Goal: Task Accomplishment & Management: Use online tool/utility

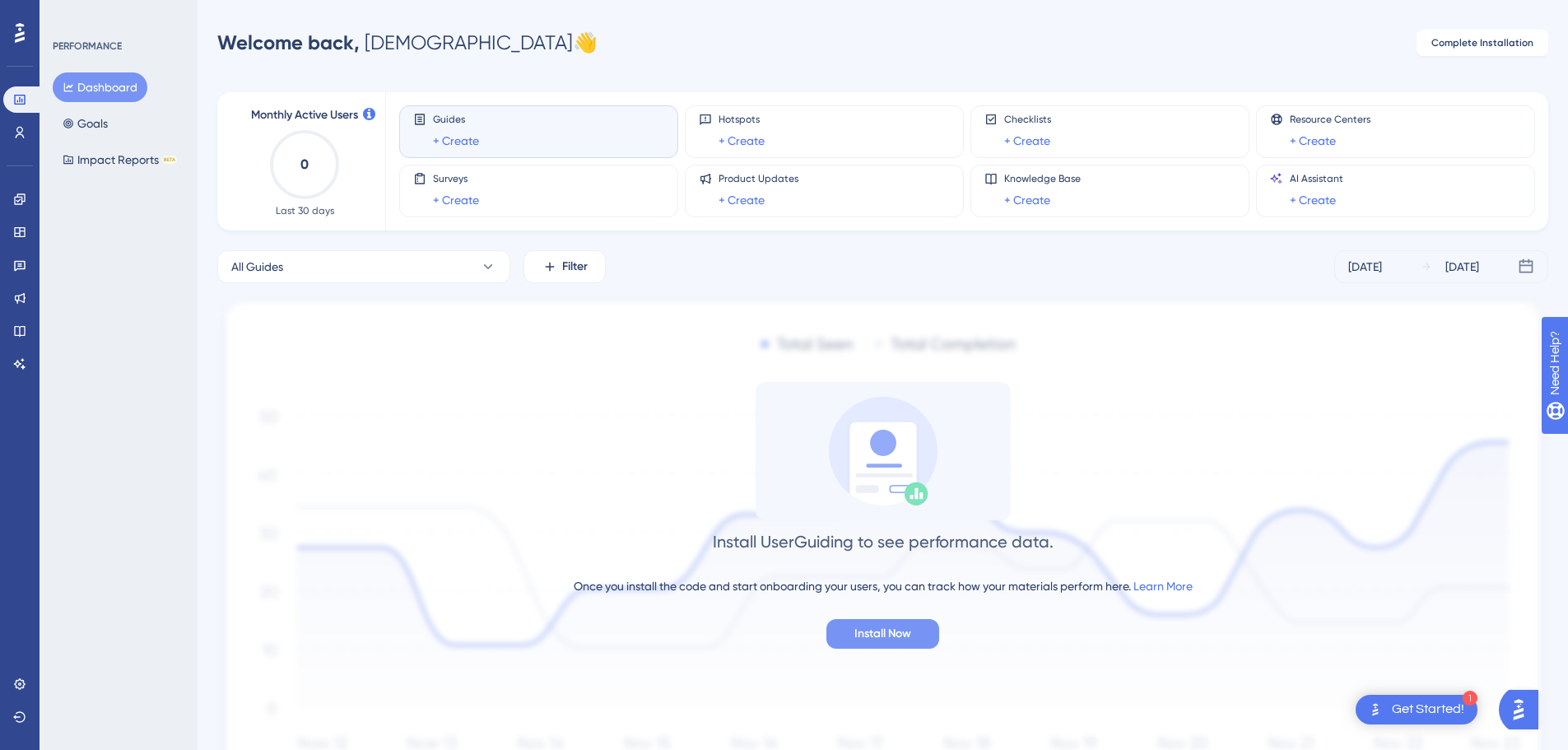
click at [898, 627] on span "Install Now" at bounding box center [882, 633] width 57 height 19
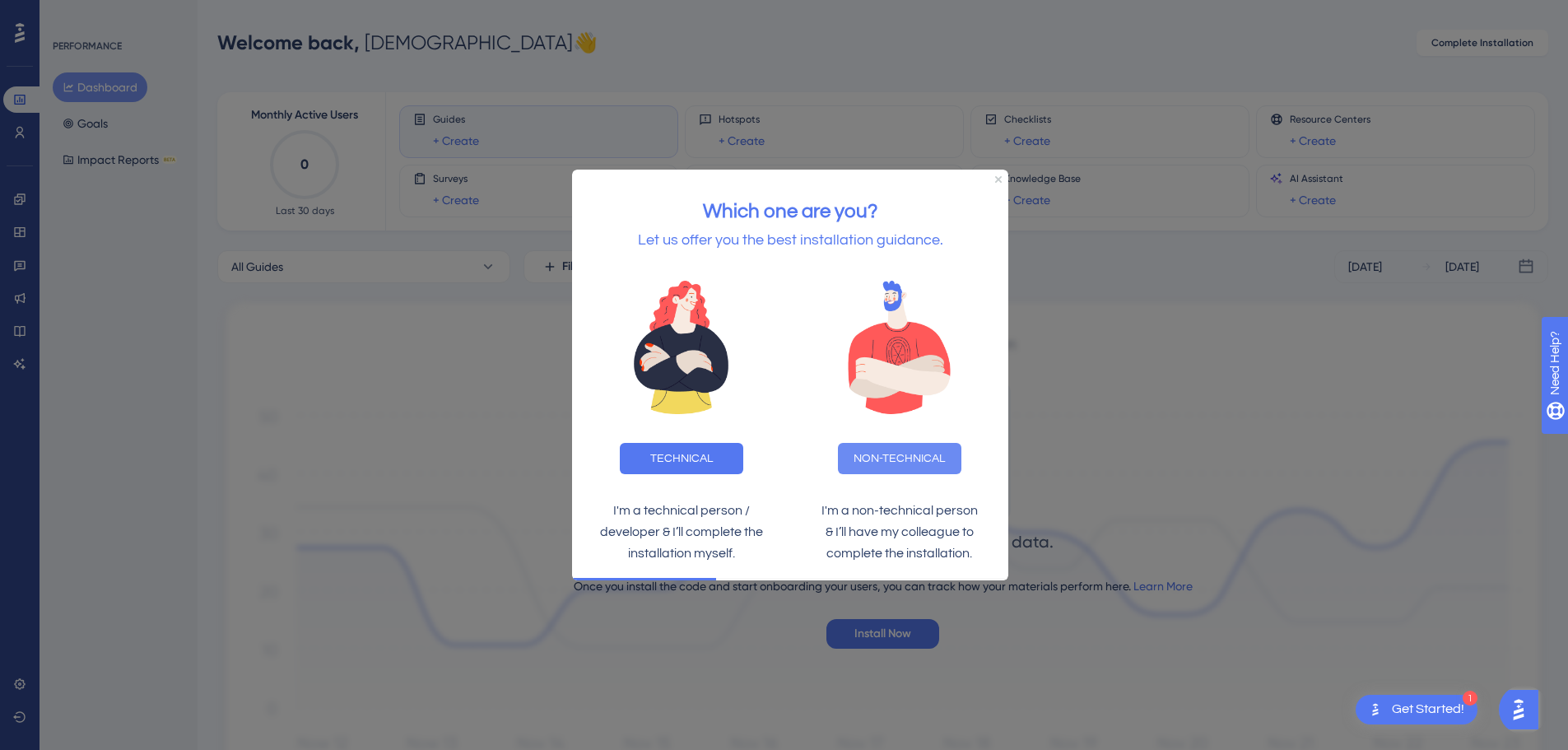
click at [891, 449] on button "NON-TECHNICAL" at bounding box center [899, 458] width 123 height 31
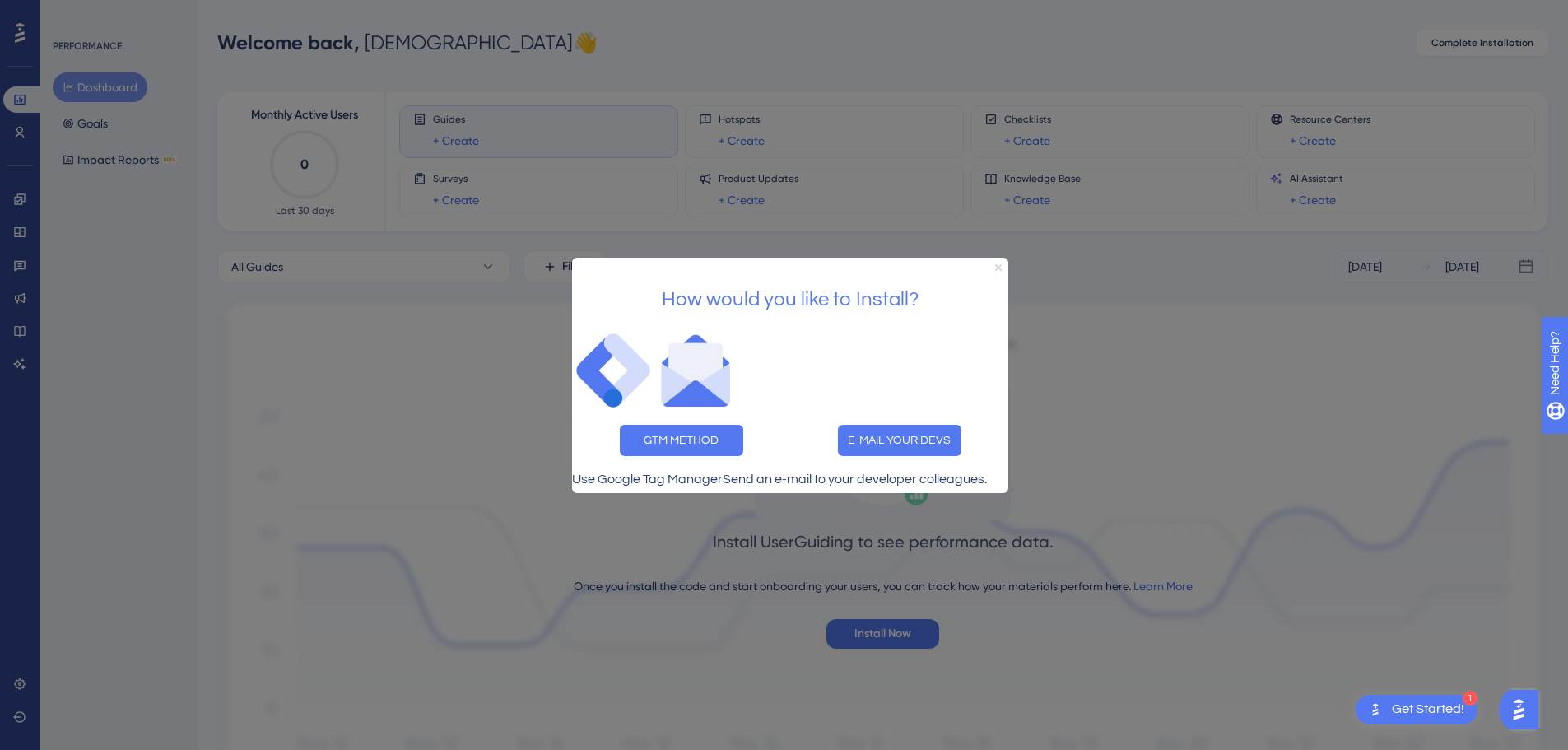
click at [996, 264] on icon "Close Preview" at bounding box center [998, 267] width 7 height 7
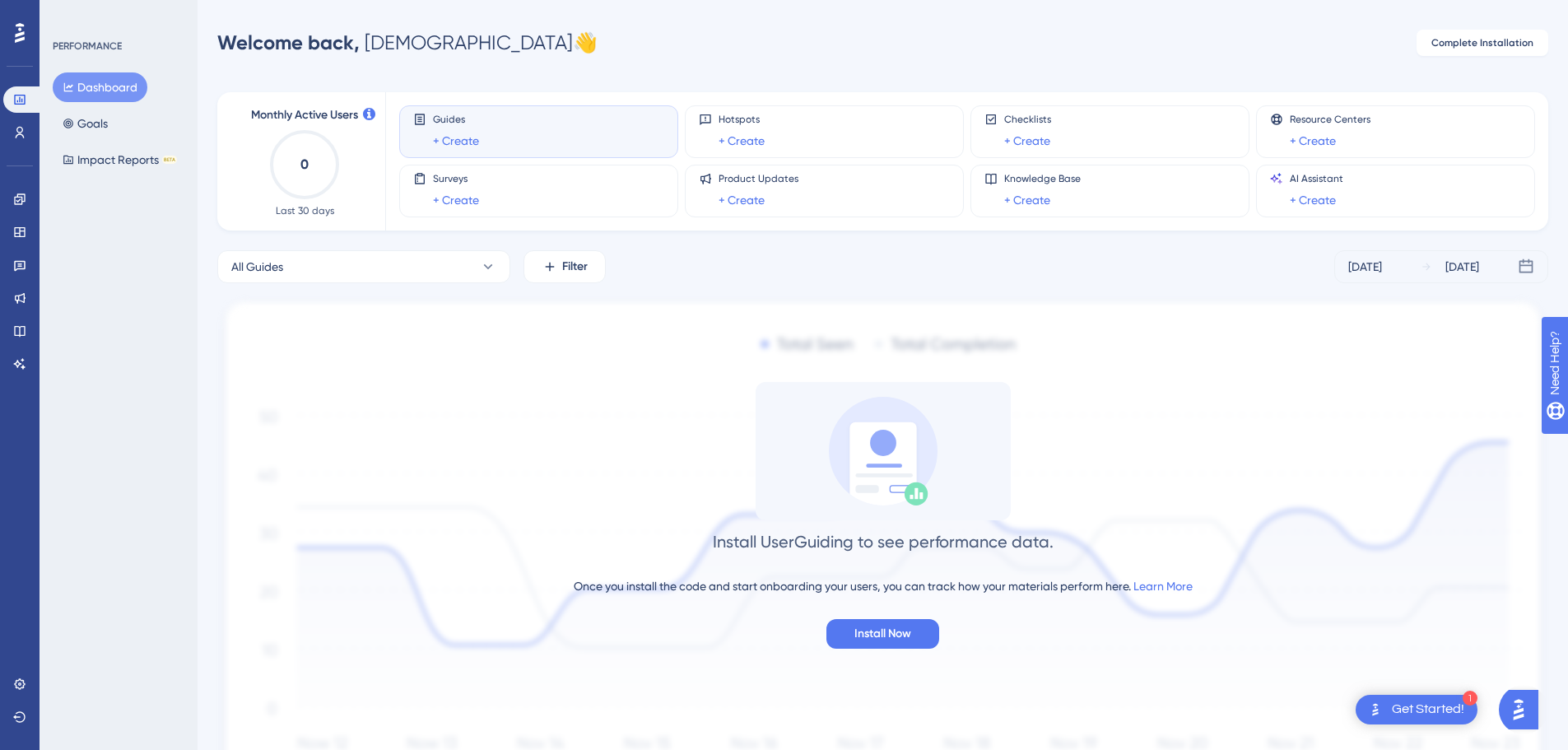
click at [1521, 711] on img "Open AI Assistant Launcher" at bounding box center [1518, 709] width 30 height 30
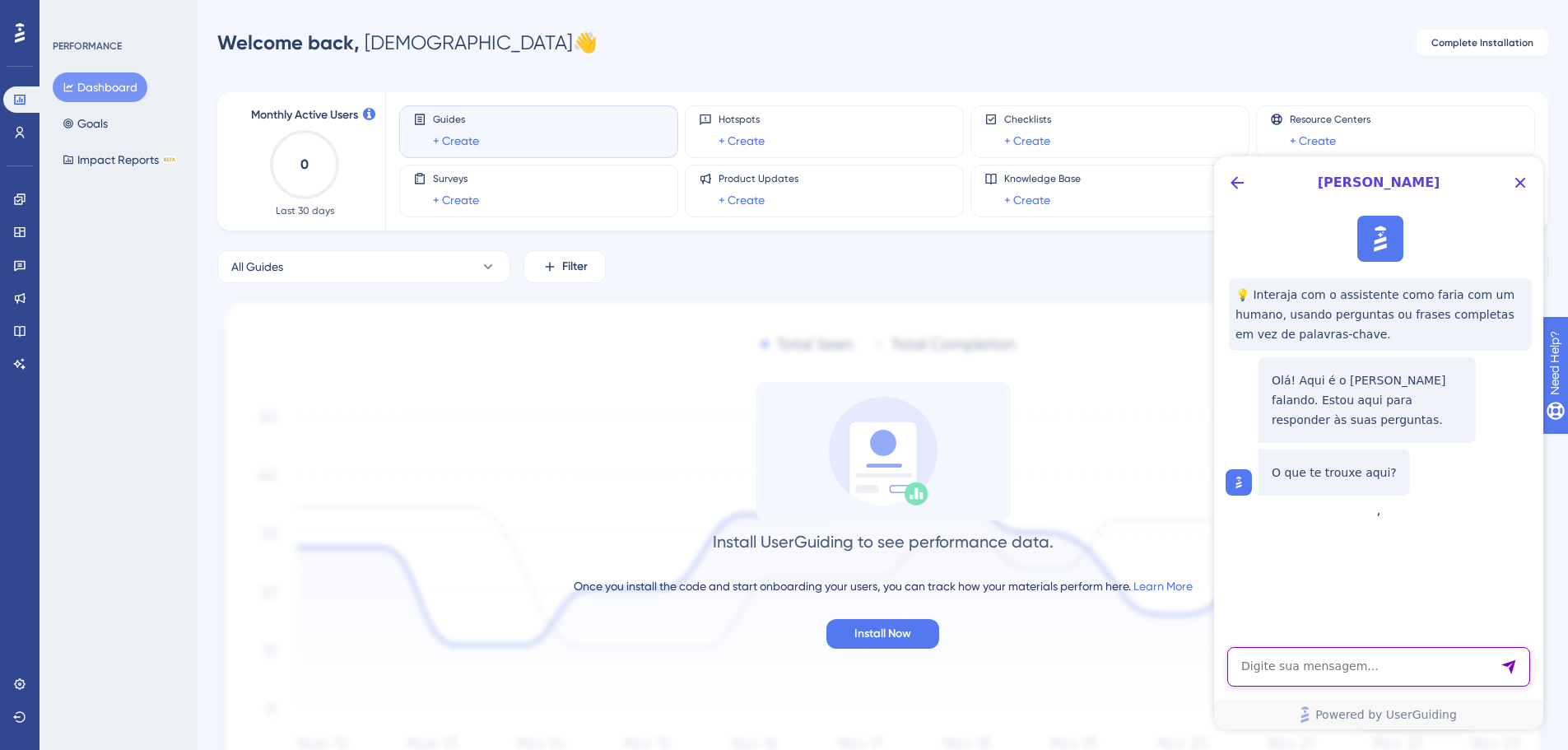
click at [1407, 671] on textarea "AI Assistant Text Input" at bounding box center [1379, 666] width 303 height 40
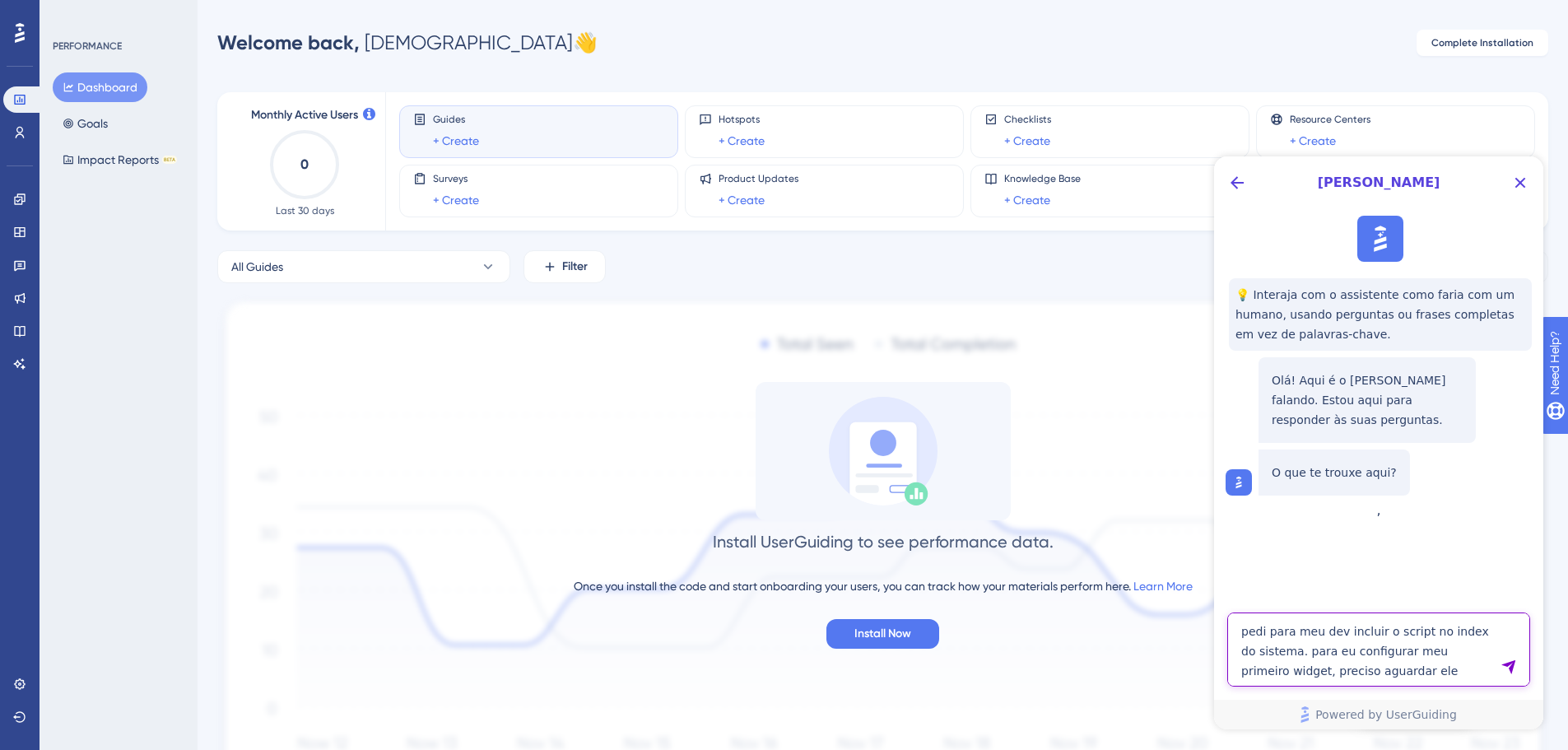
type textarea "pedi para meu dev incluir o script no index do sistema. para eu configurar meu …"
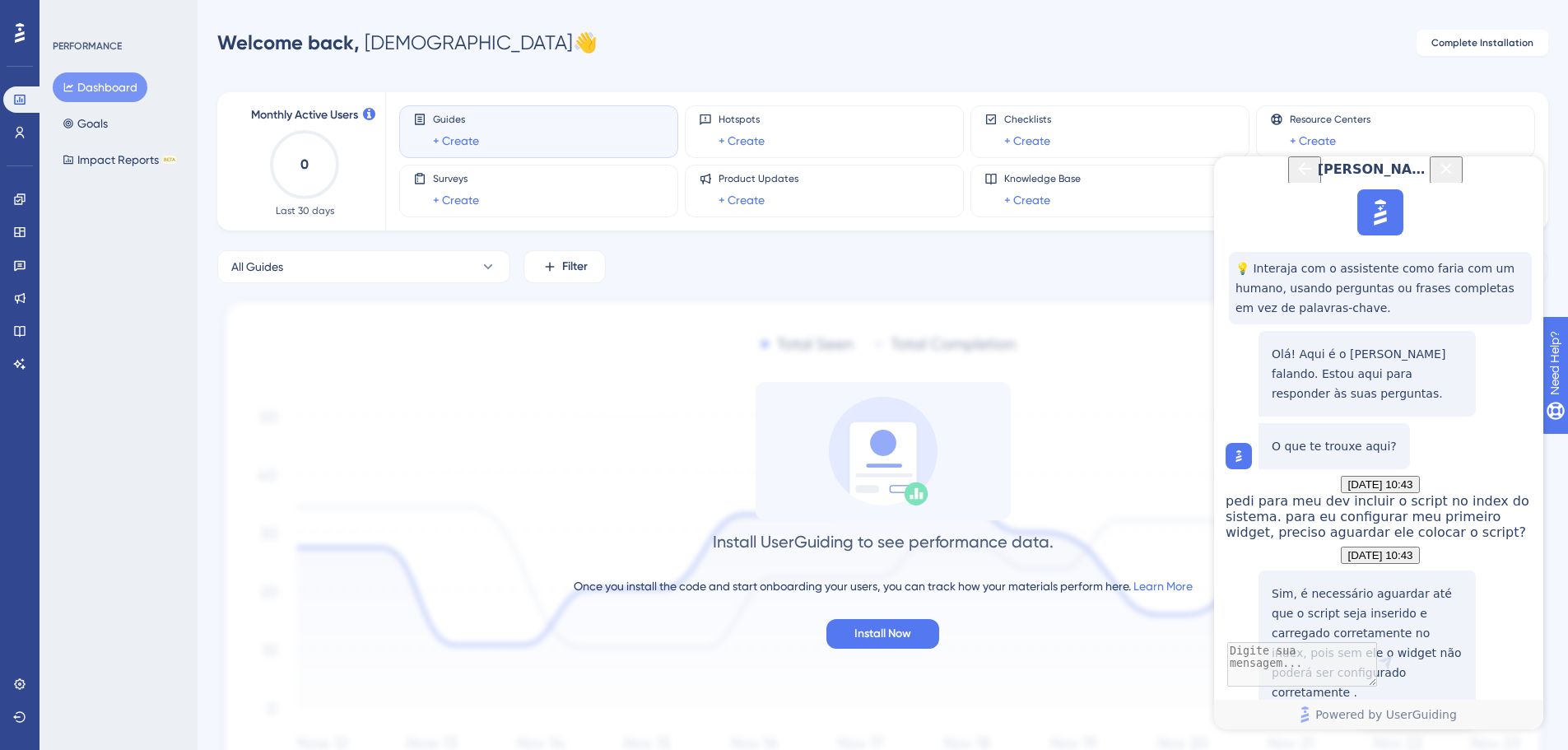
scroll to position [318, 0]
click at [1397, 726] on div "Como saber quando o script e a API JavaScript da UserGuiding estão prontos?" at bounding box center [1368, 759] width 191 height 67
click at [1391, 672] on textarea "AI Assistant Text Input" at bounding box center [1379, 666] width 303 height 40
type textarea "pra mim poder ativar o"
type textarea "depois de implementado como posso testar se está funcionando?"
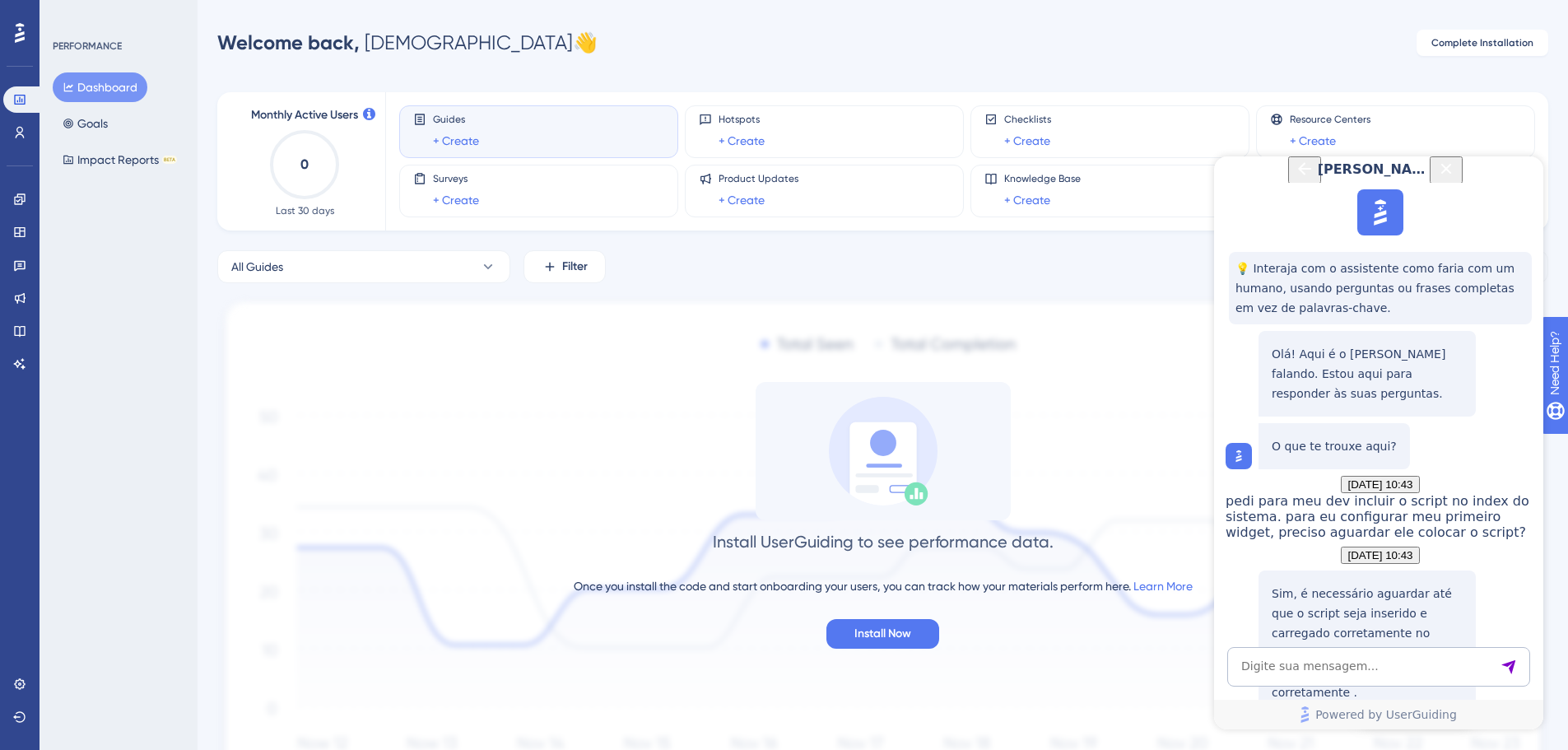
scroll to position [695, 0]
click at [1391, 672] on textarea "AI Assistant Text Input" at bounding box center [1379, 666] width 303 height 40
type textarea "a parte ali do plugin eu já ativei no navegador. e agora?"
click at [1412, 667] on textarea "AI Assistant Text Input" at bounding box center [1379, 666] width 303 height 40
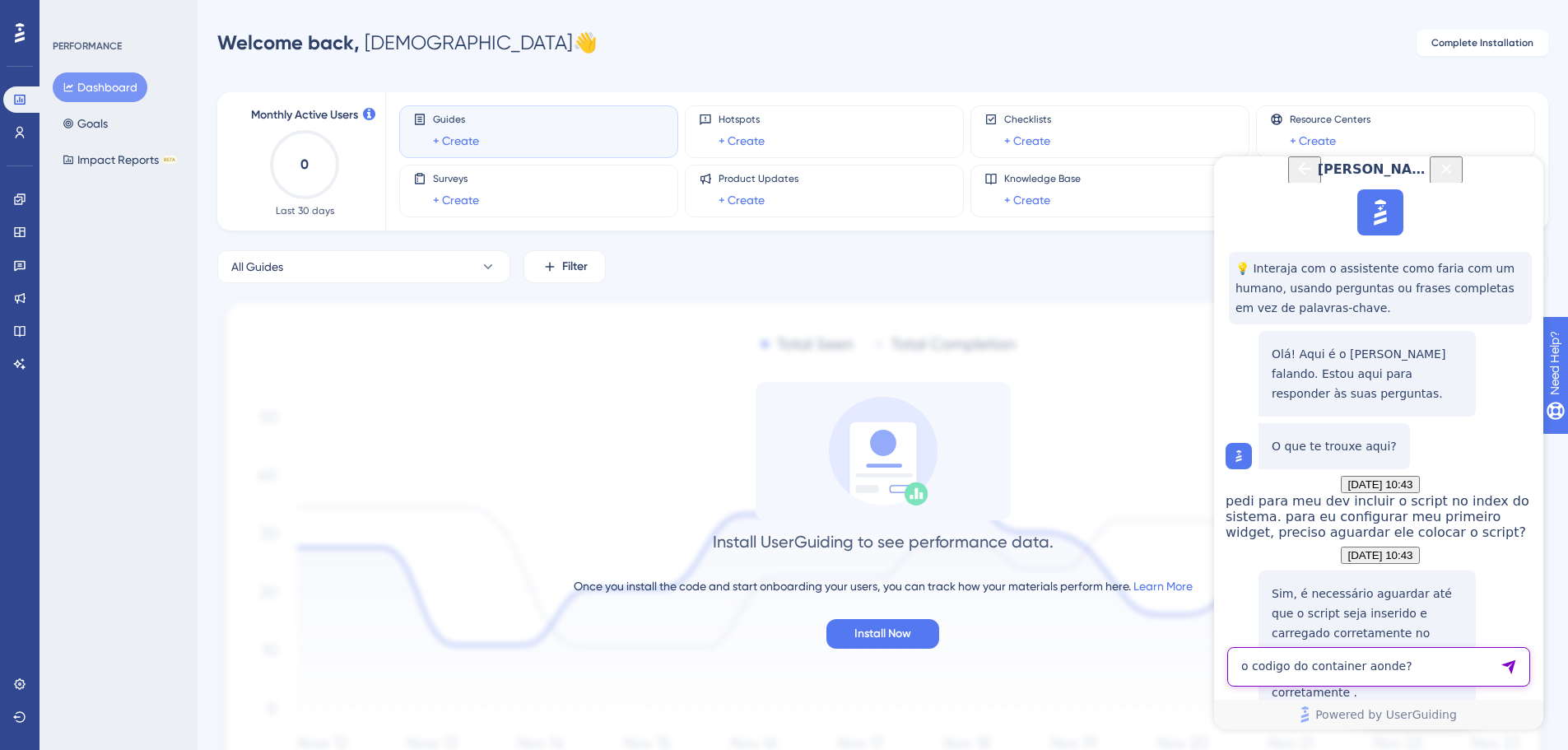
type textarea "o codigo do container aonde?"
click at [1341, 674] on textarea "AI Assistant Text Input" at bounding box center [1379, 666] width 303 height 40
type textarea "entendi. mas em que parte que fica eu utilizar o plugin do navegador? preciso a…"
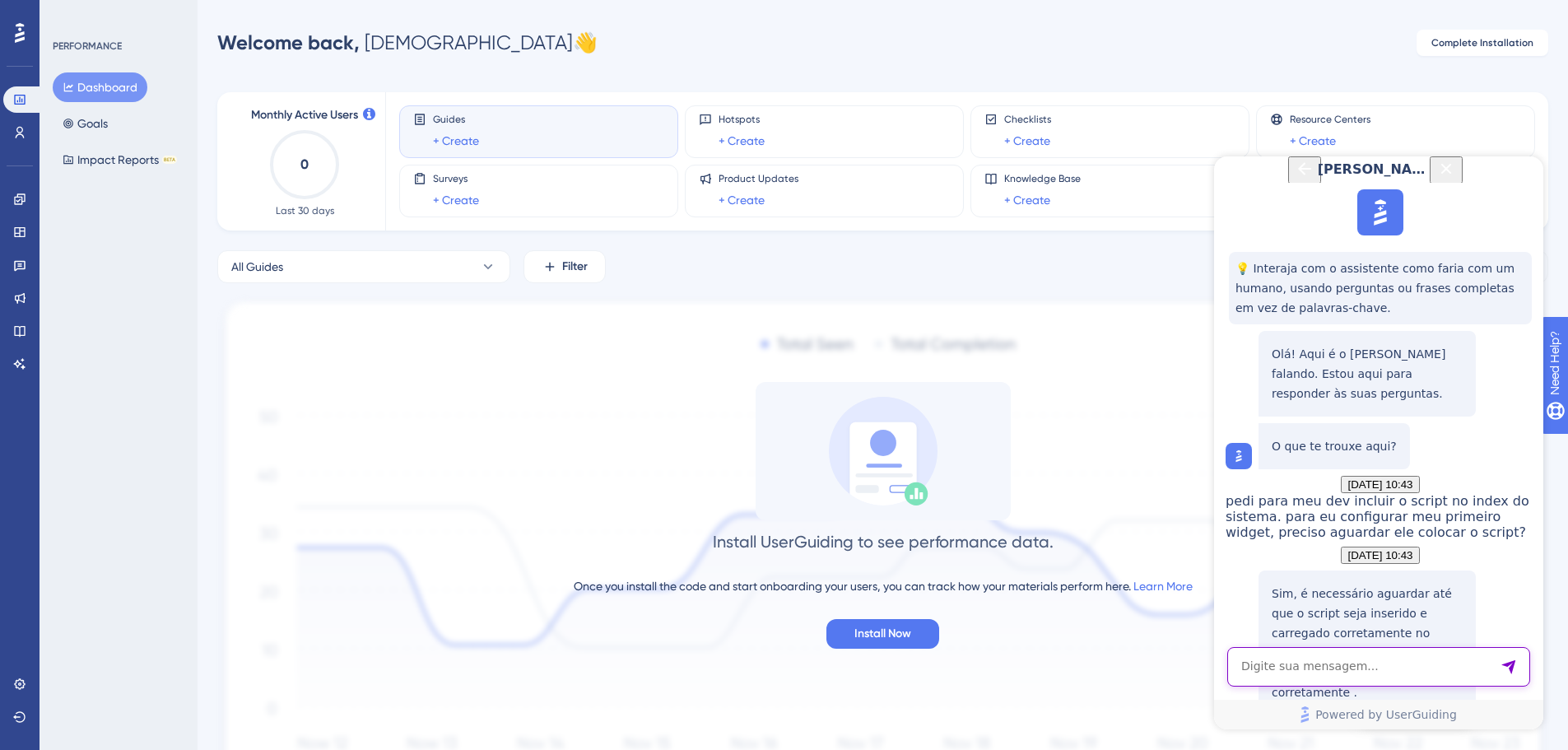
click at [1341, 674] on textarea "AI Assistant Text Input" at bounding box center [1379, 666] width 303 height 40
type textarea "uhm.. o plugin serve para que?"
click at [1348, 671] on textarea "AI Assistant Text Input" at bounding box center [1379, 666] width 303 height 40
type textarea "uhm. se eu quiser adicionar um widget, não preciso do plugin então?"
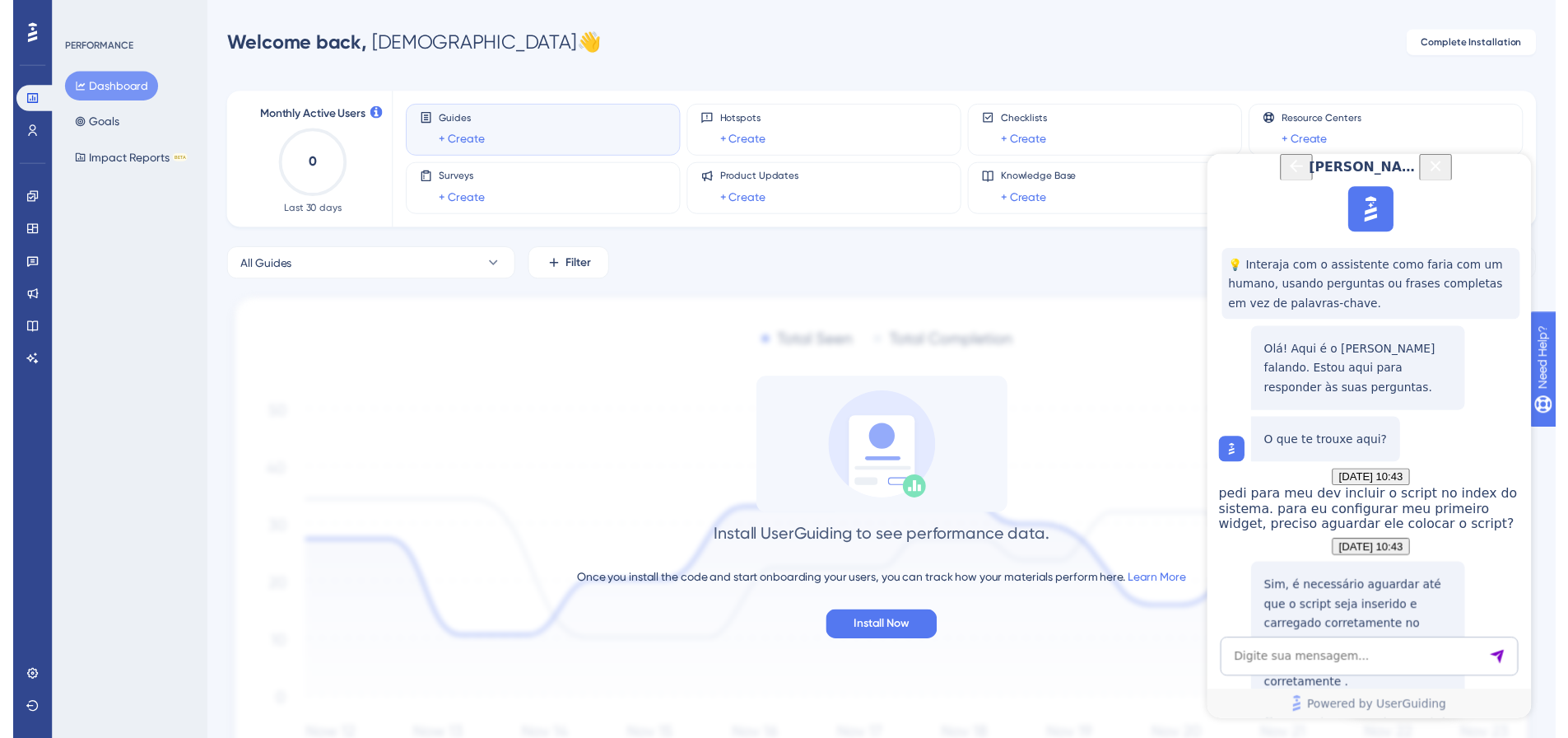
scroll to position [2462, 0]
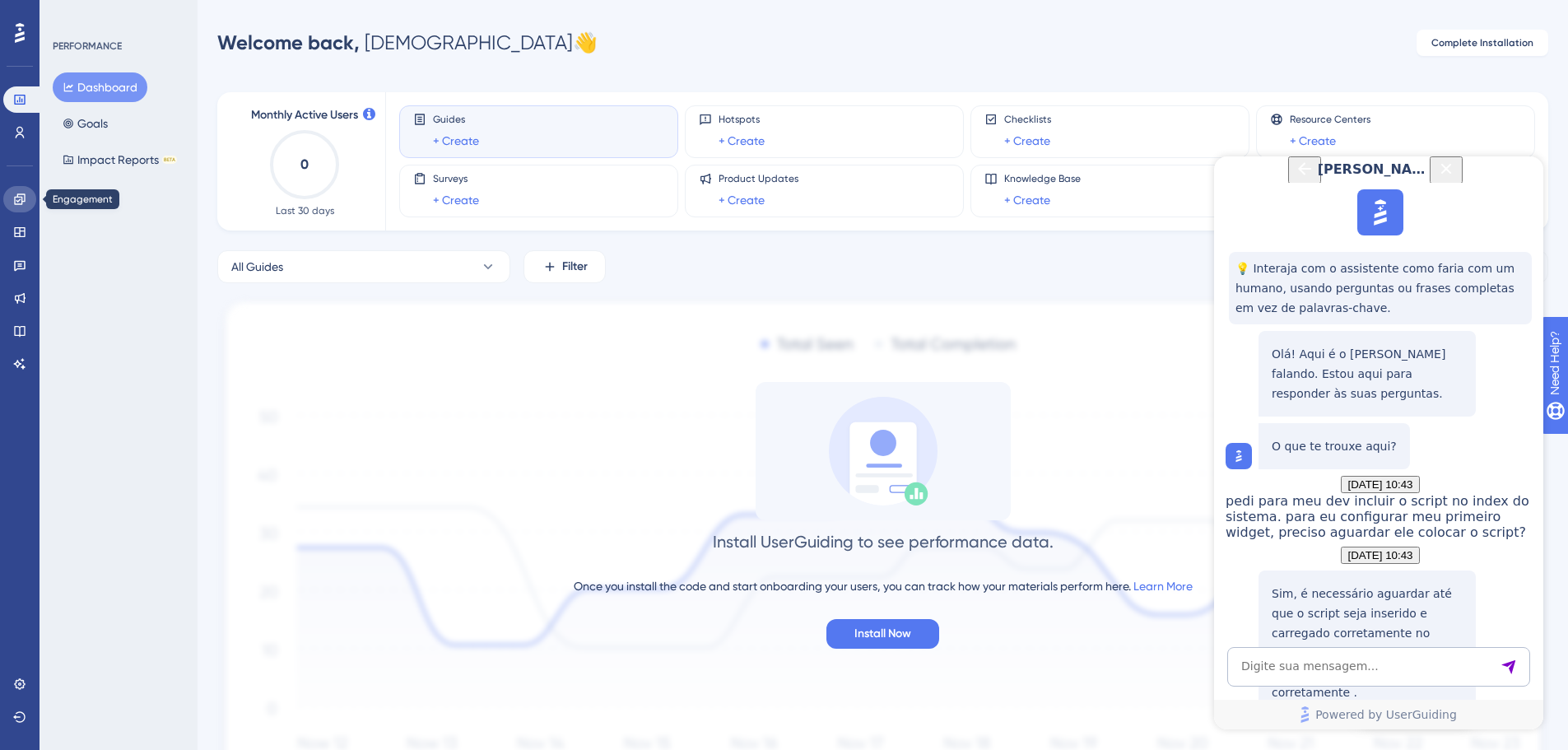
click at [13, 205] on link at bounding box center [19, 199] width 33 height 26
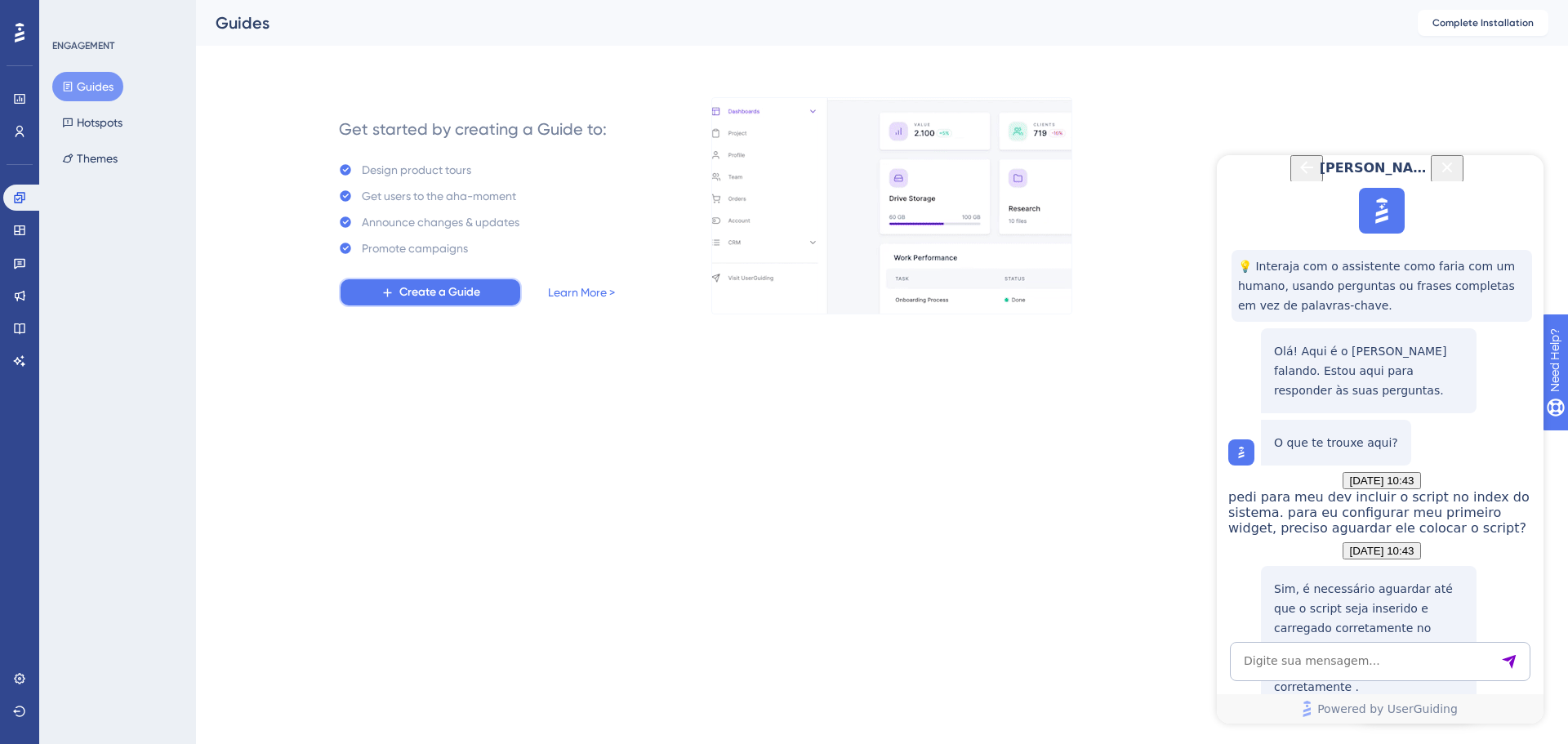
click at [485, 288] on button "Create a Guide" at bounding box center [430, 292] width 183 height 29
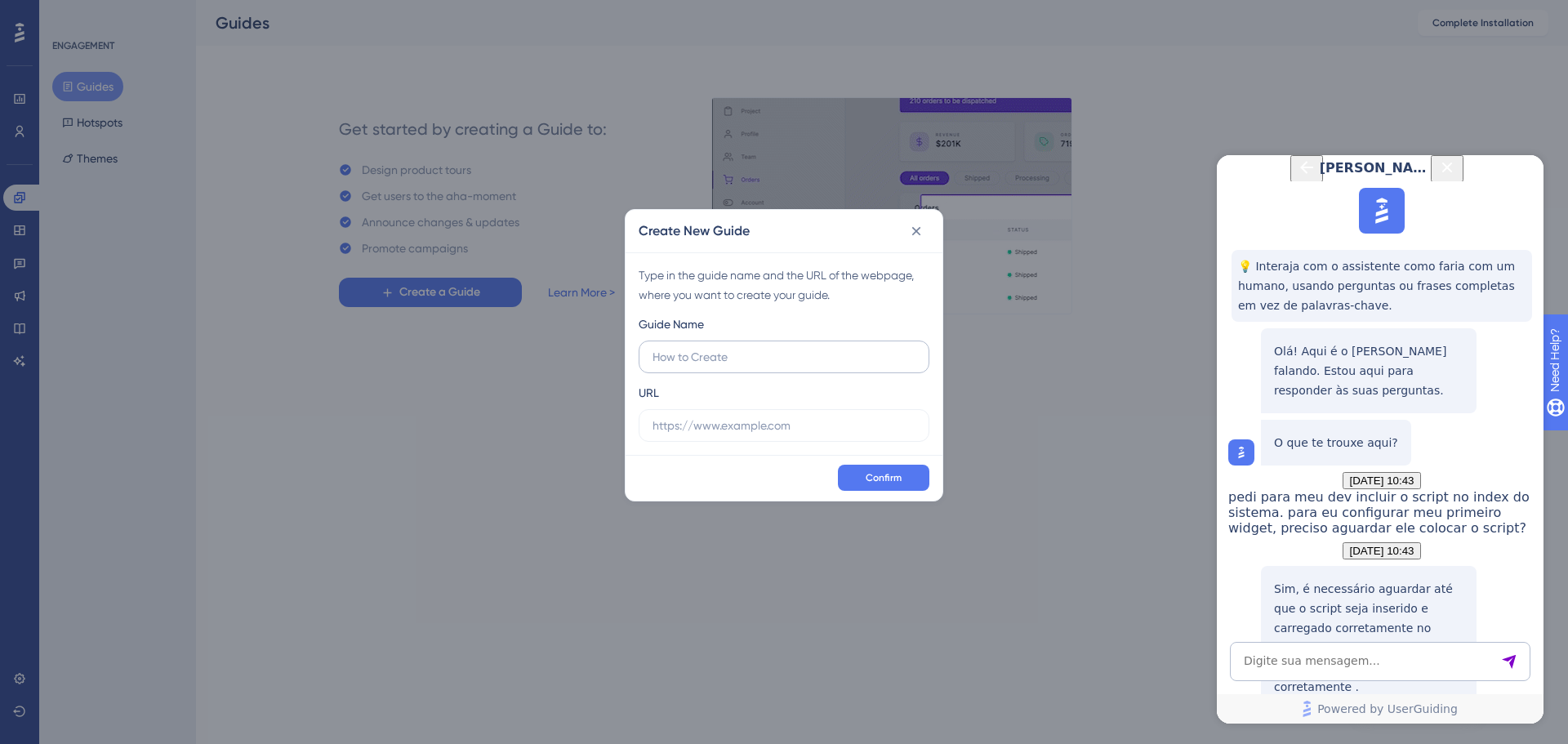
click at [719, 358] on input "text" at bounding box center [784, 356] width 263 height 18
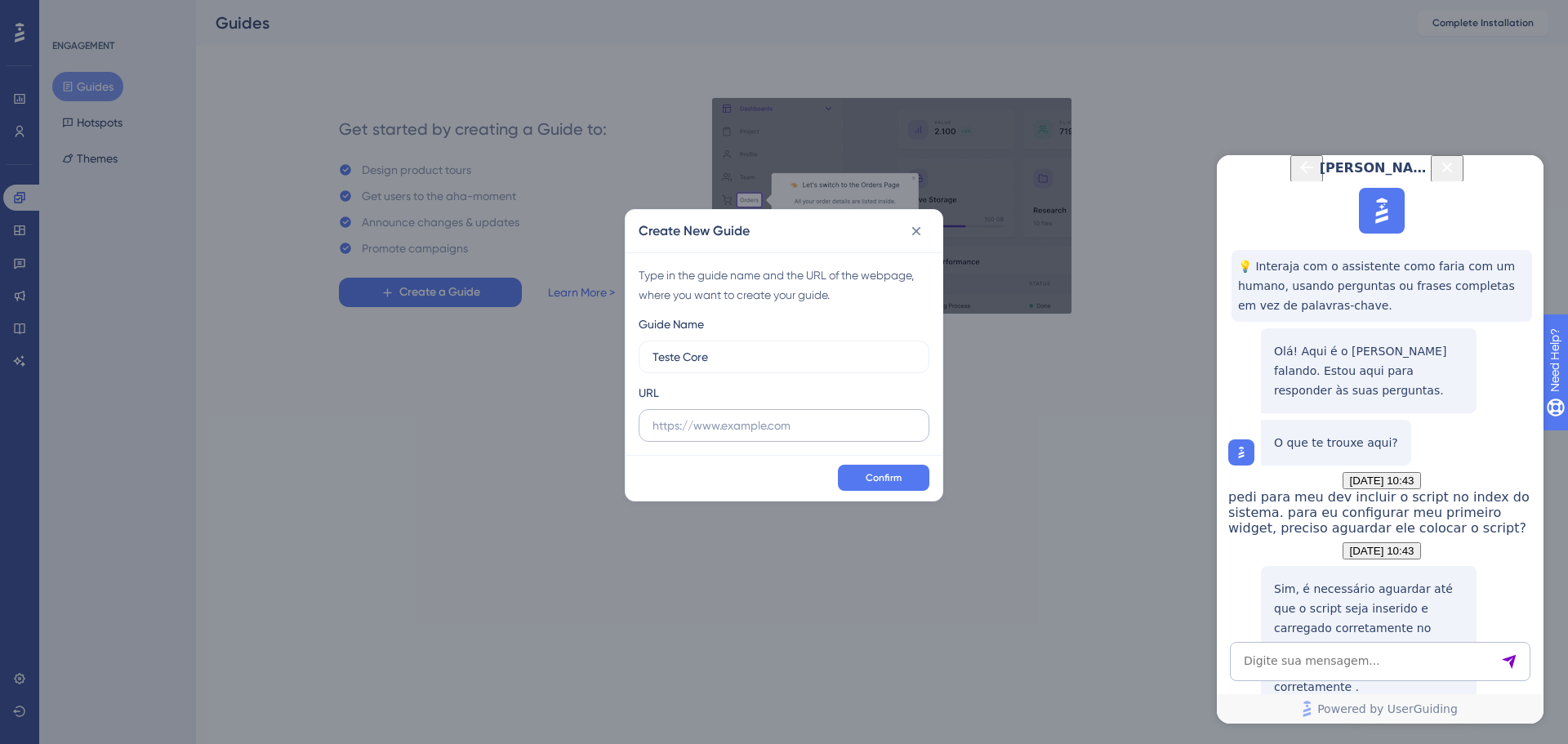
type input "Teste Core"
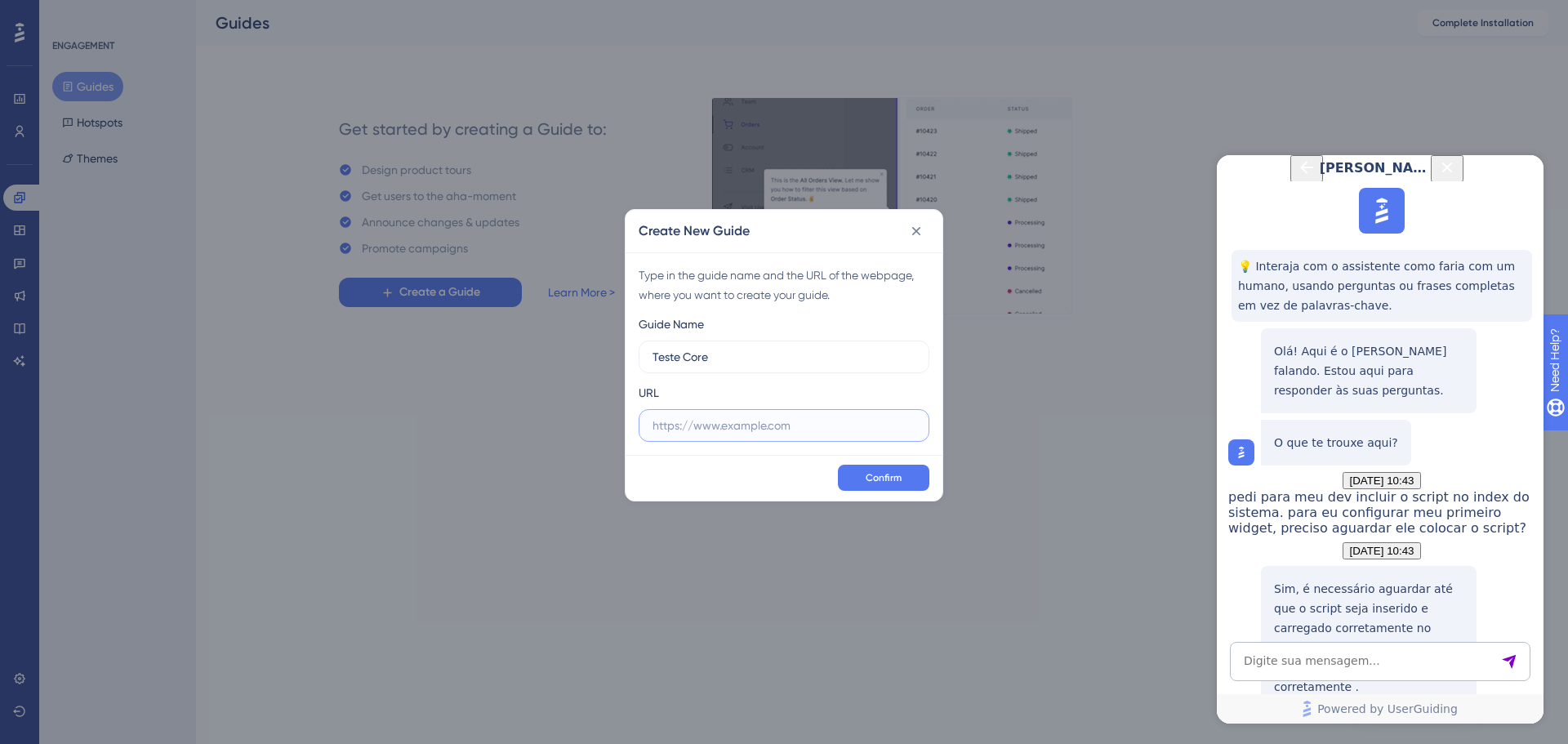
click at [752, 423] on input "text" at bounding box center [784, 425] width 263 height 18
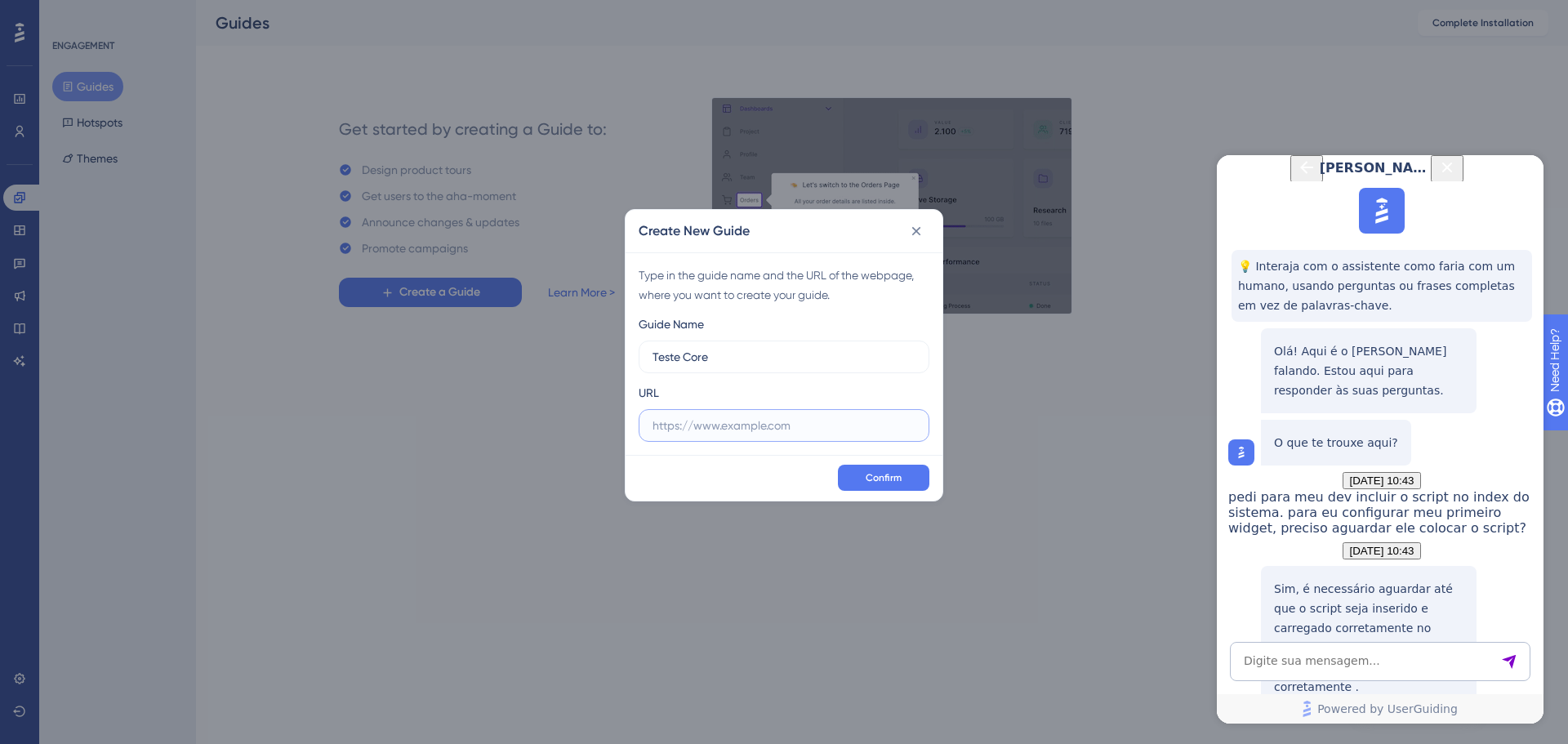
click at [761, 422] on input "text" at bounding box center [784, 425] width 263 height 18
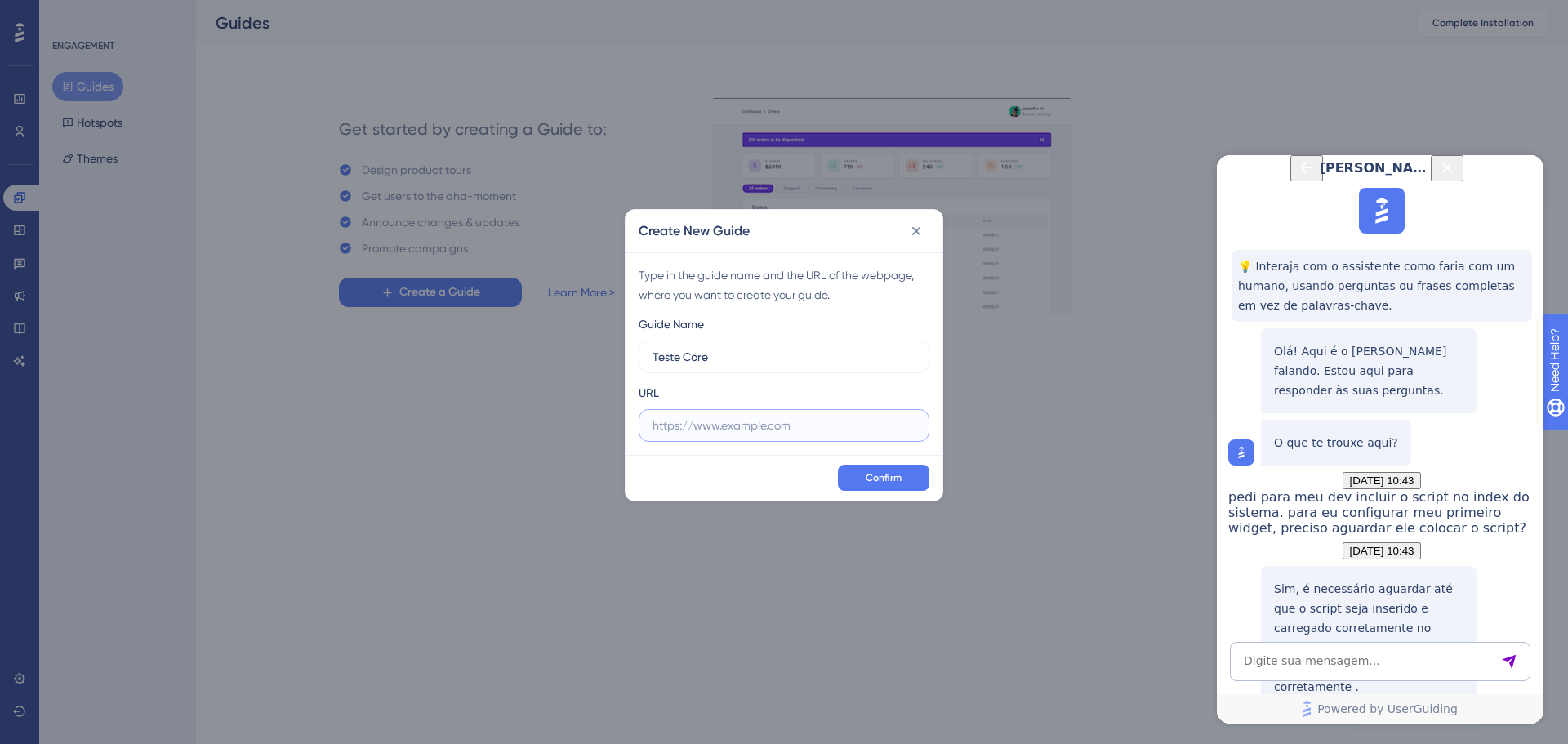
paste input "https://platform.peti9.com/app"
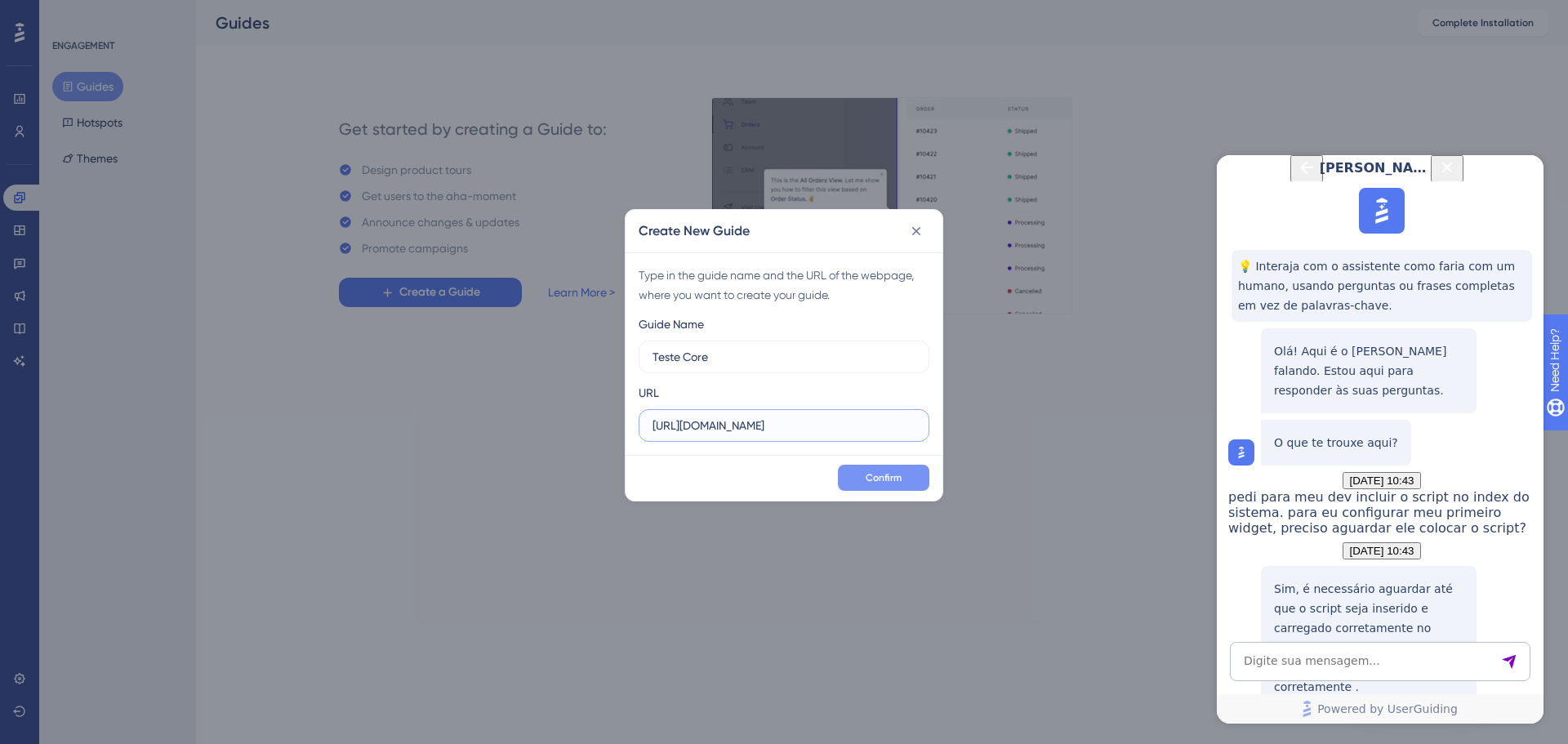
type input "https://platform.peti9.com/app"
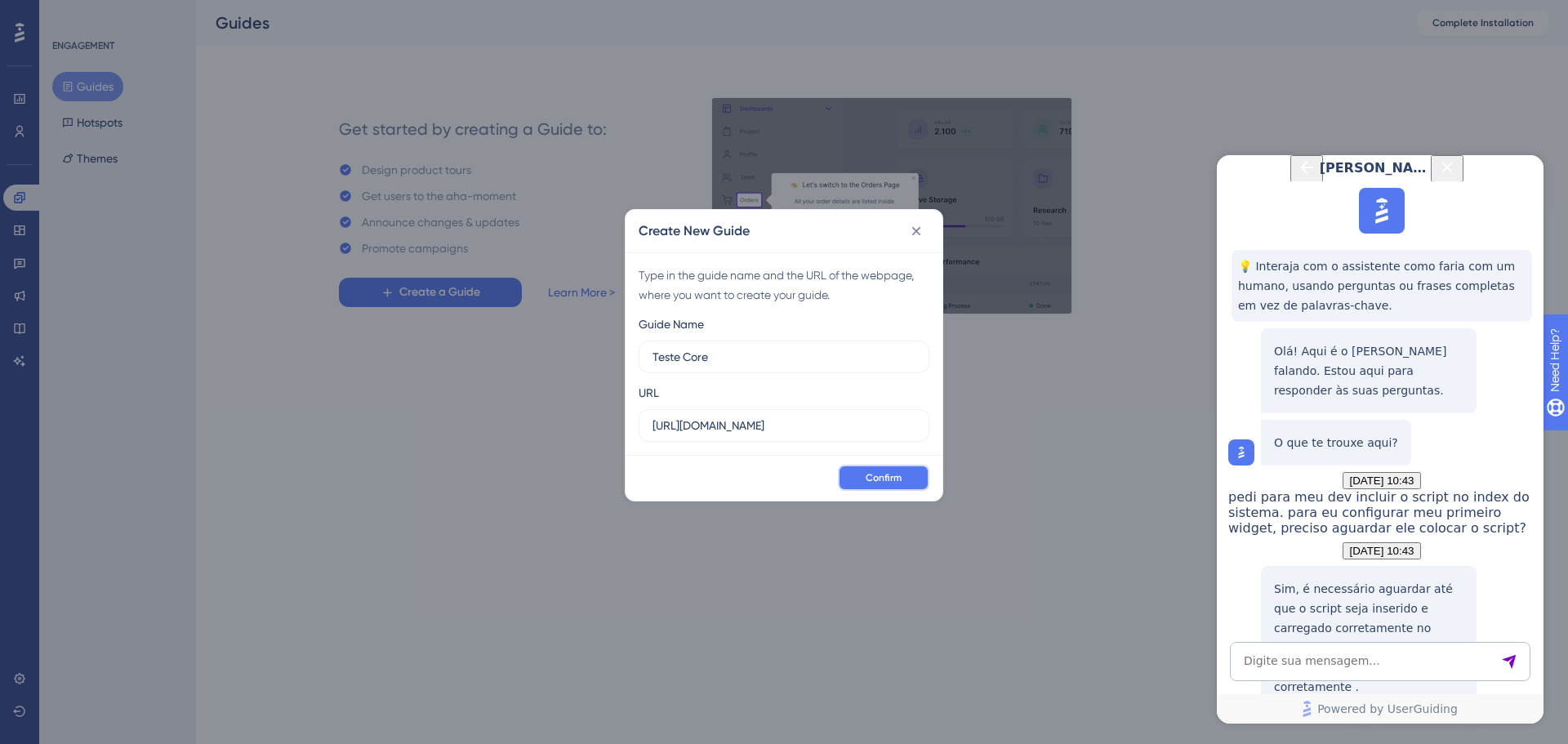
click at [870, 482] on span "Confirm" at bounding box center [883, 478] width 36 height 13
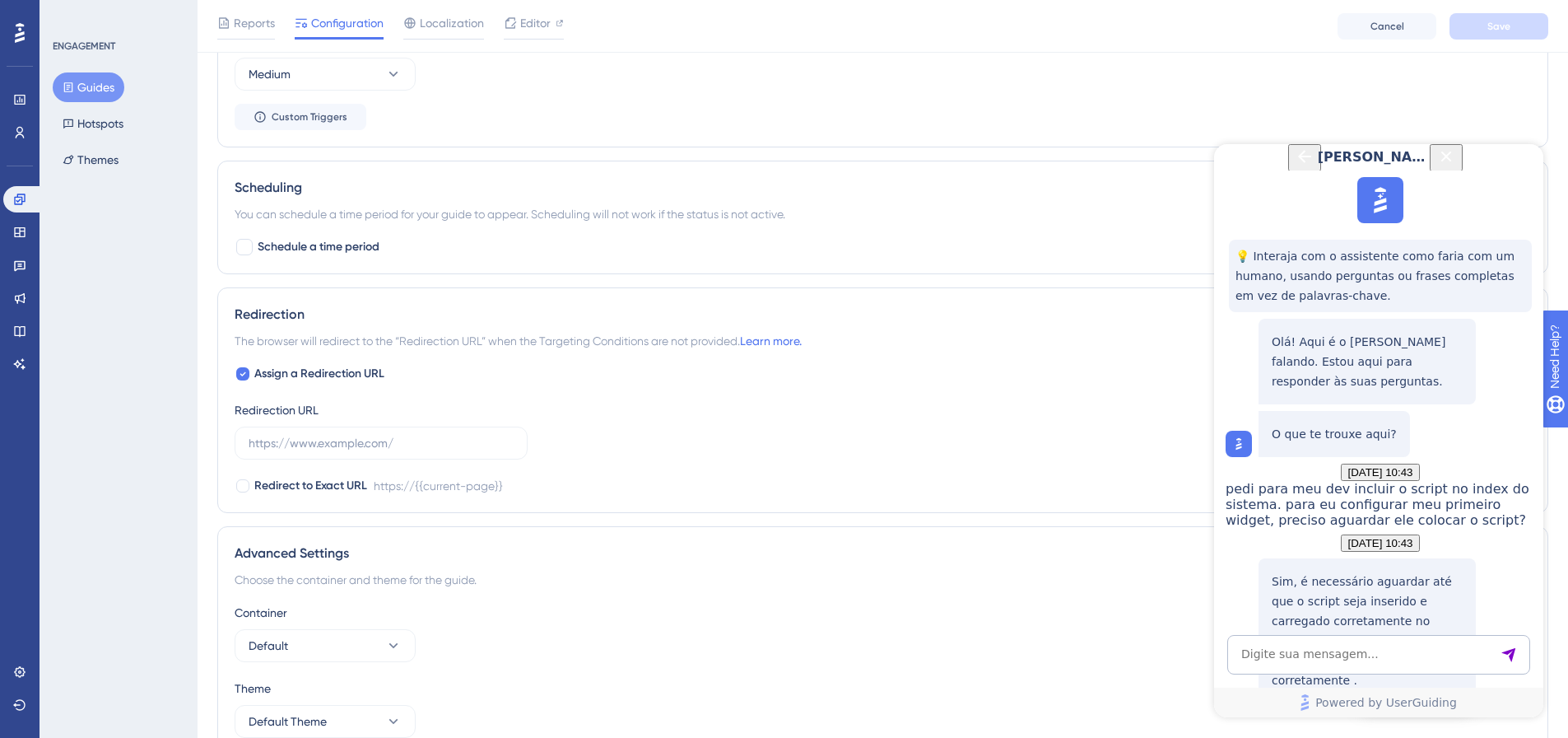
scroll to position [1016, 0]
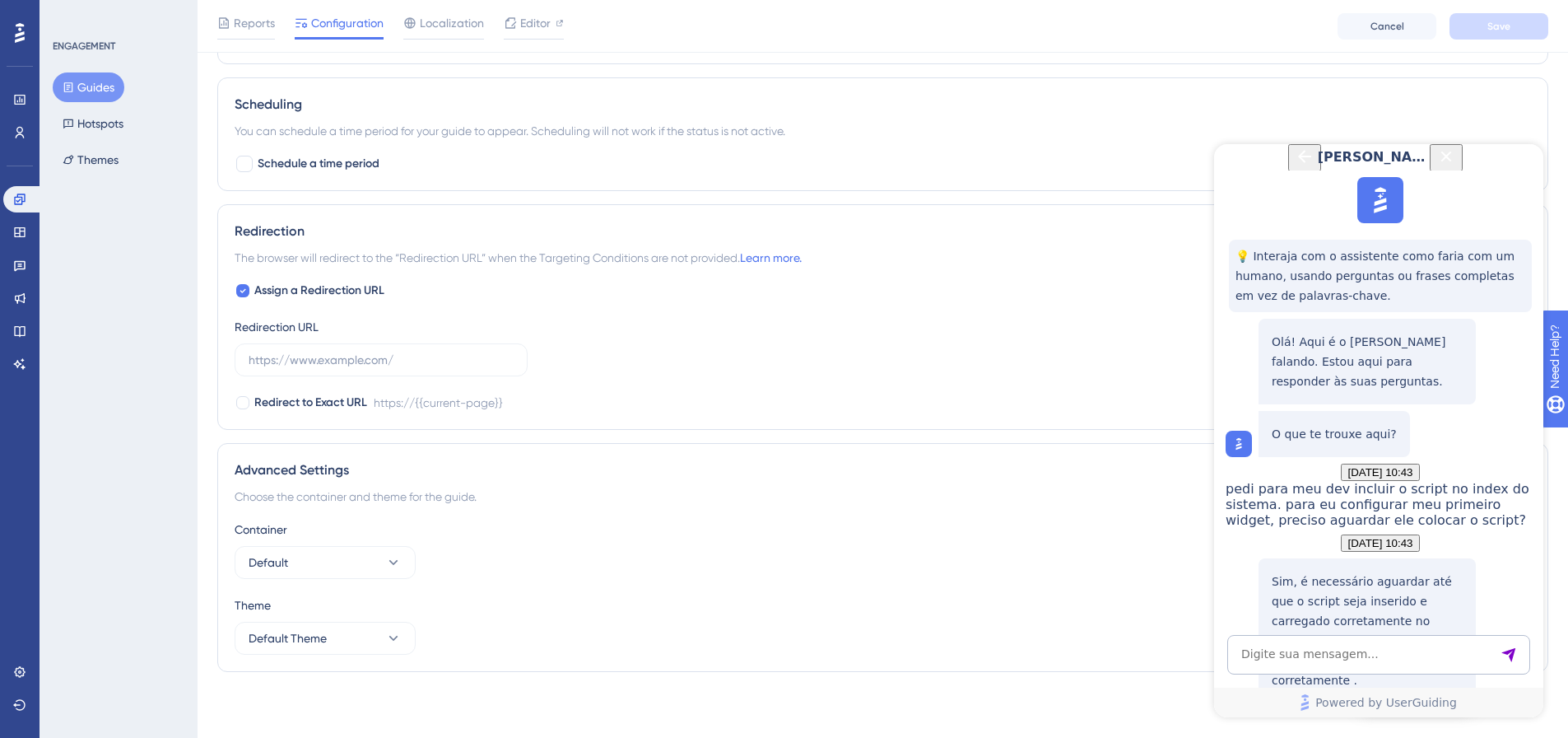
click at [1452, 161] on icon "Close Button" at bounding box center [1446, 156] width 11 height 11
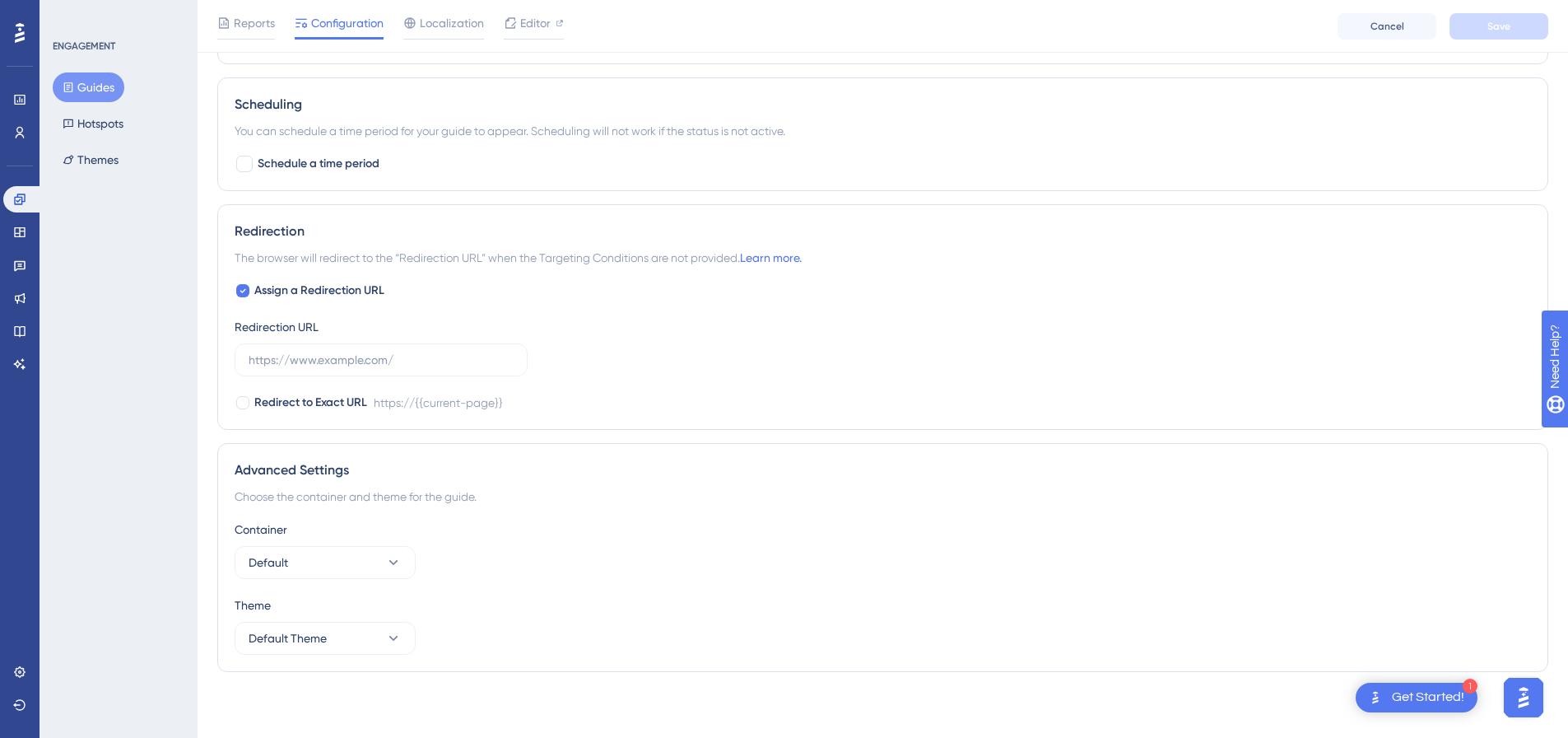
scroll to position [0, 0]
click at [1371, 28] on span "Cancel" at bounding box center [1387, 26] width 34 height 14
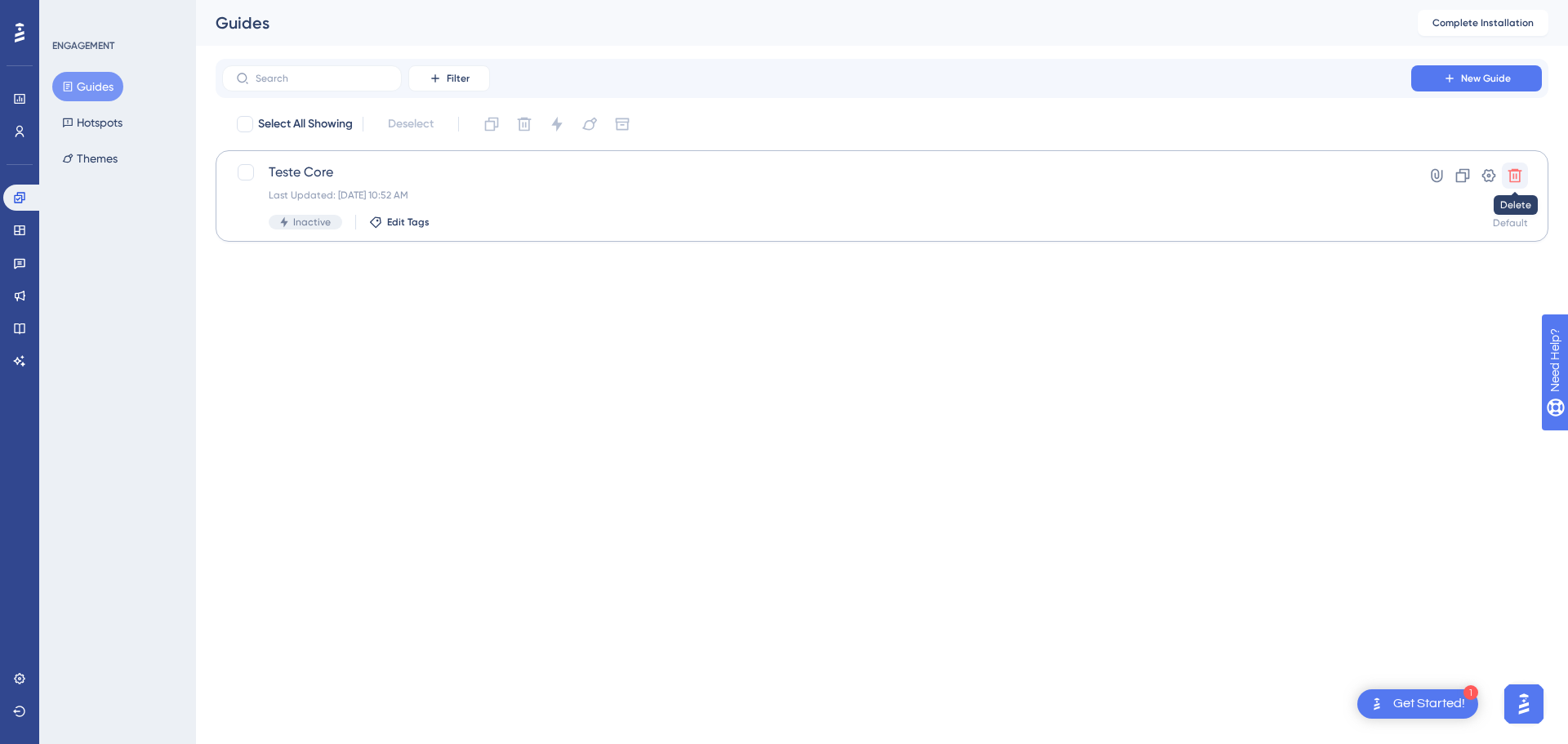
click at [1522, 174] on icon at bounding box center [1514, 175] width 16 height 16
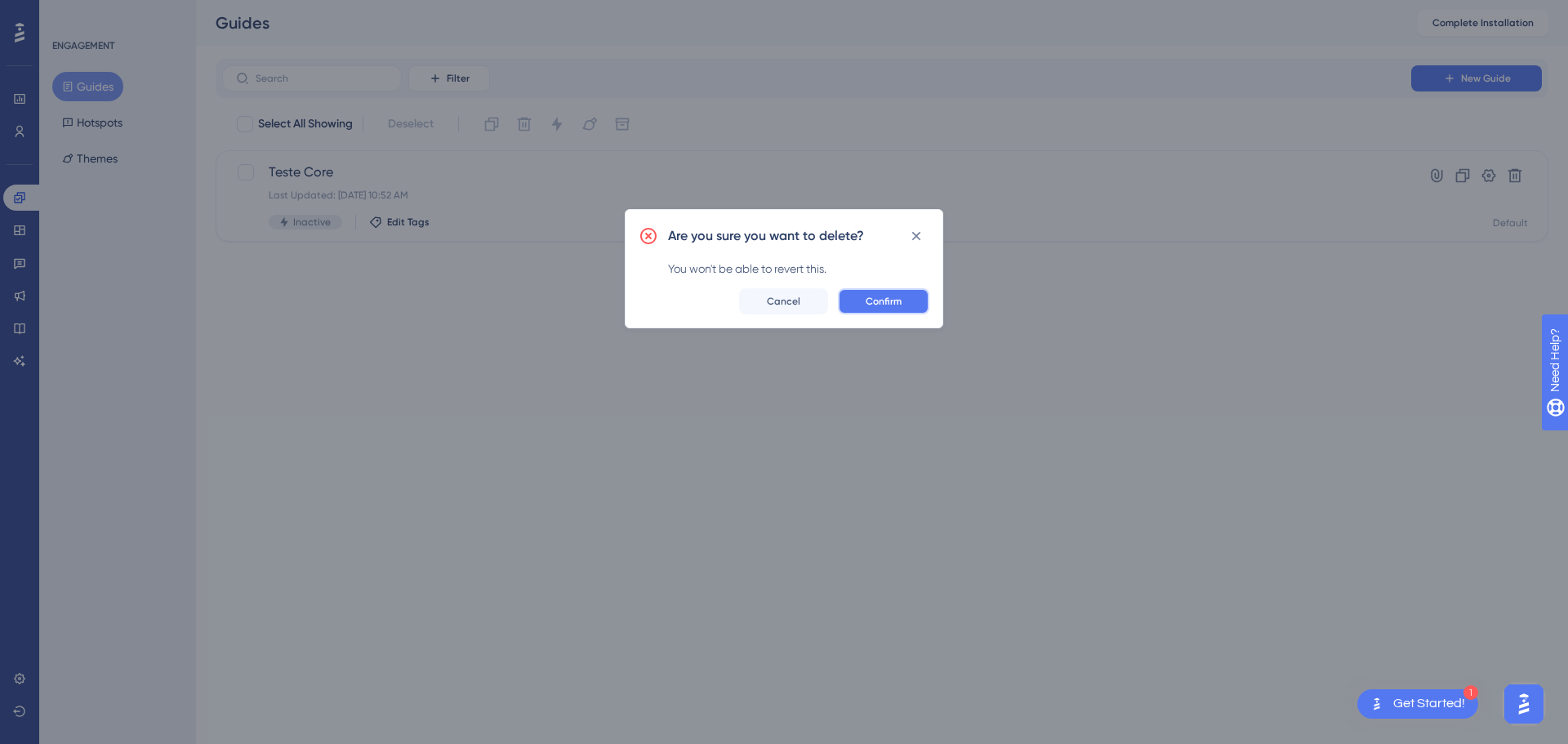
click at [900, 298] on span "Confirm" at bounding box center [883, 302] width 36 height 13
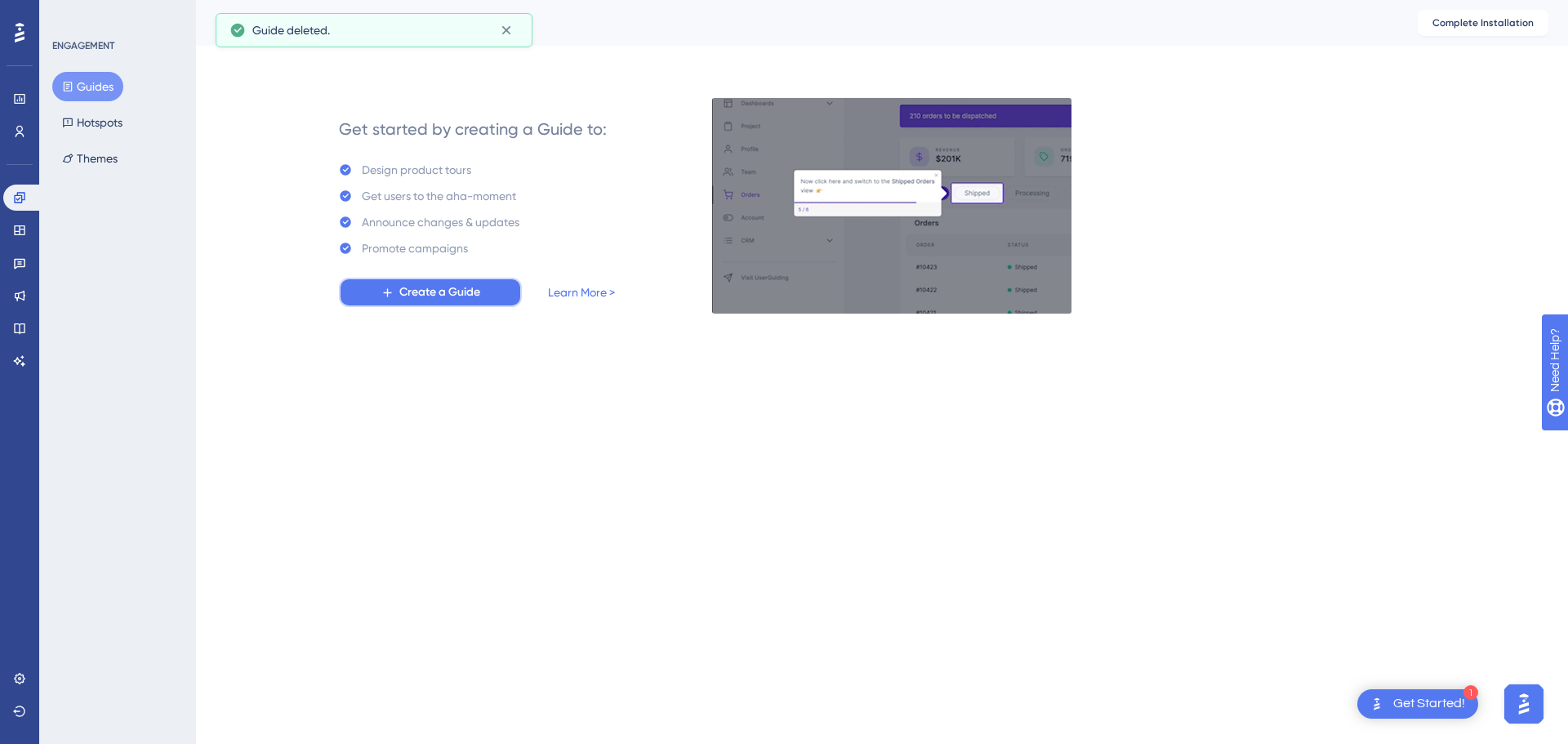
click at [423, 304] on button "Create a Guide" at bounding box center [430, 292] width 183 height 29
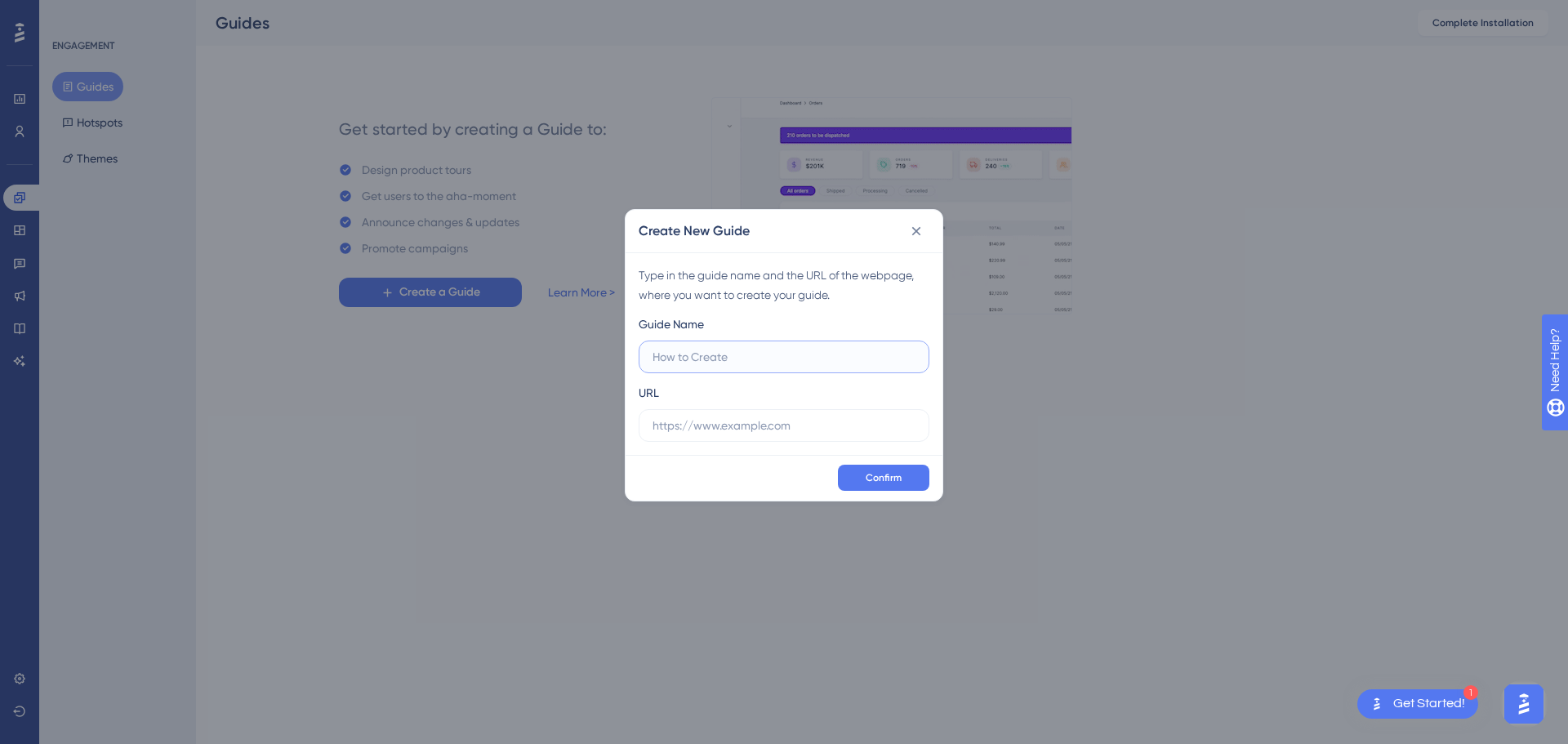
click at [736, 362] on input "text" at bounding box center [784, 356] width 263 height 18
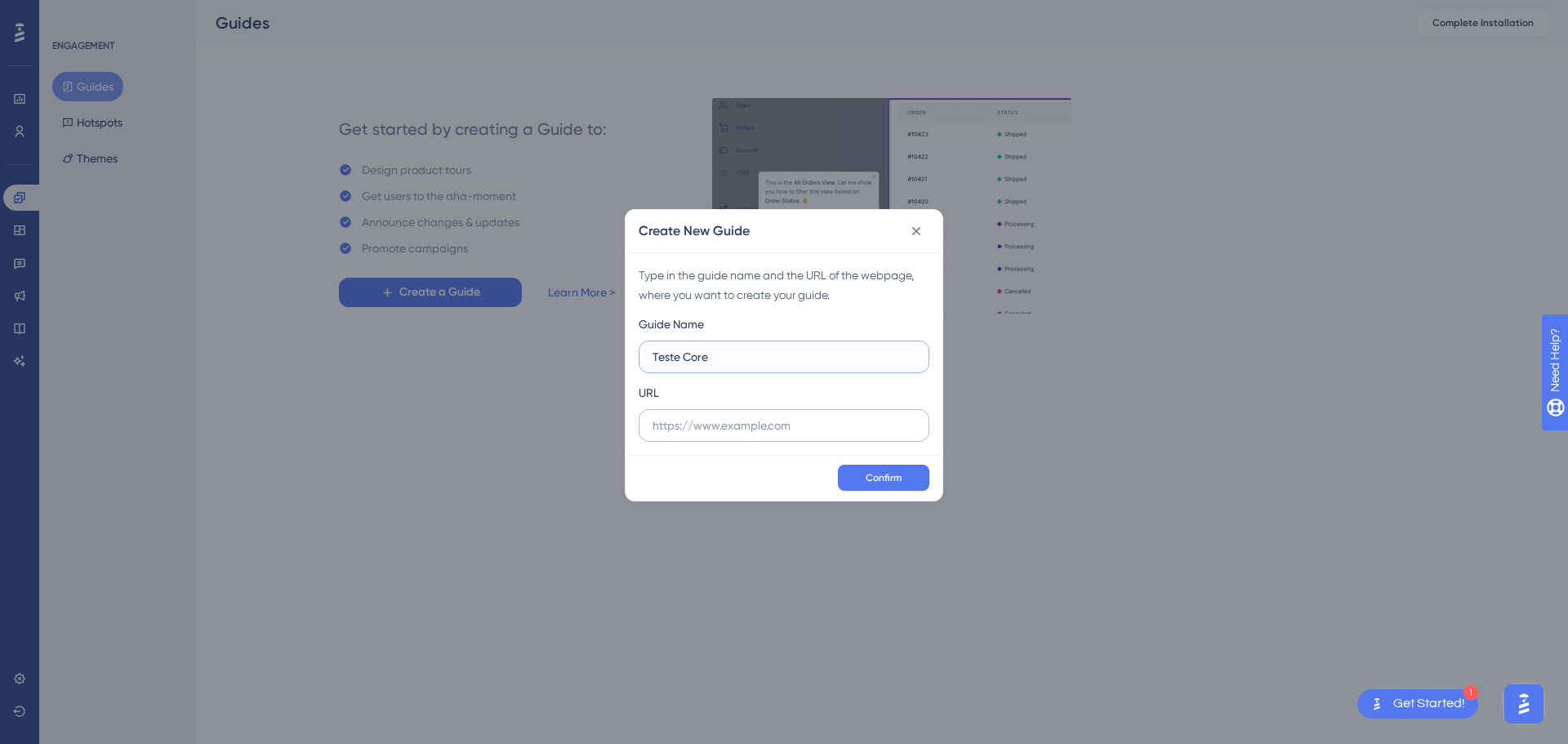
type input "Teste Core"
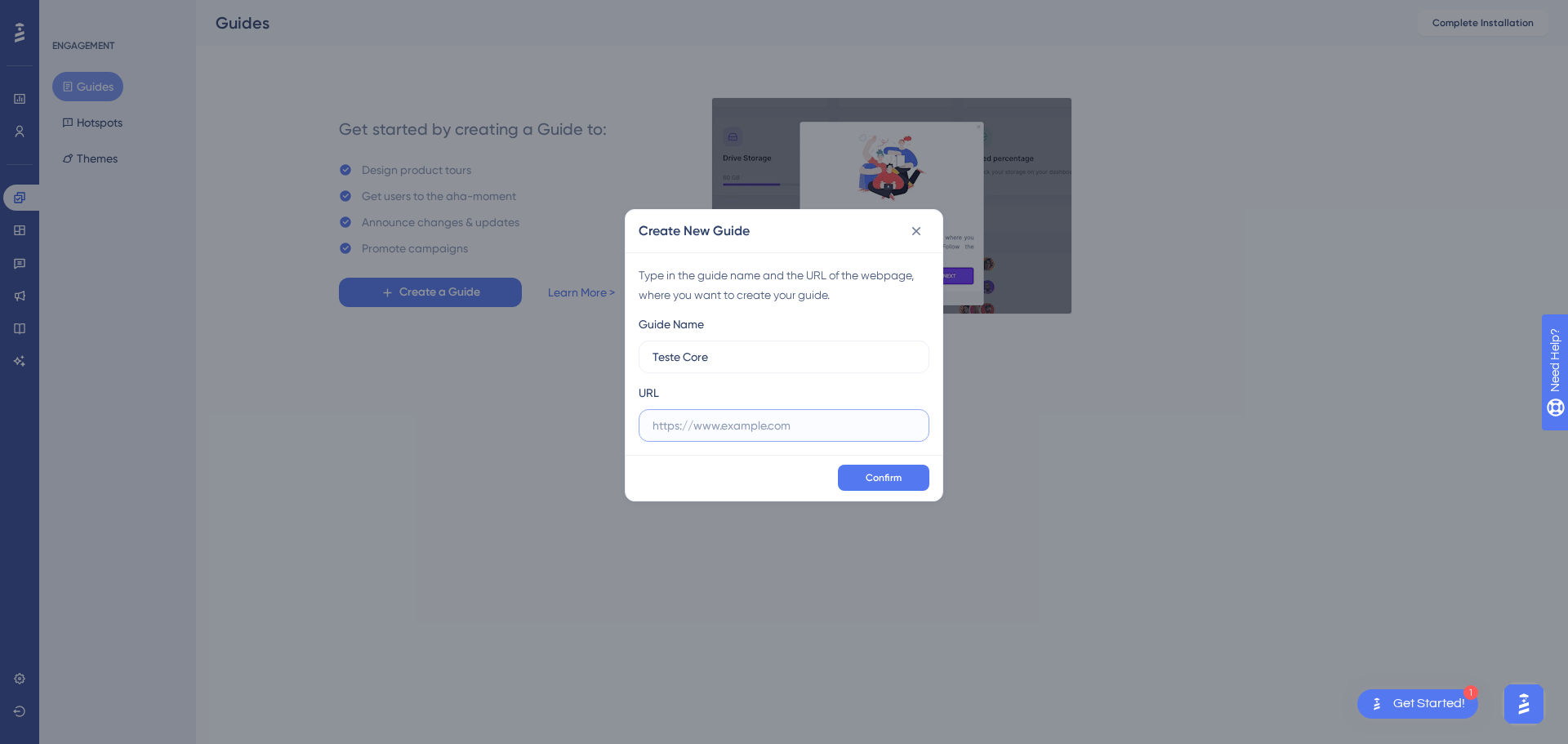
click at [726, 422] on input "text" at bounding box center [784, 425] width 263 height 18
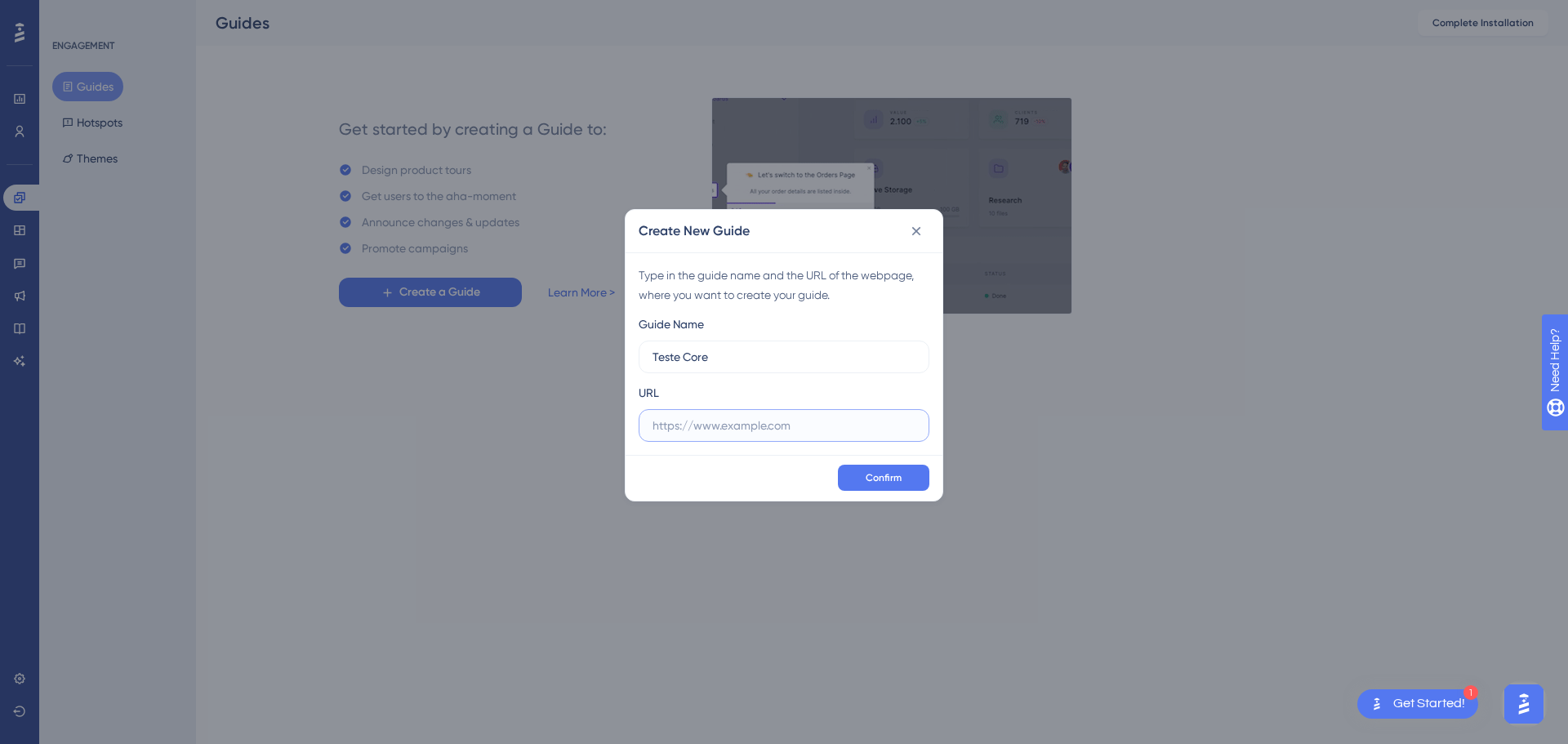
paste input "https://homolog.peti9.net/app"
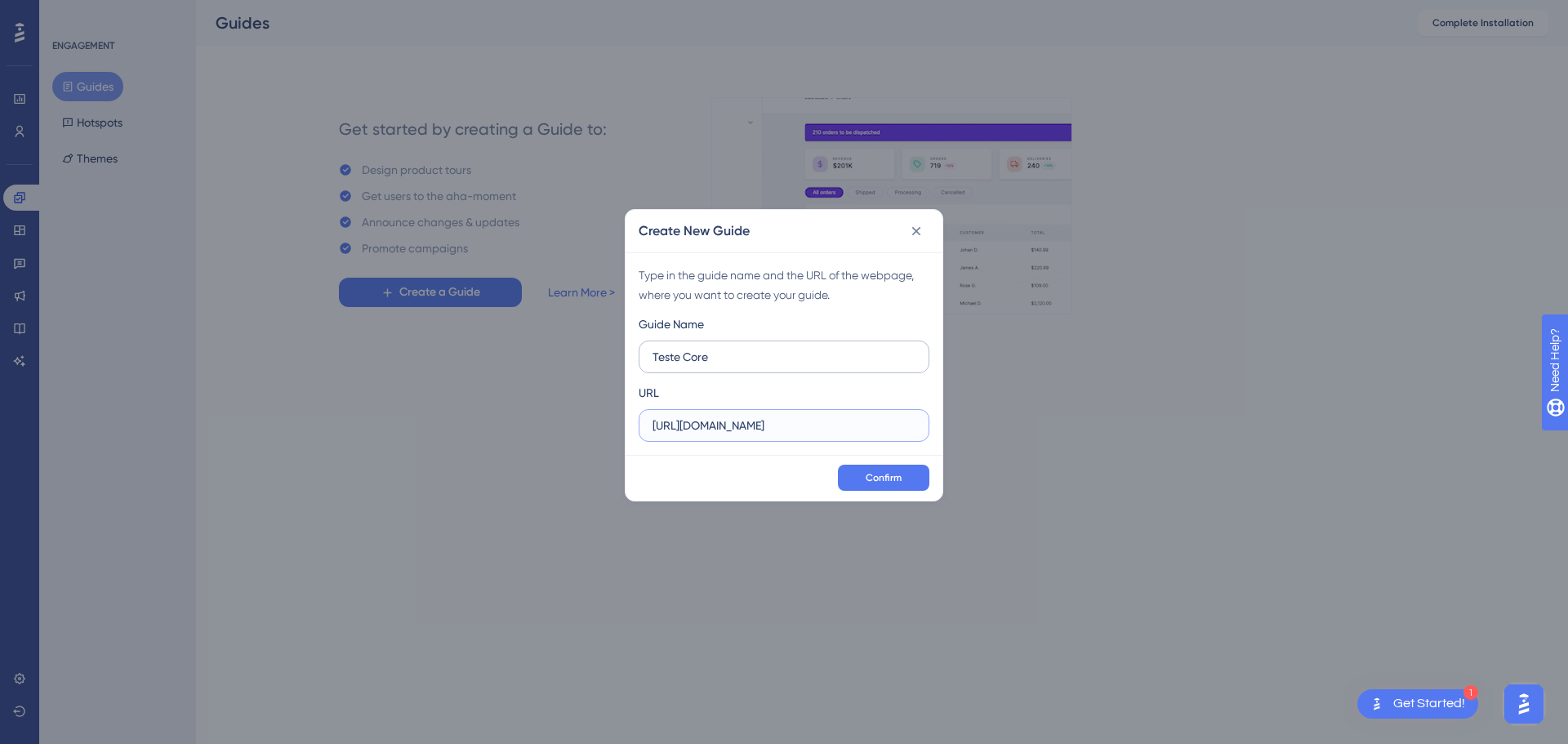
type input "https://homolog.peti9.net/app"
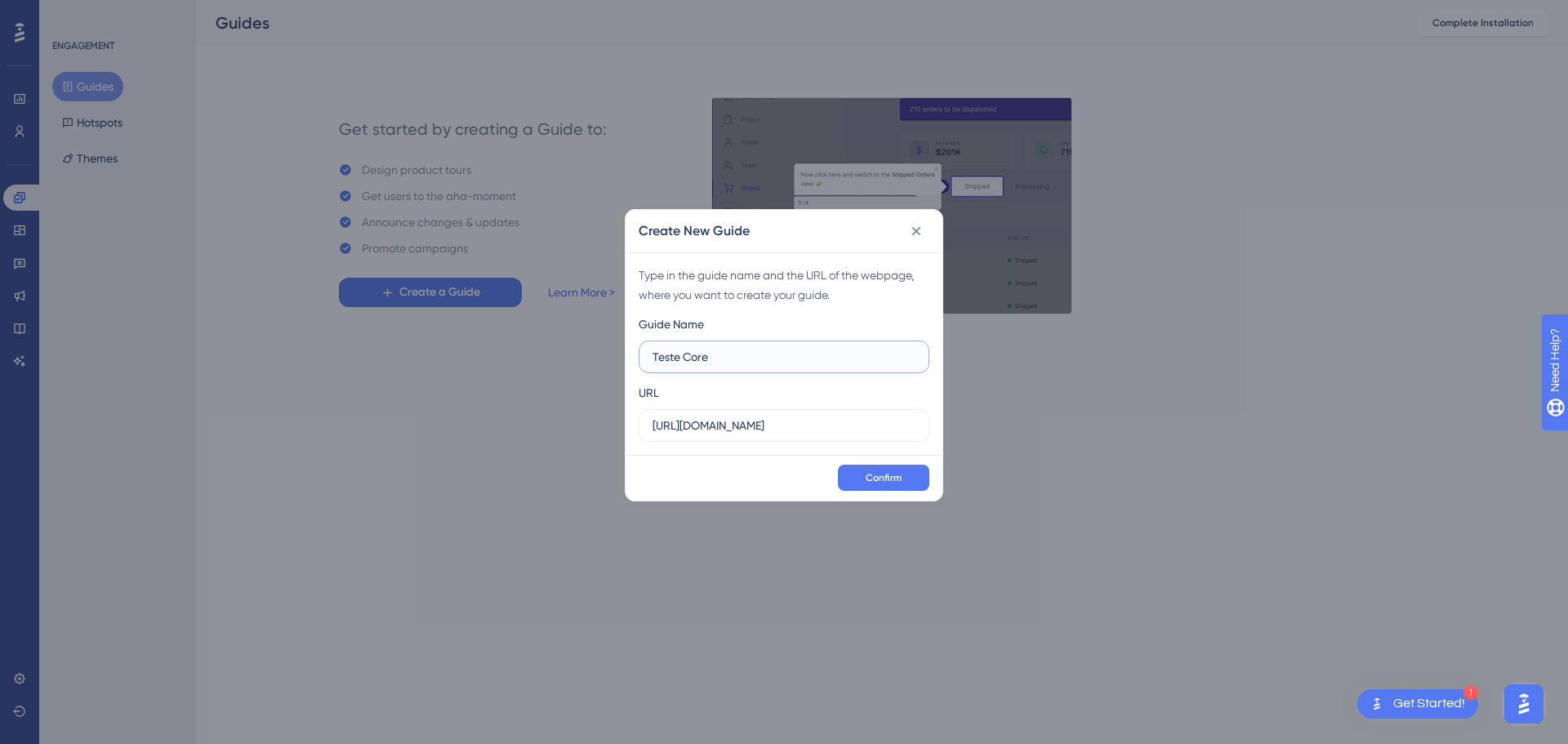
click at [751, 356] on input "Teste Core" at bounding box center [784, 356] width 263 height 18
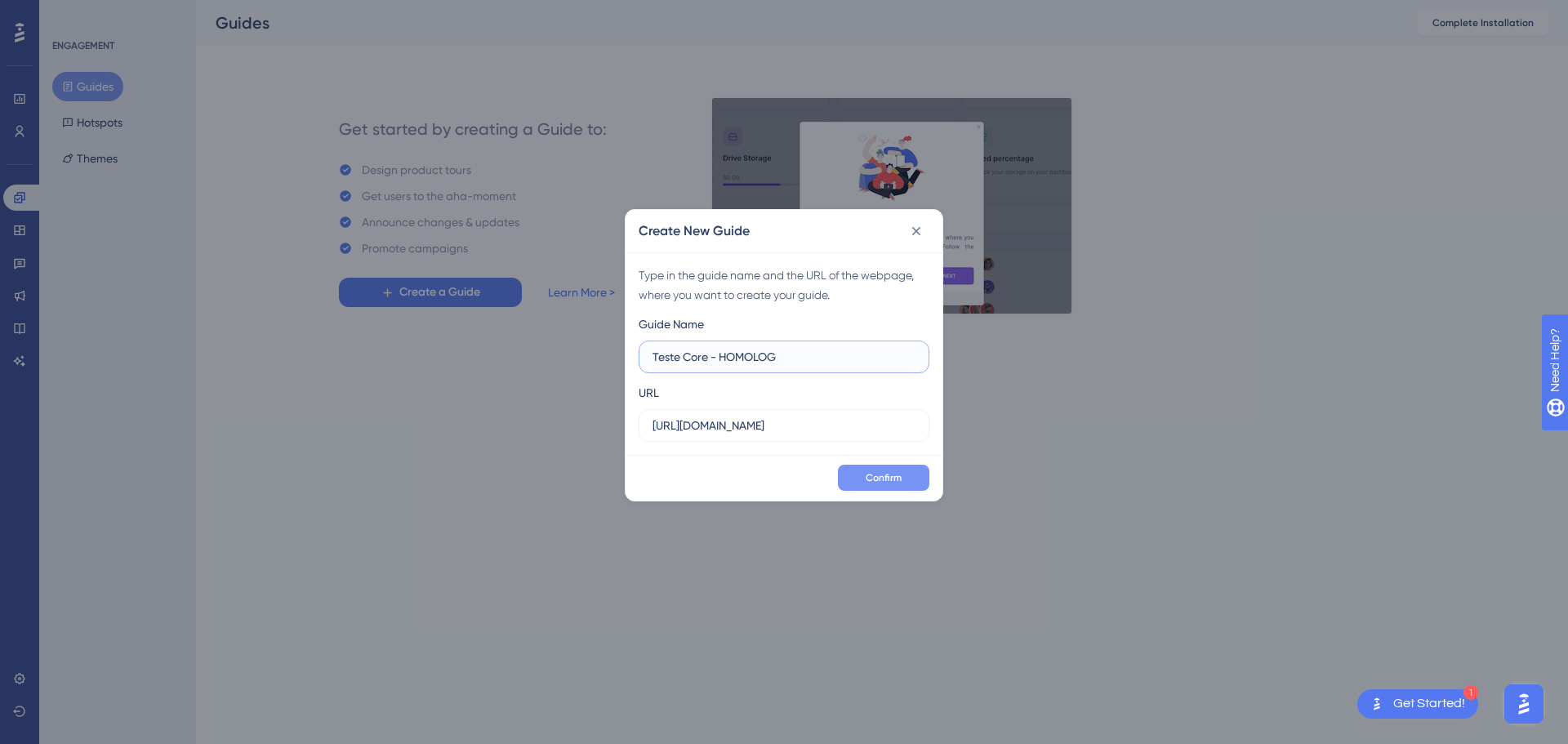
type input "Teste Core - HOMOLOG"
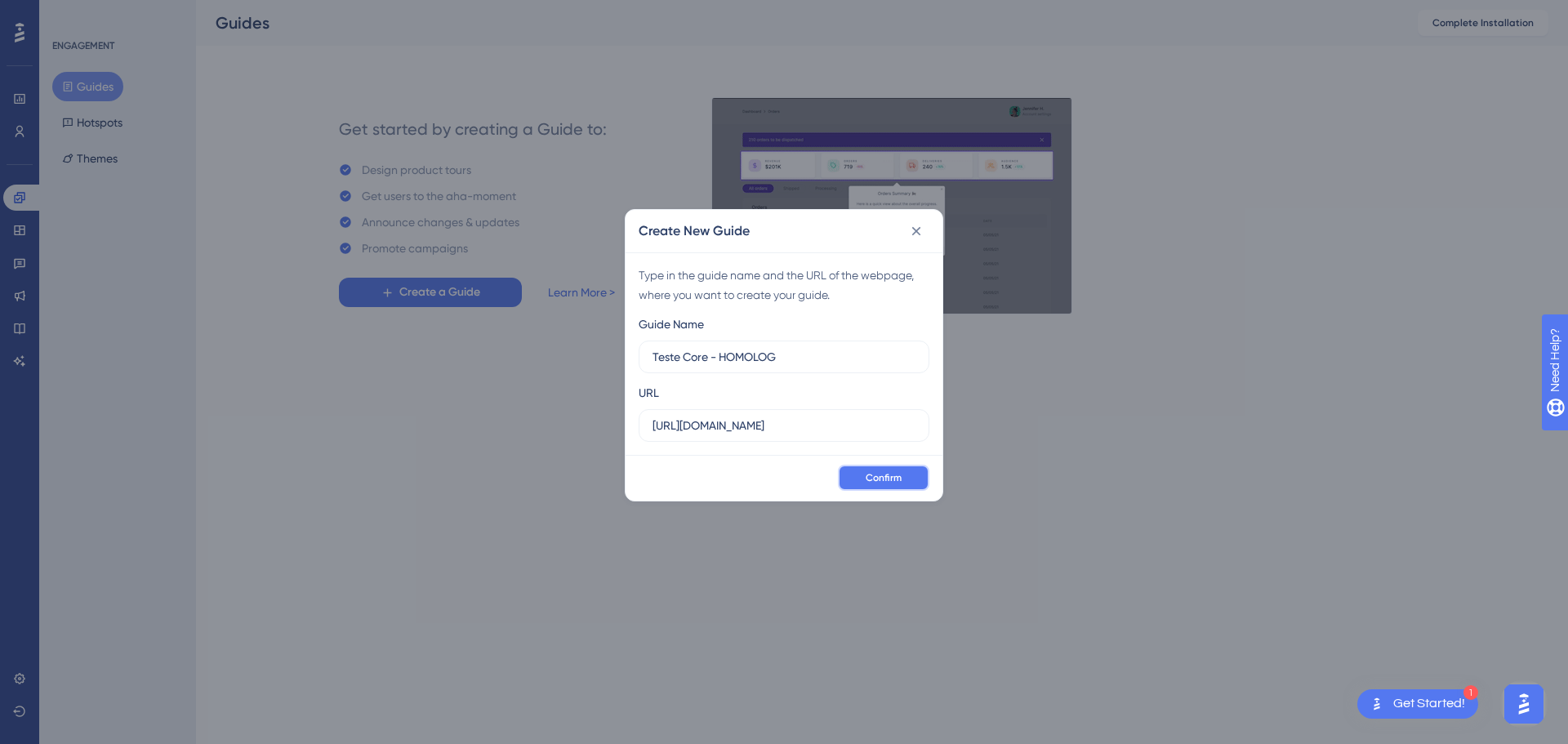
click at [891, 478] on span "Confirm" at bounding box center [883, 478] width 36 height 13
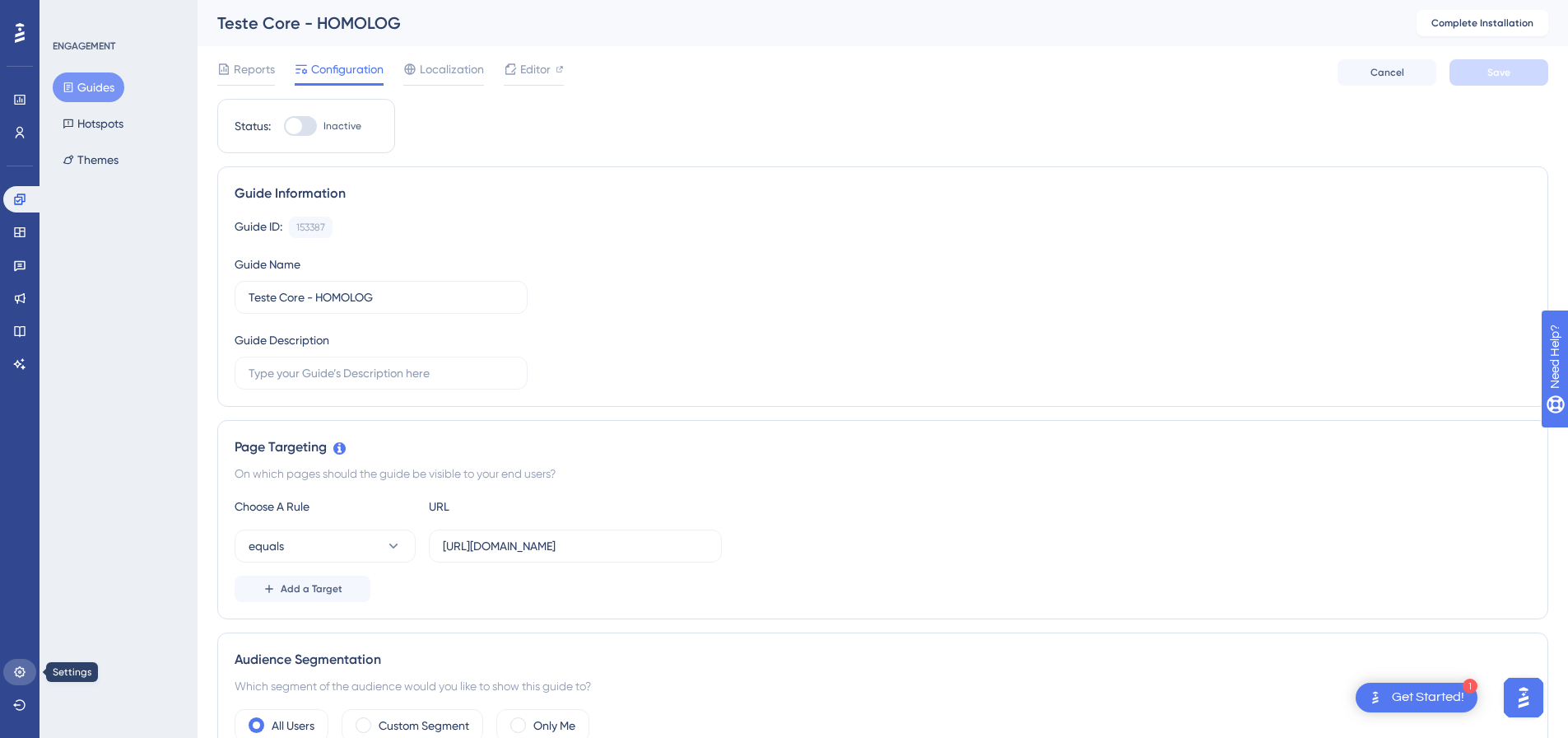
click at [16, 674] on icon at bounding box center [19, 671] width 11 height 11
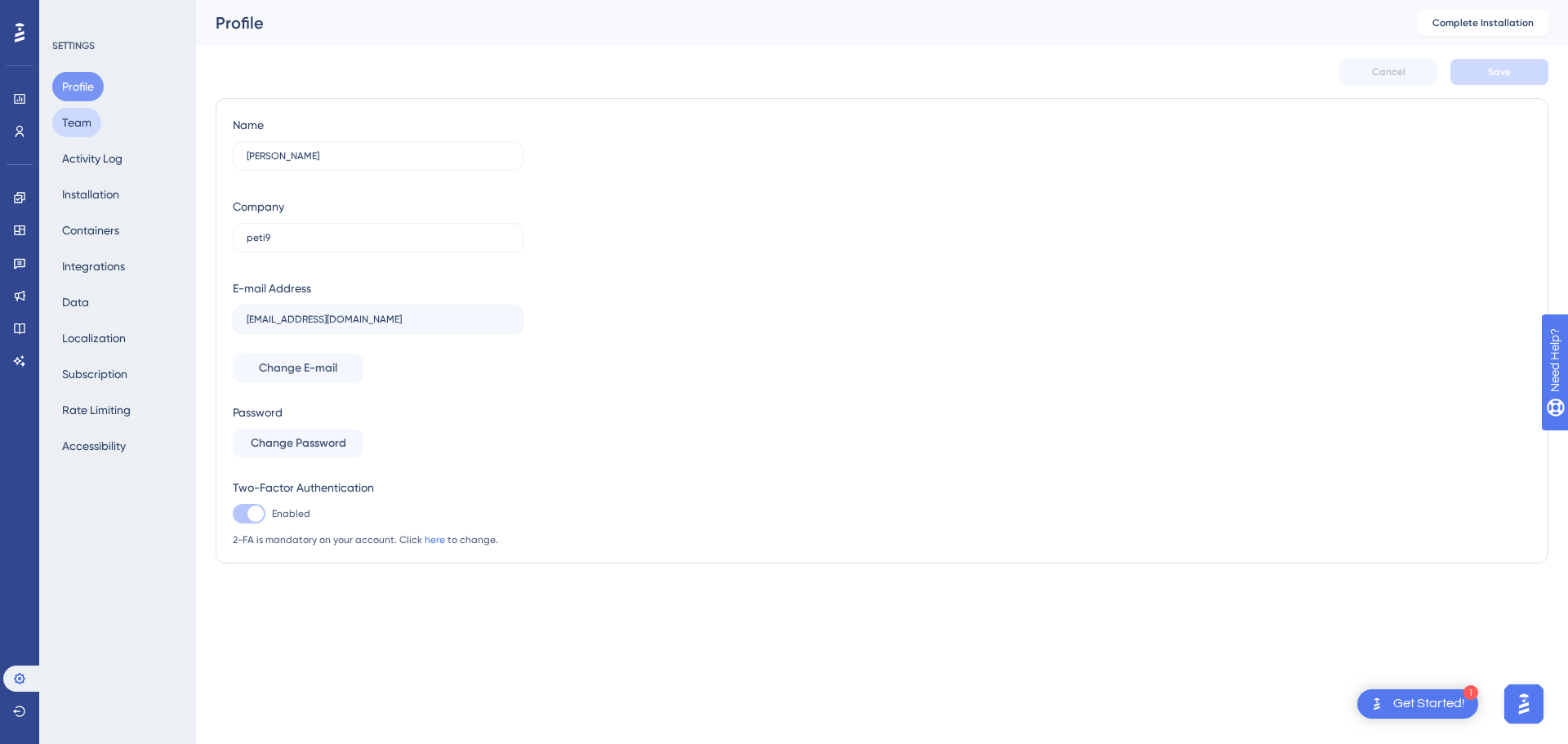
click at [85, 115] on button "Team" at bounding box center [76, 122] width 49 height 29
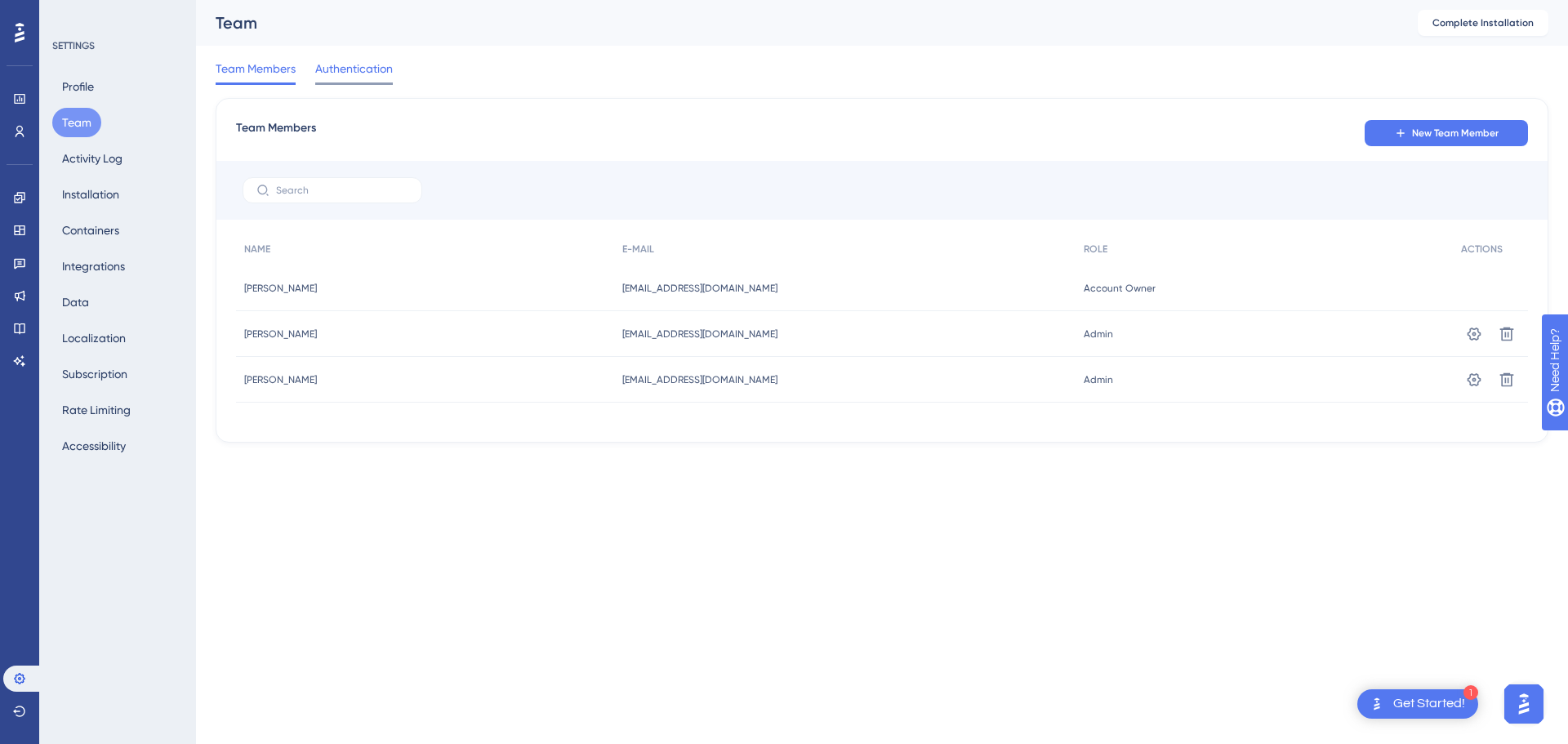
click at [340, 70] on span "Authentication" at bounding box center [354, 68] width 78 height 19
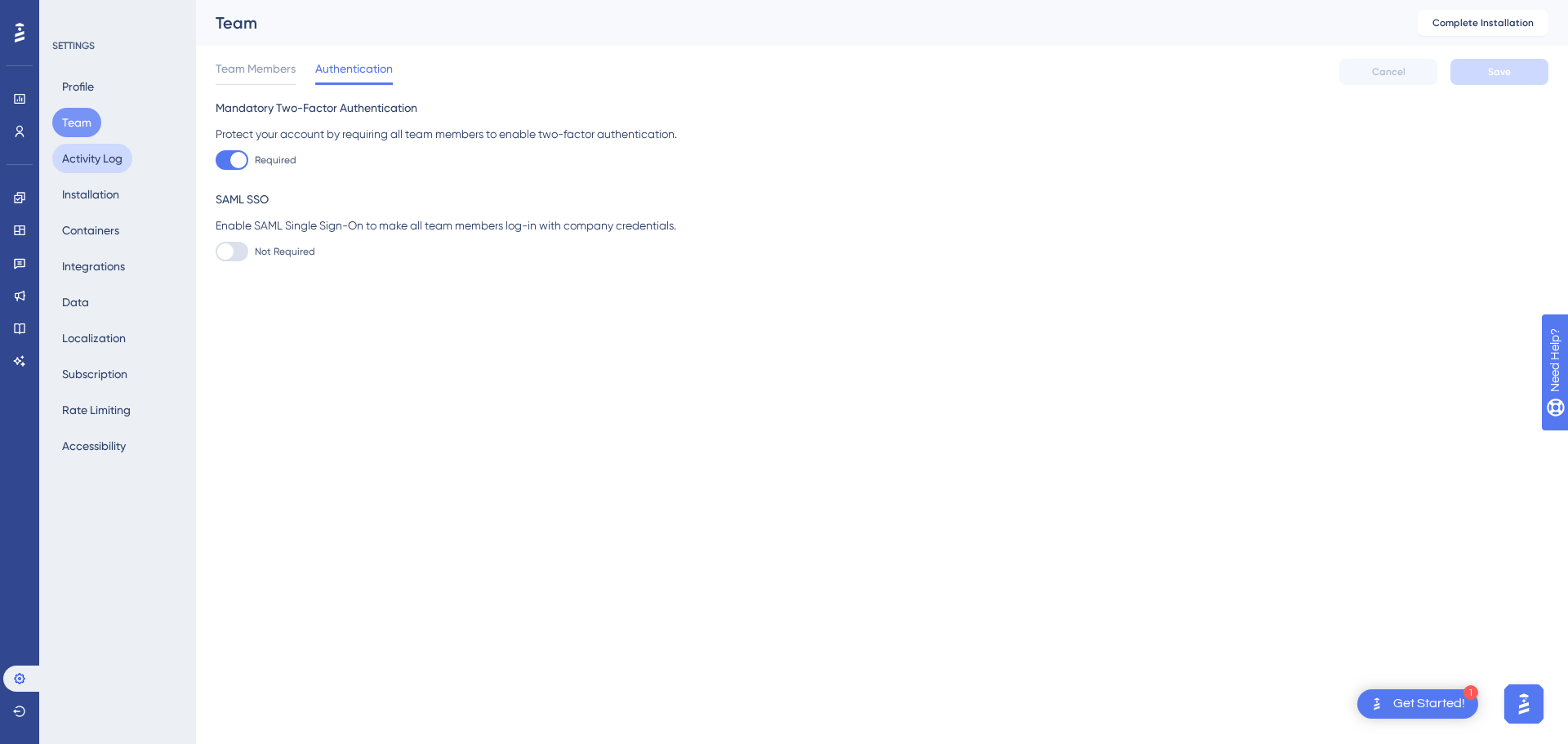
click at [108, 156] on button "Activity Log" at bounding box center [91, 158] width 80 height 29
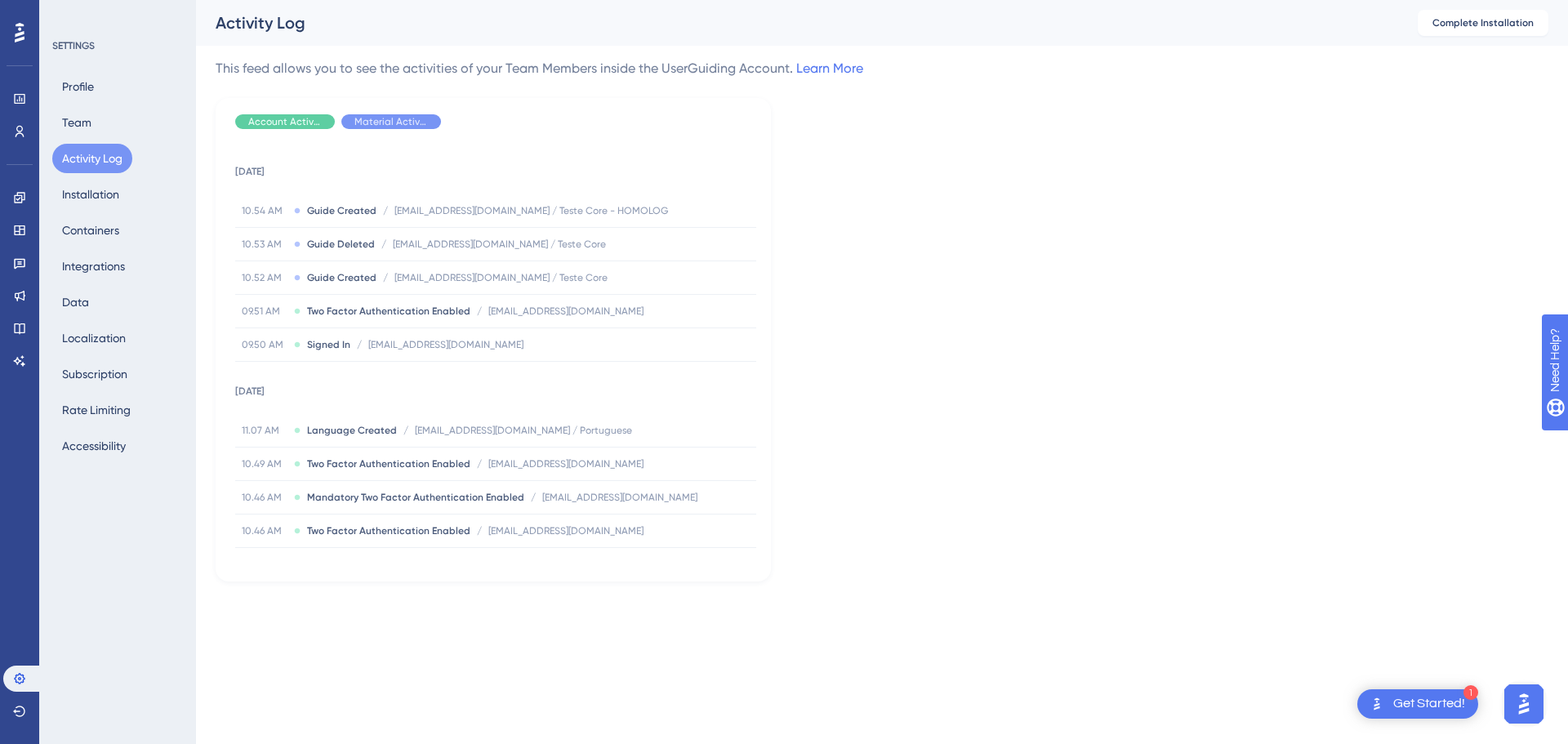
click at [16, 38] on icon at bounding box center [20, 32] width 10 height 21
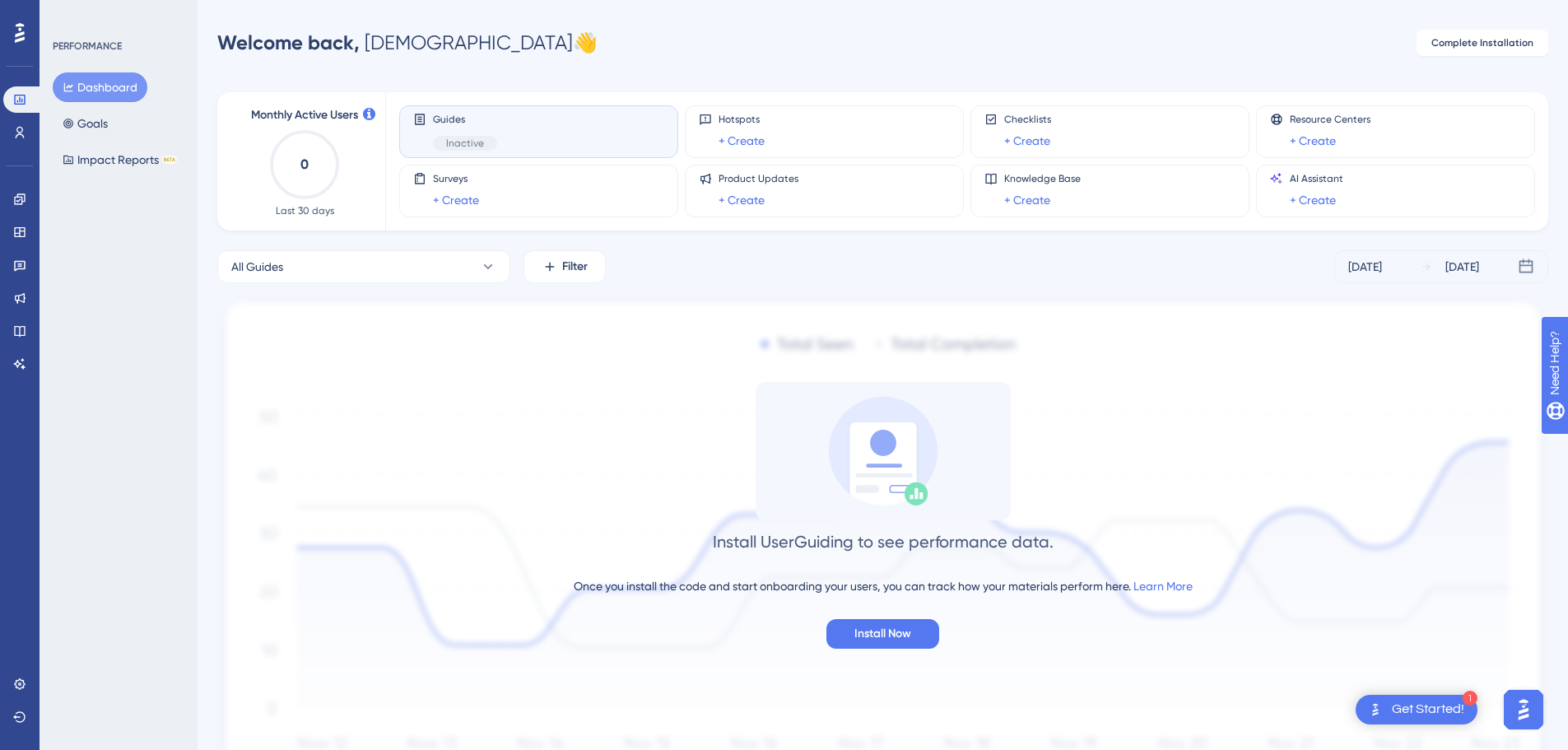
click at [1428, 709] on div "Get Started!" at bounding box center [1429, 709] width 73 height 18
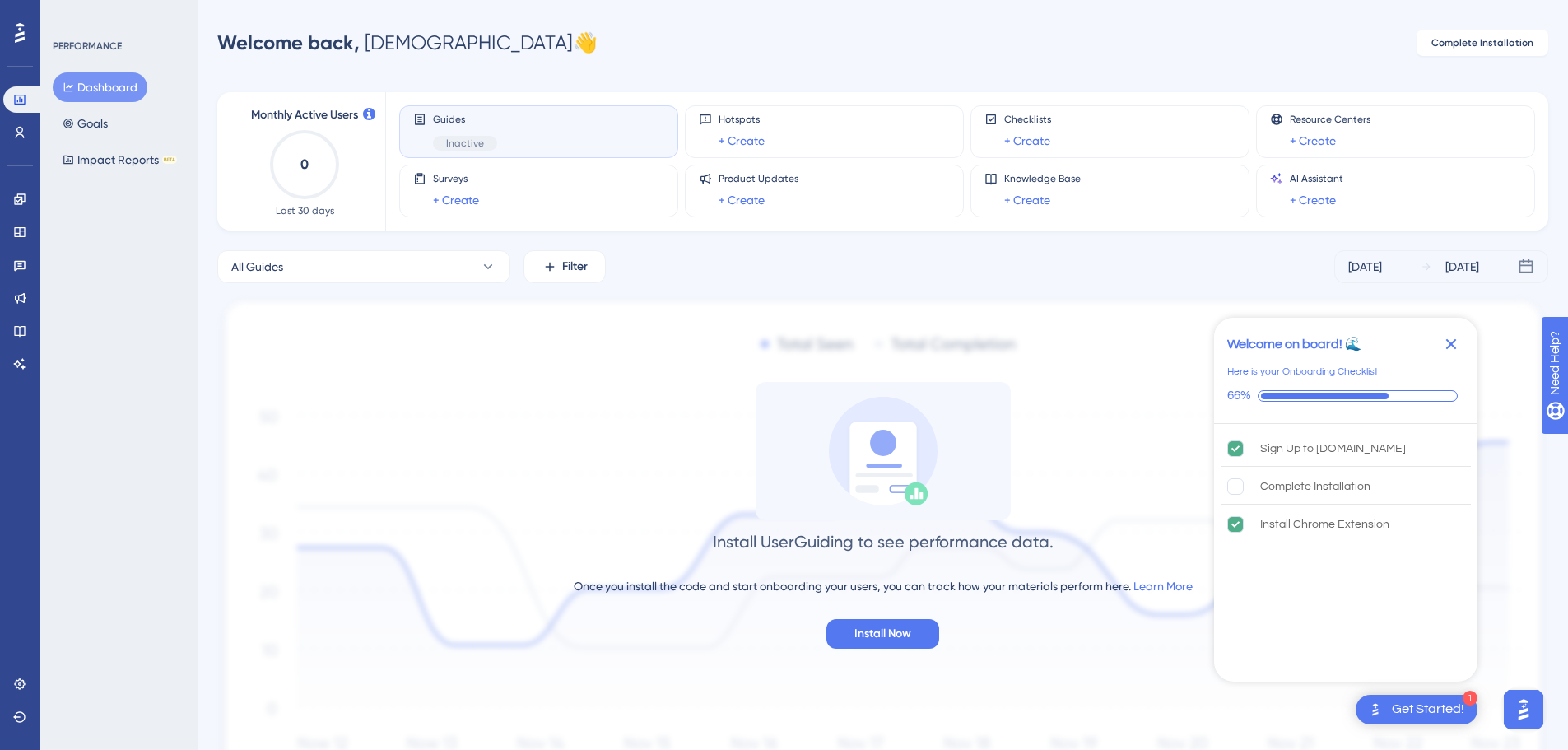
click at [1522, 699] on img "Open AI Assistant Launcher" at bounding box center [1523, 709] width 30 height 30
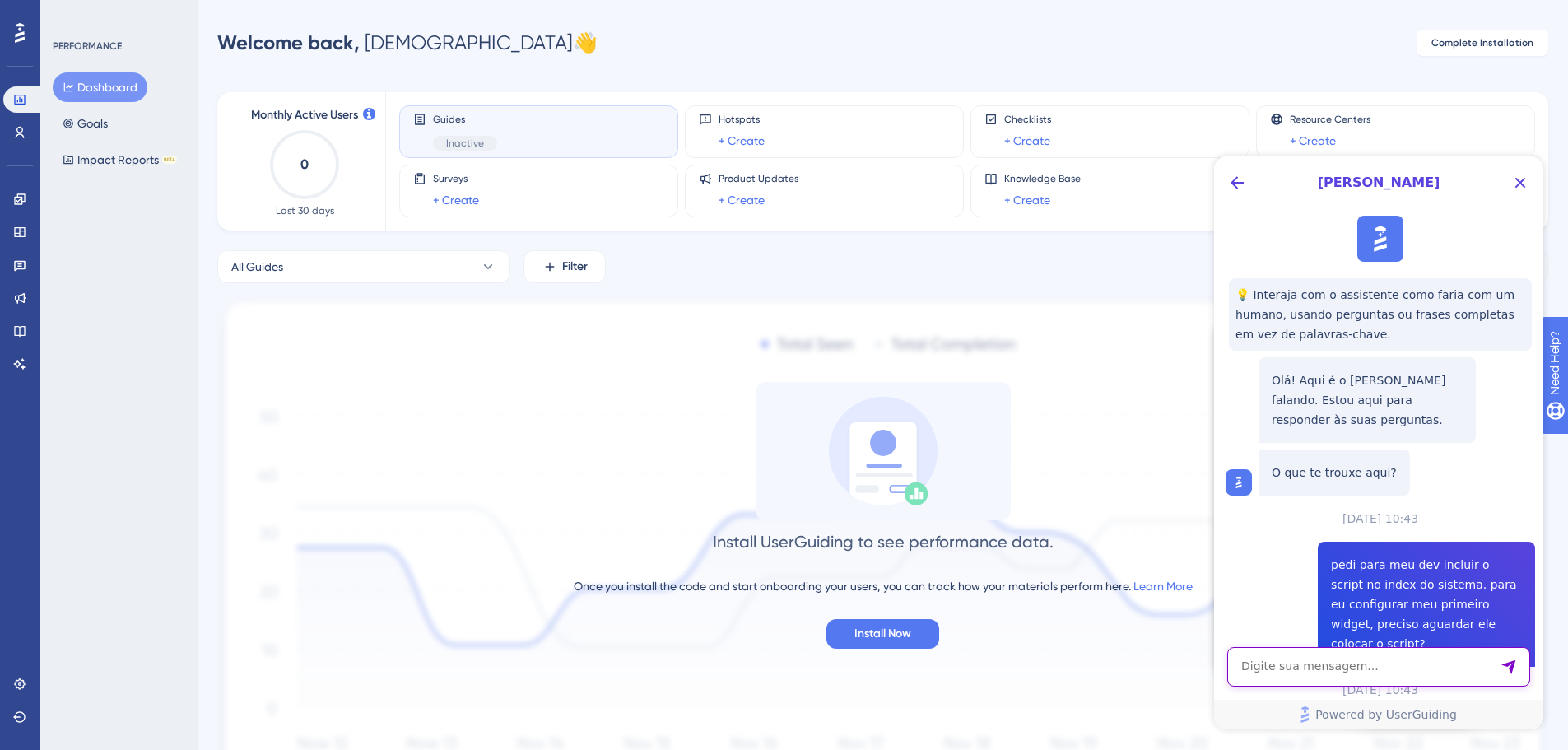
click at [1386, 666] on textarea "AI Assistant Text Input" at bounding box center [1379, 666] width 303 height 40
type textarea "e como faço para personalizar"
click at [654, 349] on img at bounding box center [882, 546] width 1331 height 500
click at [18, 205] on icon at bounding box center [19, 199] width 11 height 11
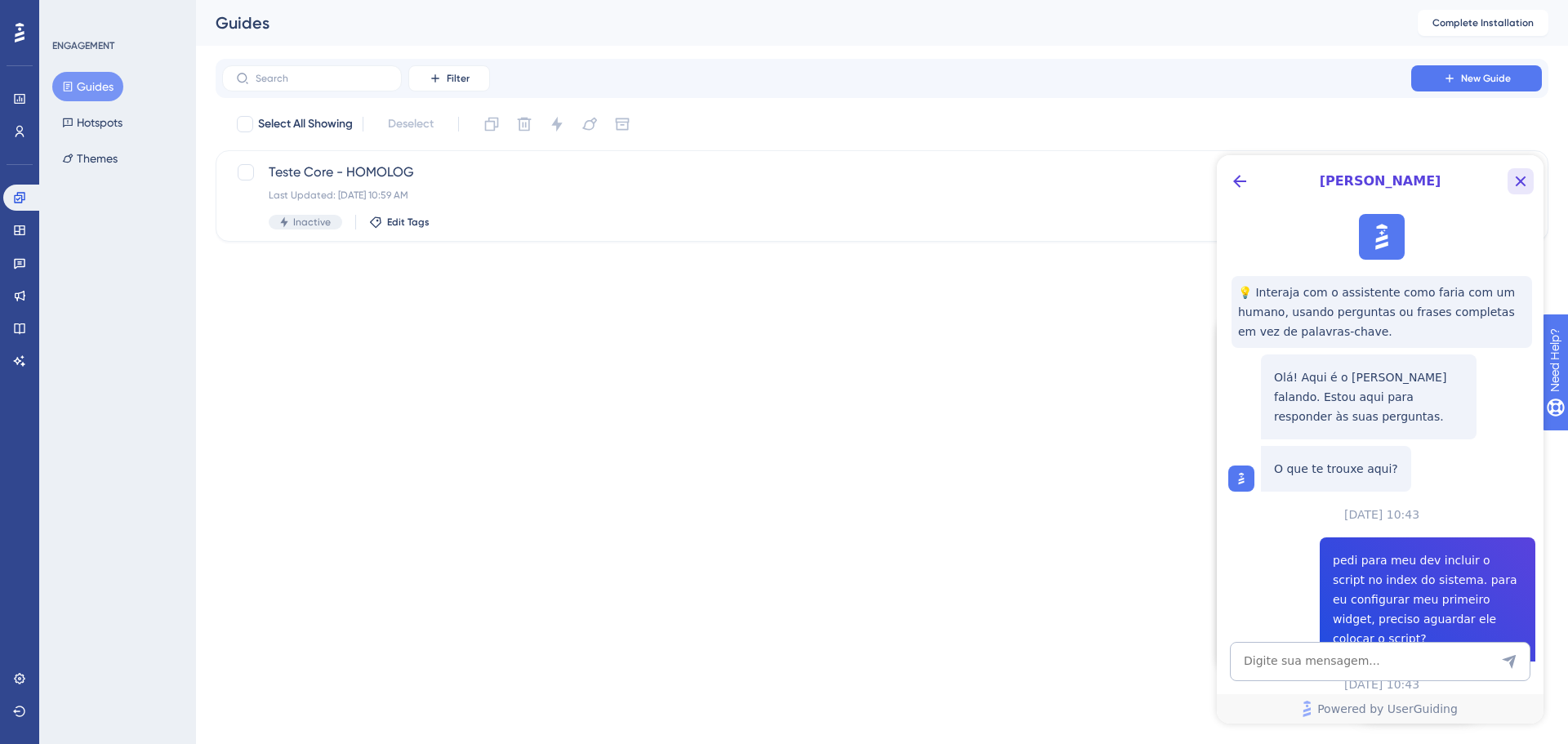
click at [1516, 174] on icon "Close Button" at bounding box center [1520, 181] width 19 height 19
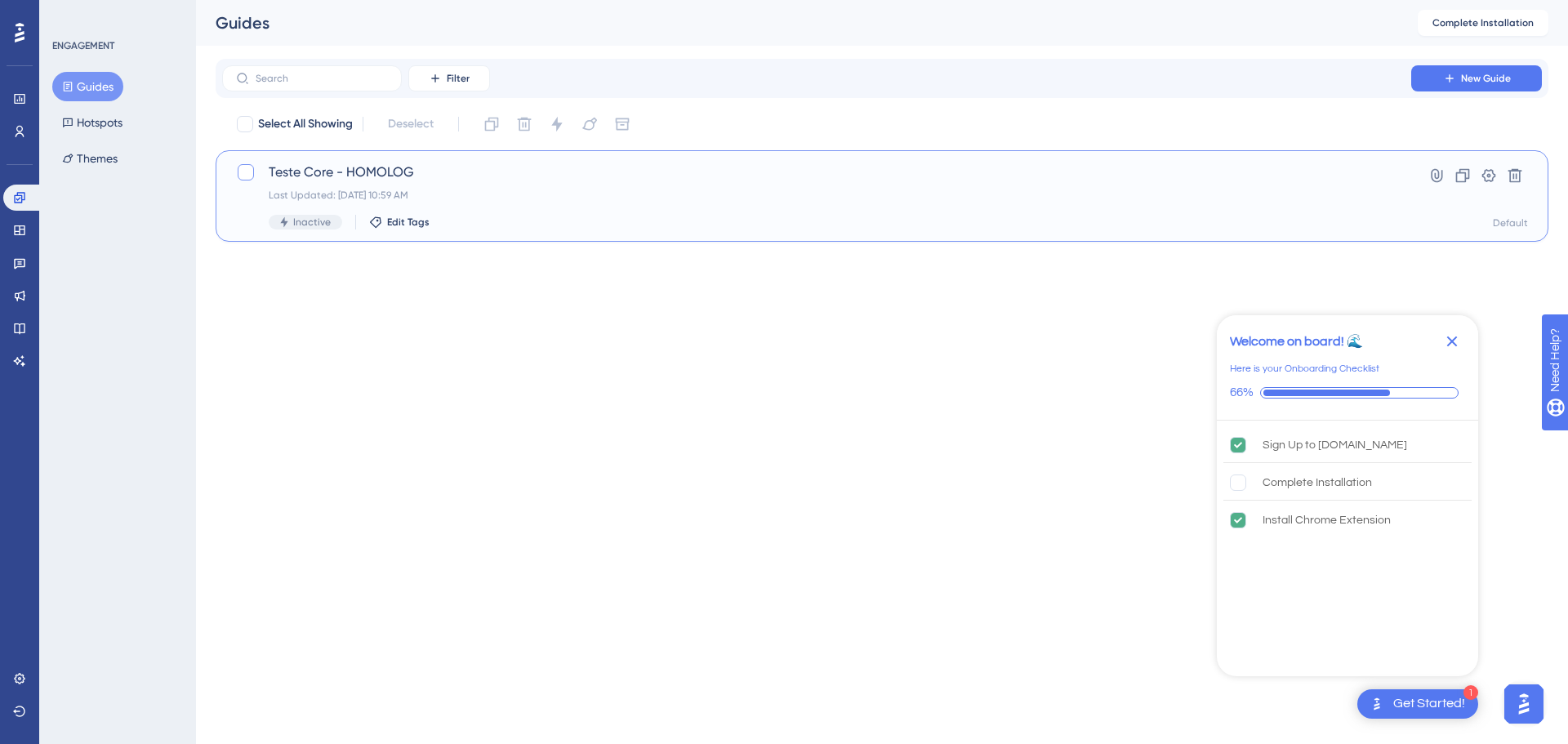
click at [241, 172] on div at bounding box center [245, 172] width 16 height 16
checkbox input "true"
click at [241, 172] on icon at bounding box center [246, 173] width 10 height 13
checkbox input "false"
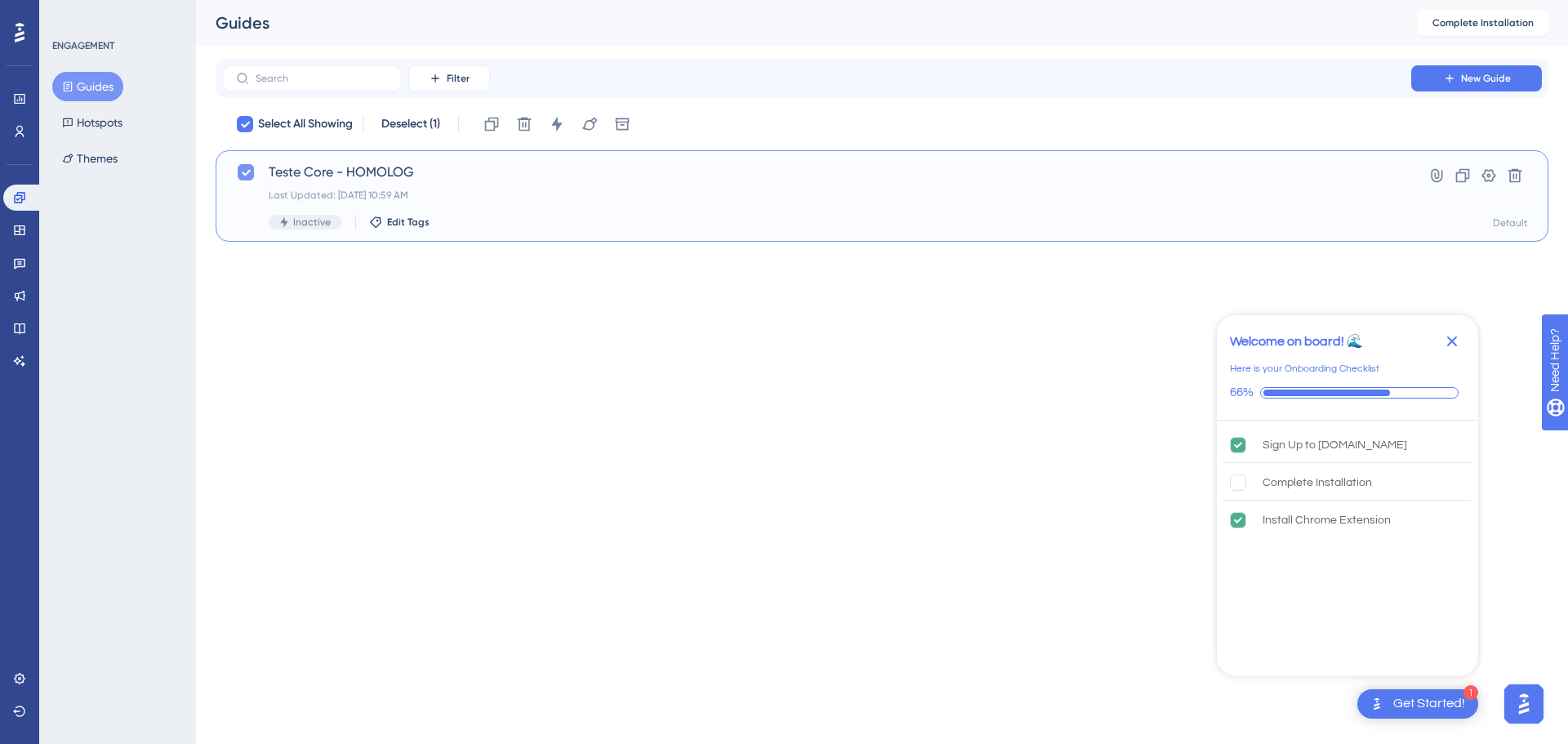
checkbox input "false"
click at [334, 174] on span "Teste Core - HOMOLOG" at bounding box center [816, 172] width 1096 height 19
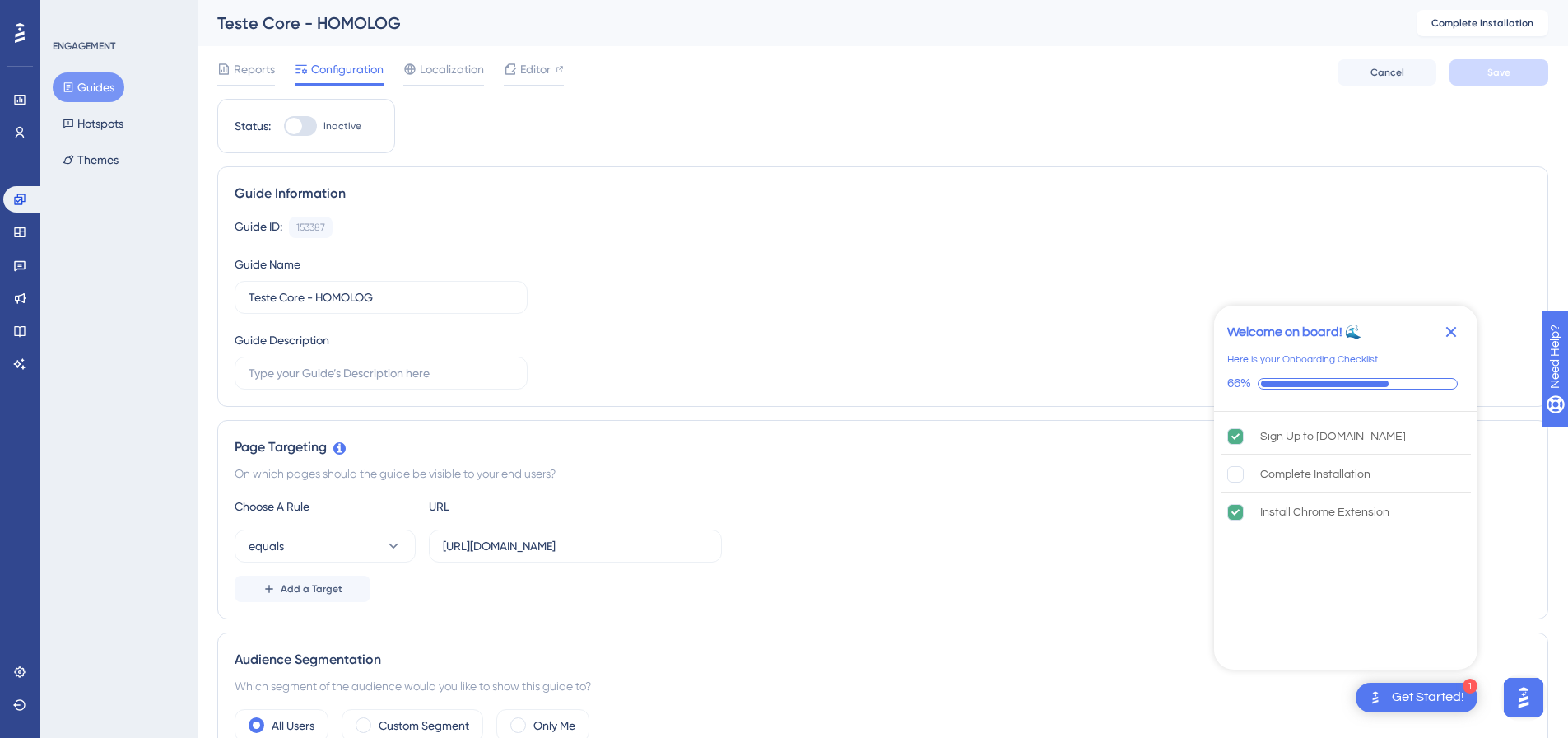
click at [309, 129] on div at bounding box center [300, 125] width 33 height 19
click at [284, 127] on input "Inactive" at bounding box center [283, 126] width 1 height 1
checkbox input "false"
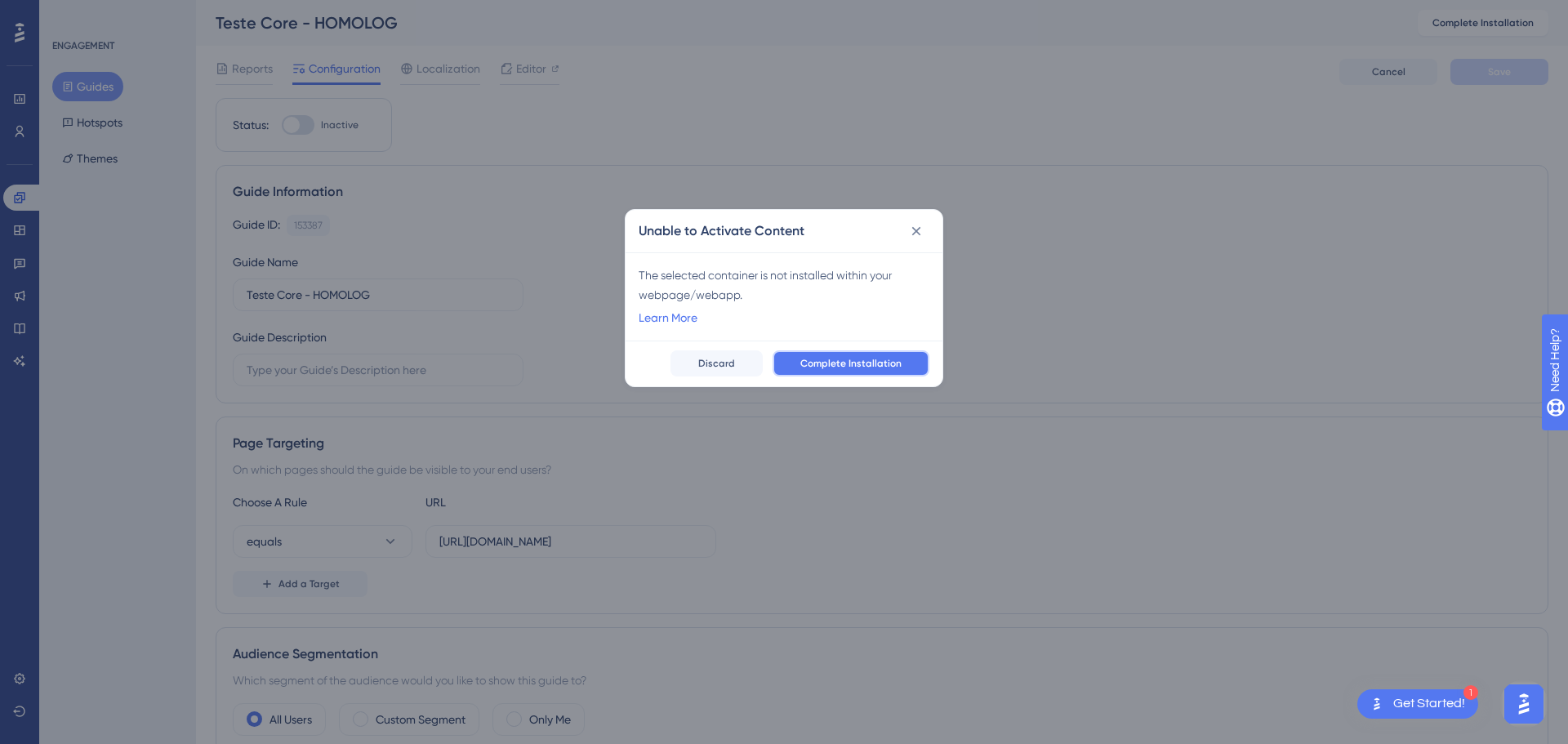
click at [841, 359] on span "Complete Installation" at bounding box center [850, 364] width 101 height 13
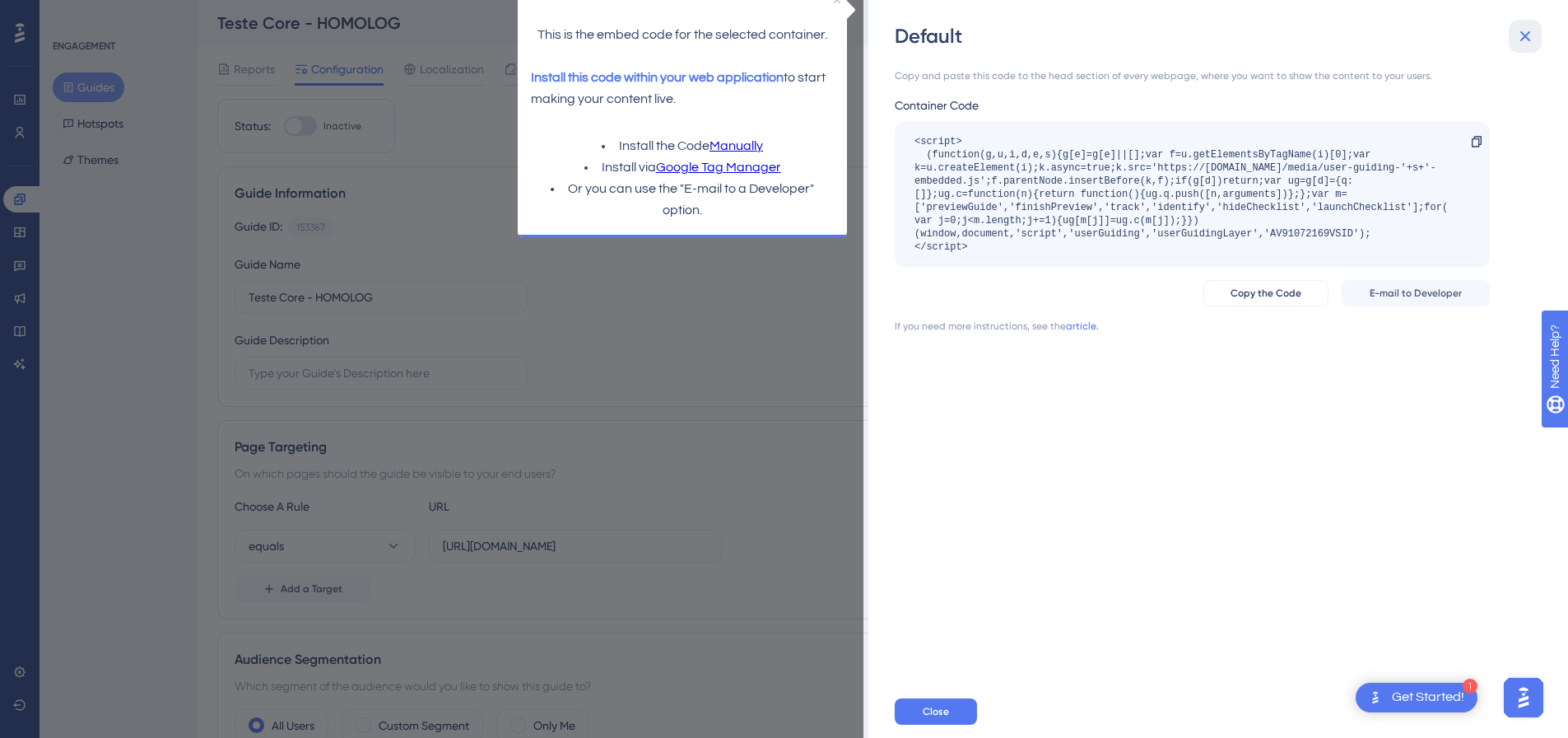
click at [1527, 45] on icon at bounding box center [1525, 36] width 19 height 19
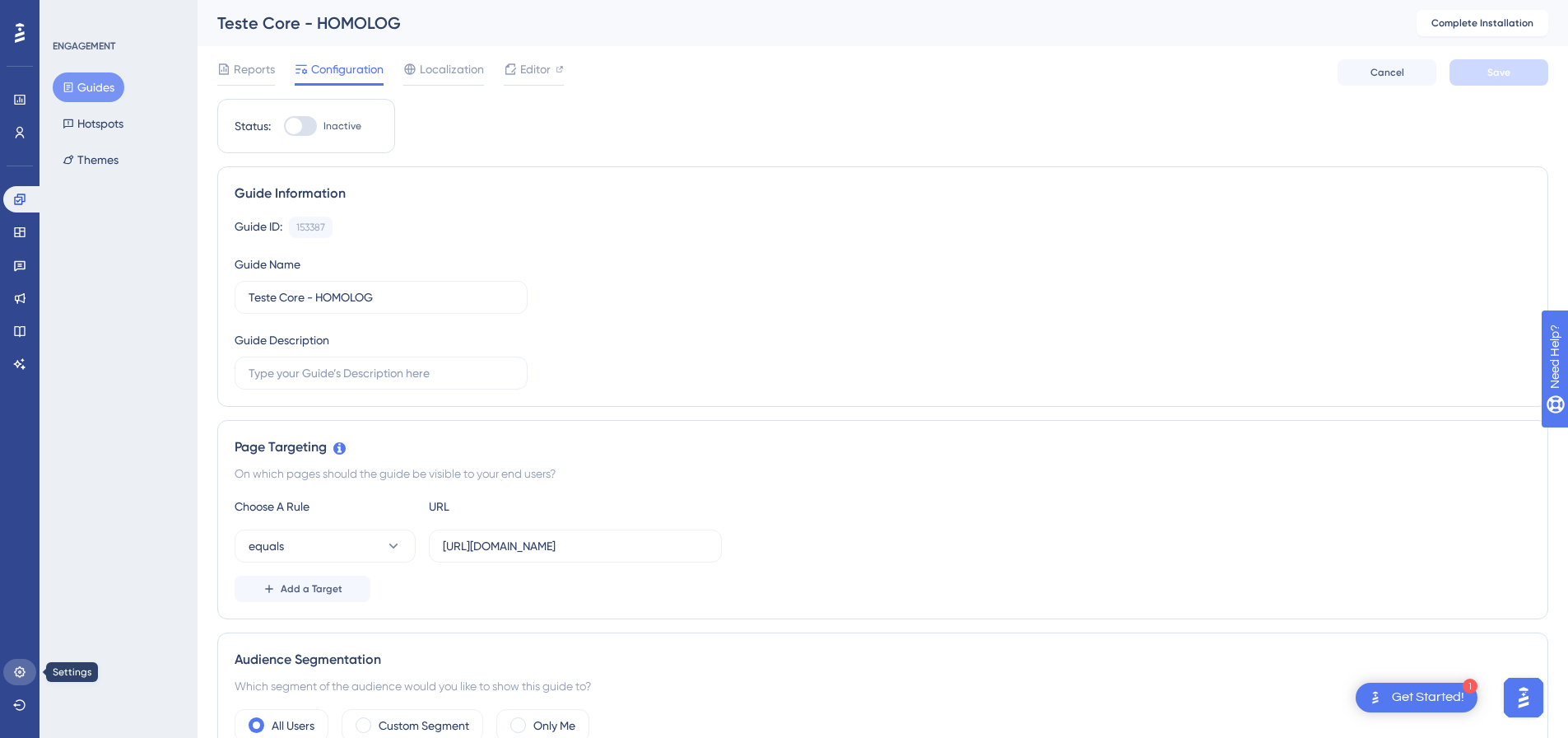
click at [25, 677] on icon at bounding box center [20, 672] width 14 height 14
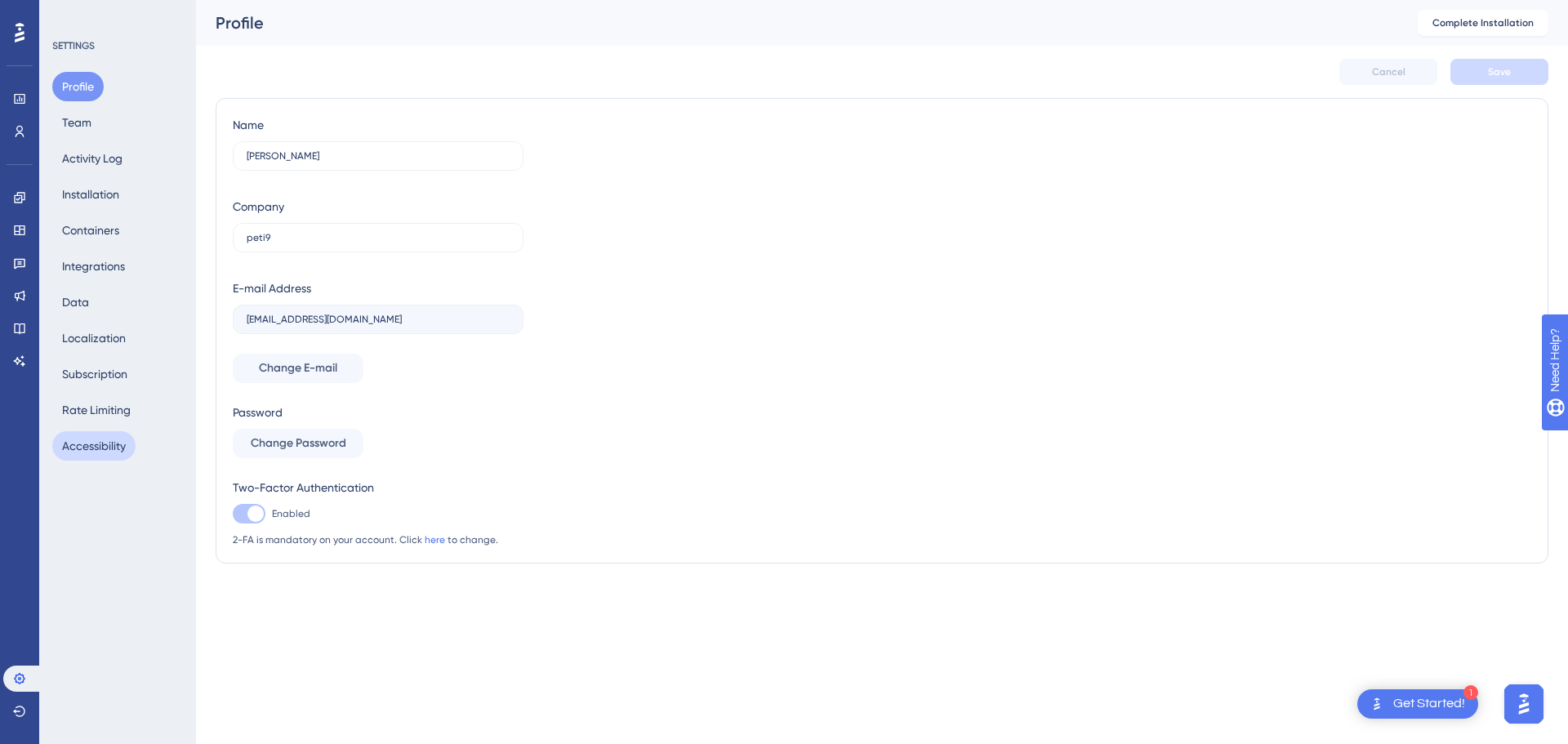
click at [86, 437] on button "Accessibility" at bounding box center [93, 445] width 83 height 29
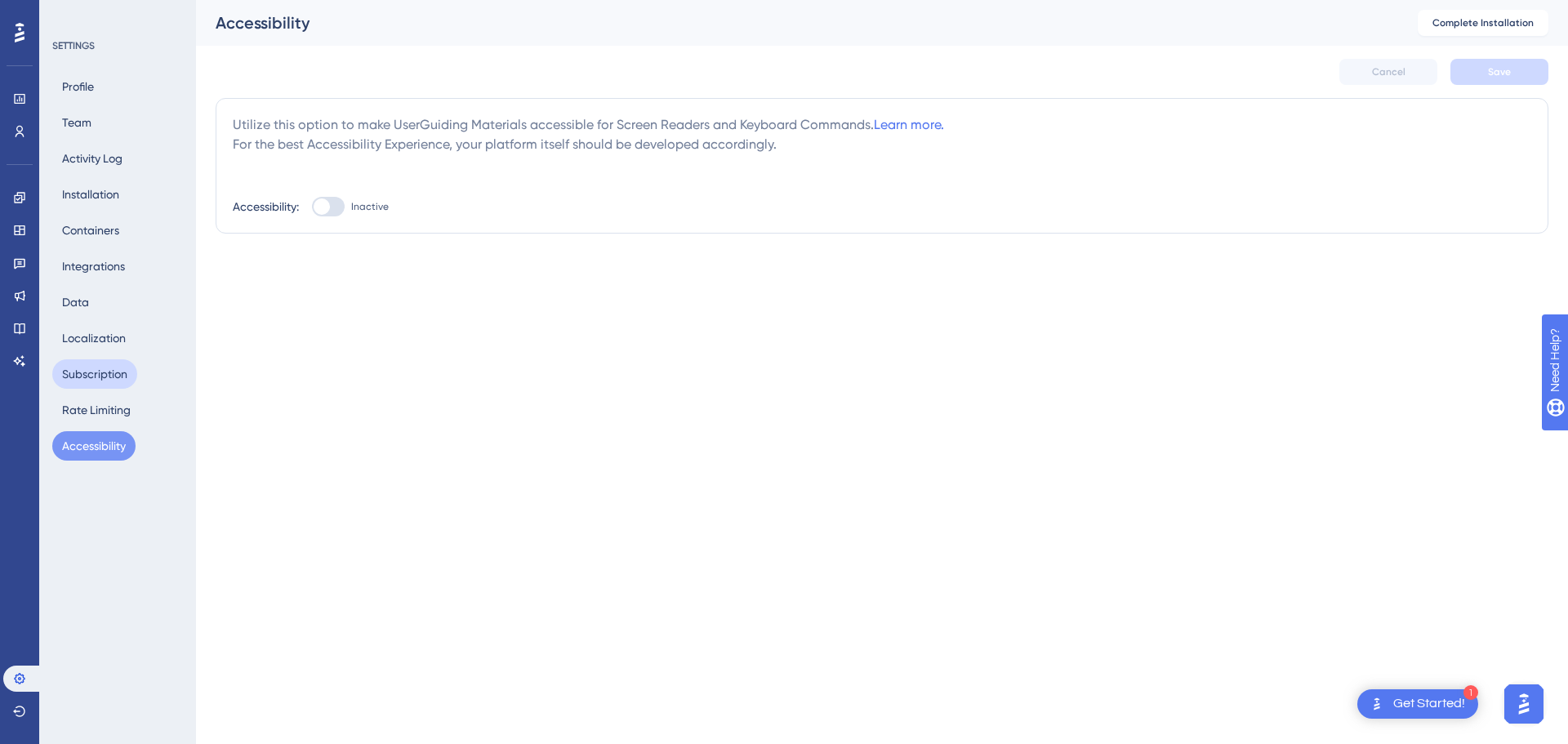
click at [106, 371] on button "Subscription" at bounding box center [94, 373] width 85 height 29
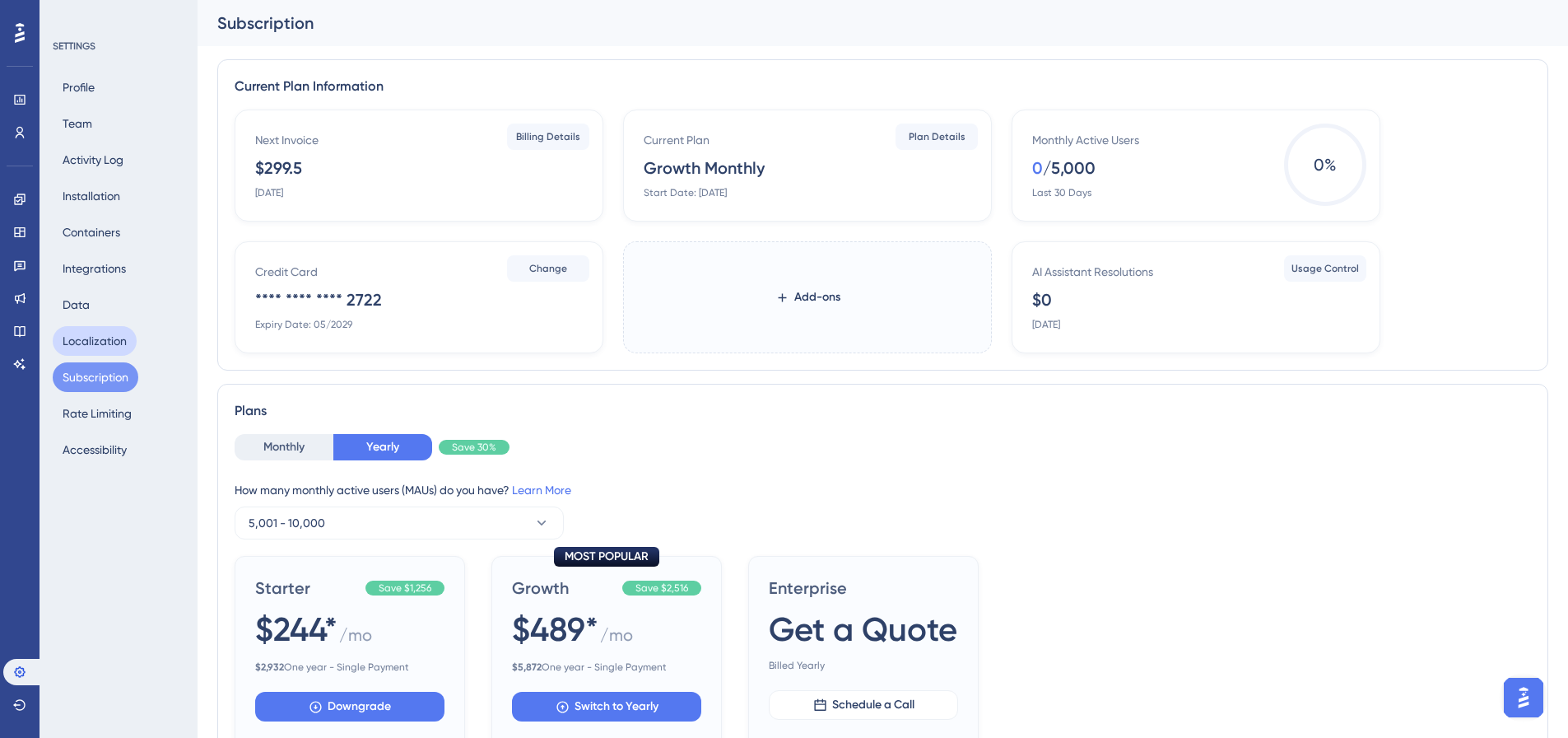
click at [107, 350] on button "Localization" at bounding box center [94, 341] width 84 height 30
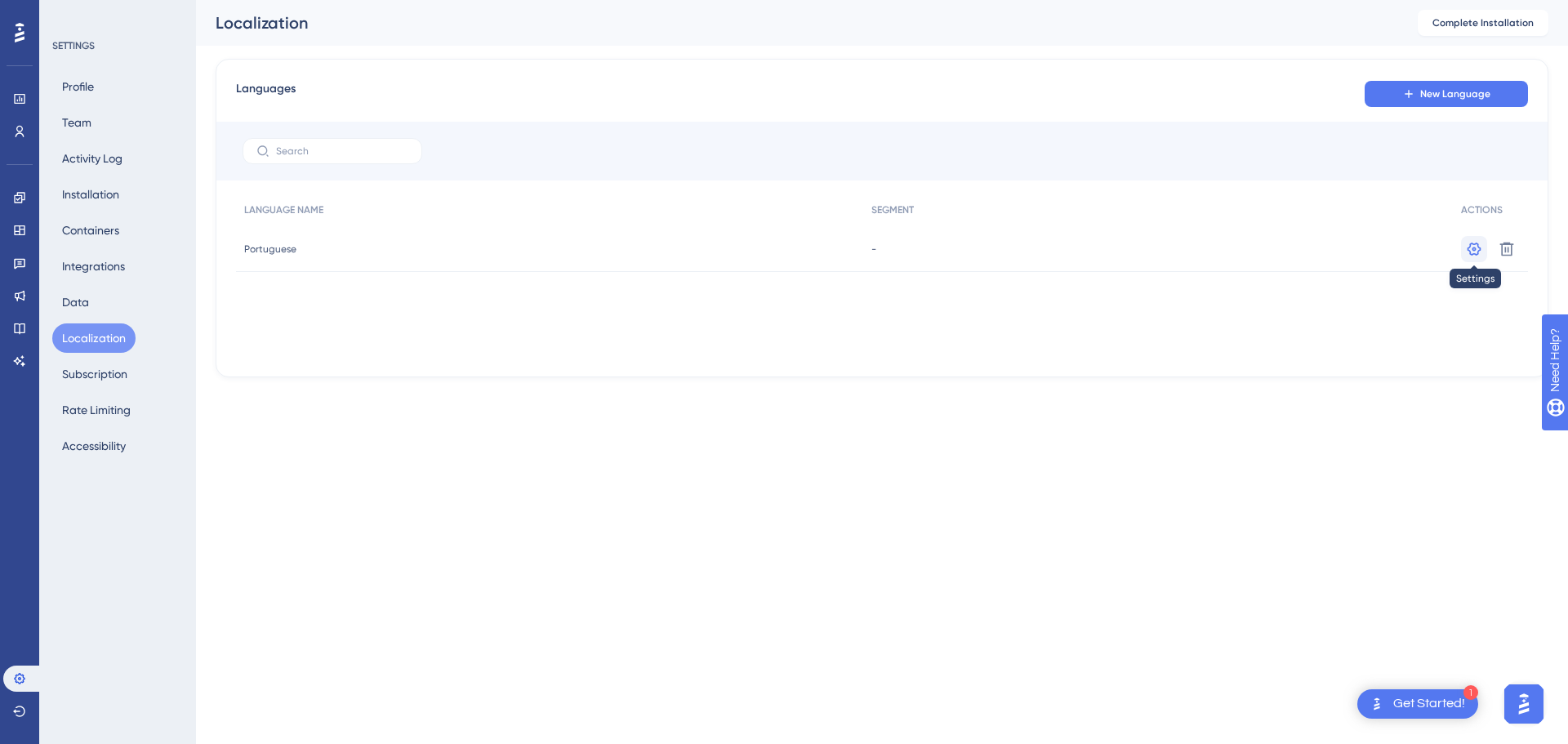
click at [1473, 248] on icon at bounding box center [1474, 248] width 14 height 13
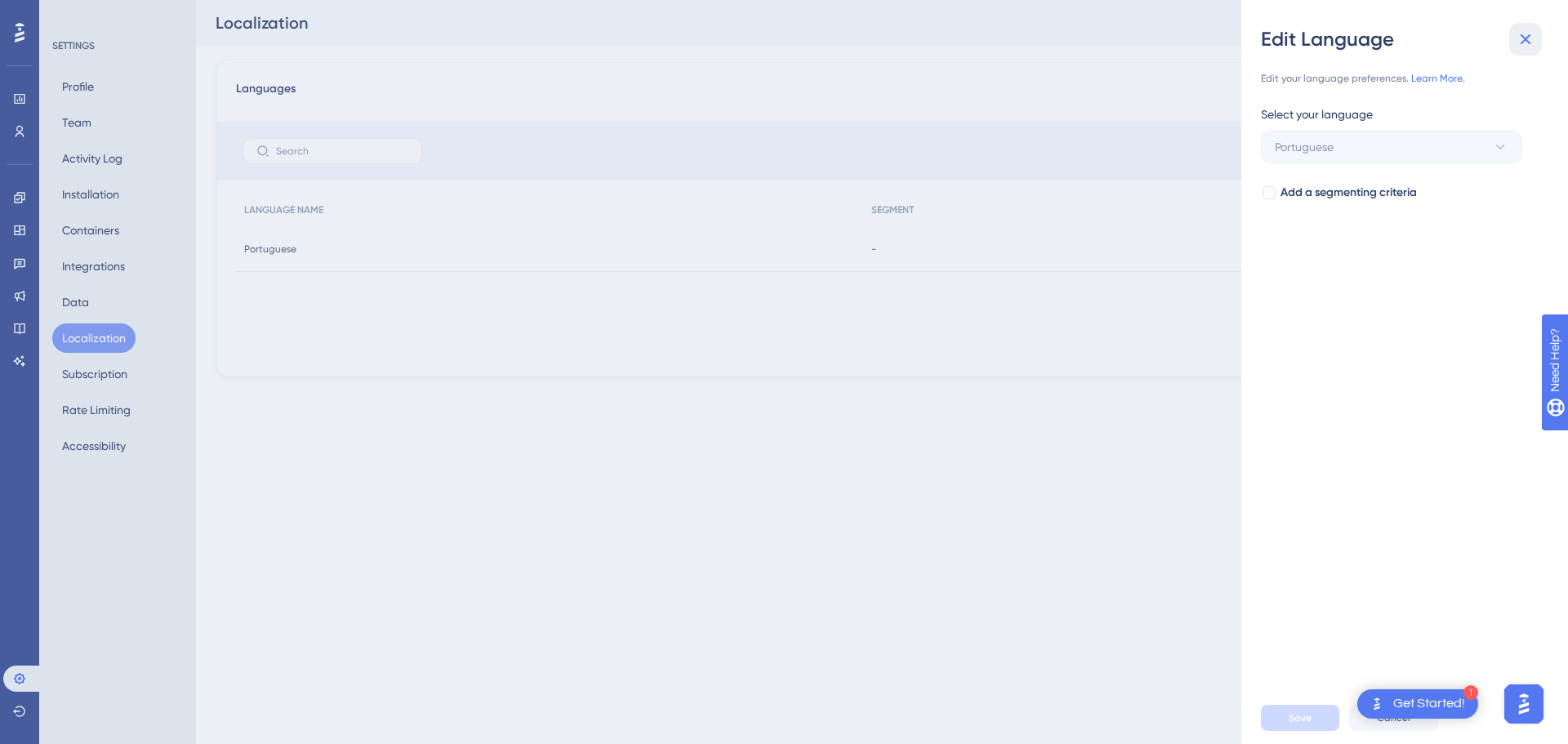
click at [1529, 45] on icon at bounding box center [1524, 39] width 19 height 19
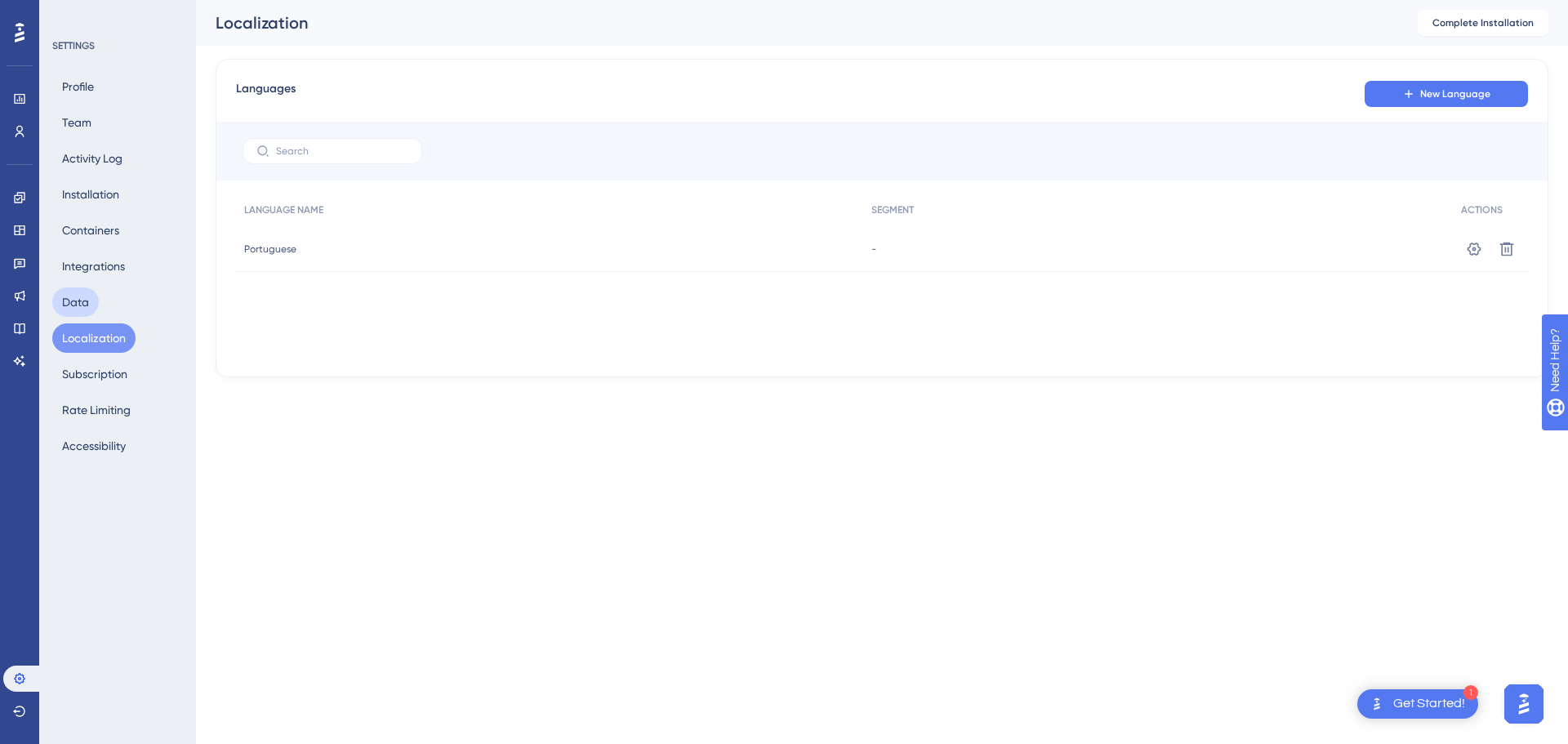
click at [80, 299] on button "Data" at bounding box center [75, 302] width 47 height 29
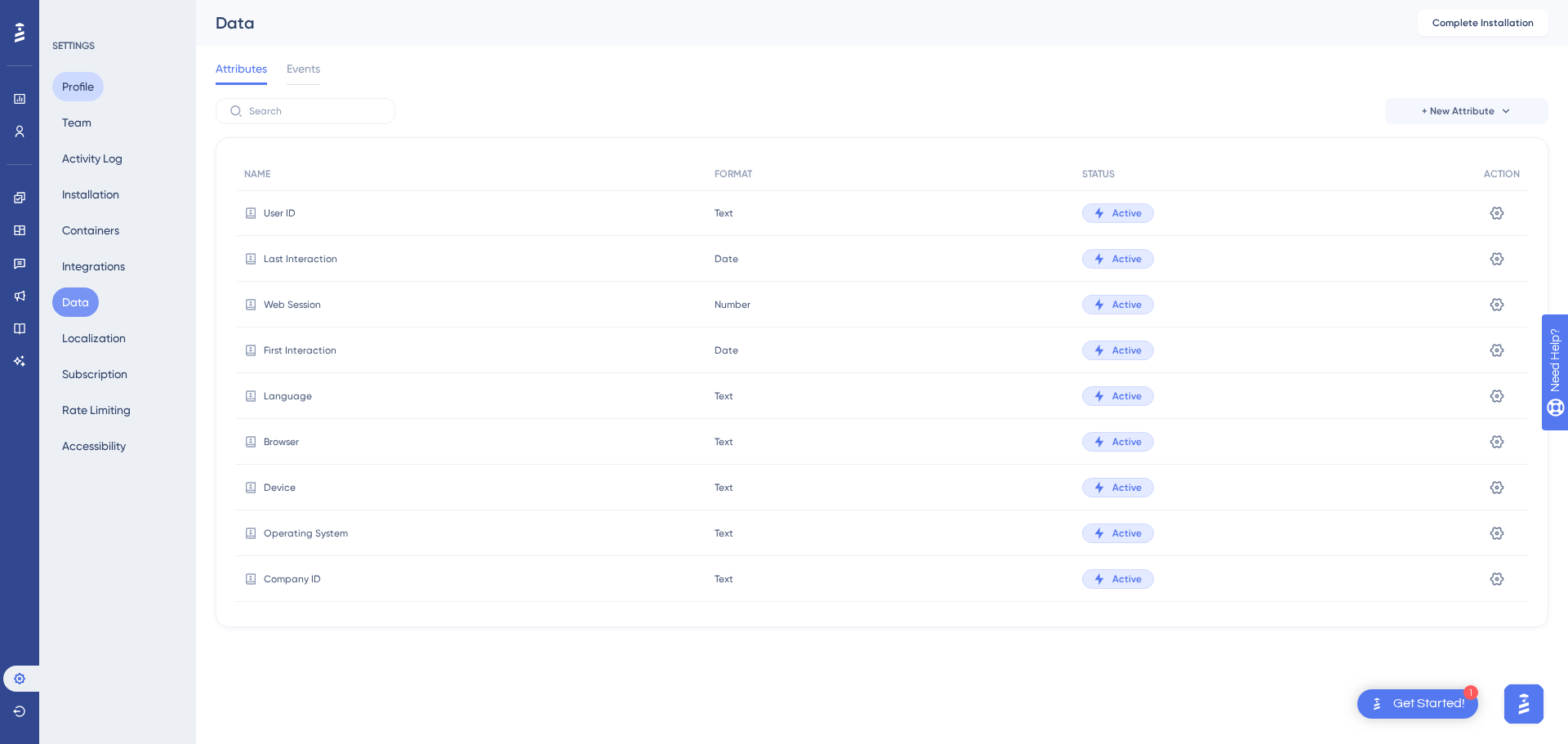
click at [86, 84] on button "Profile" at bounding box center [77, 86] width 51 height 29
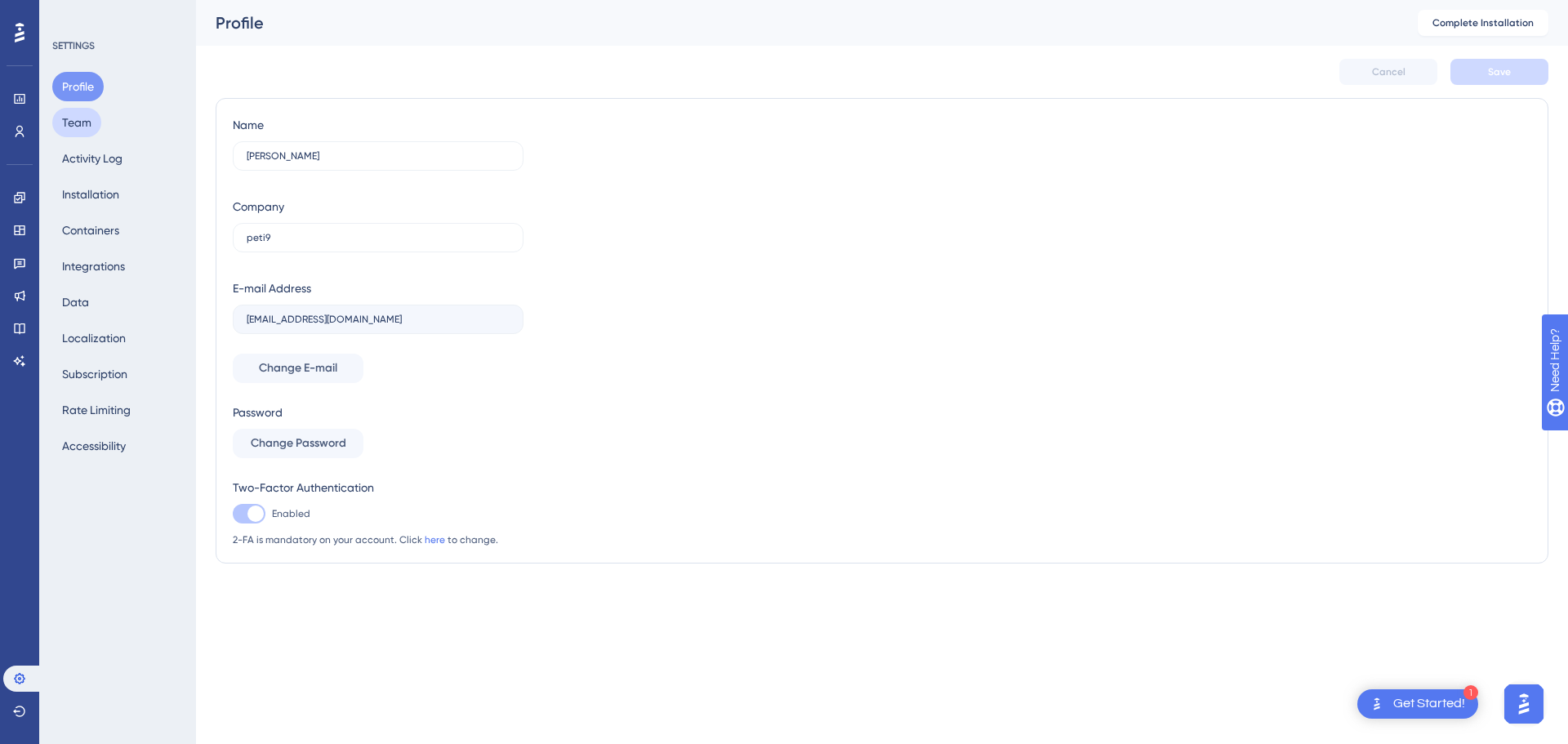
click at [86, 115] on button "Team" at bounding box center [76, 122] width 49 height 29
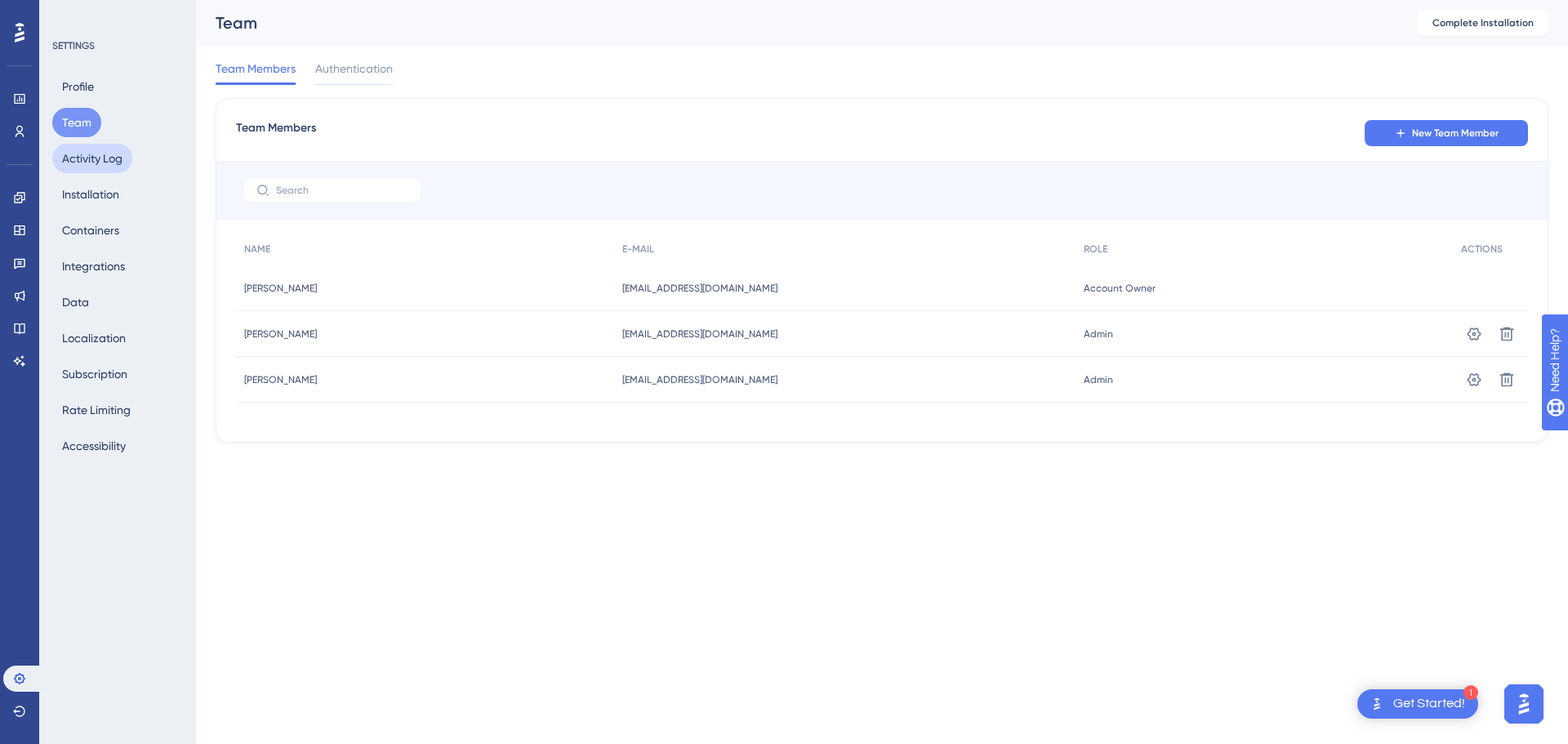
click at [83, 153] on button "Activity Log" at bounding box center [91, 158] width 80 height 29
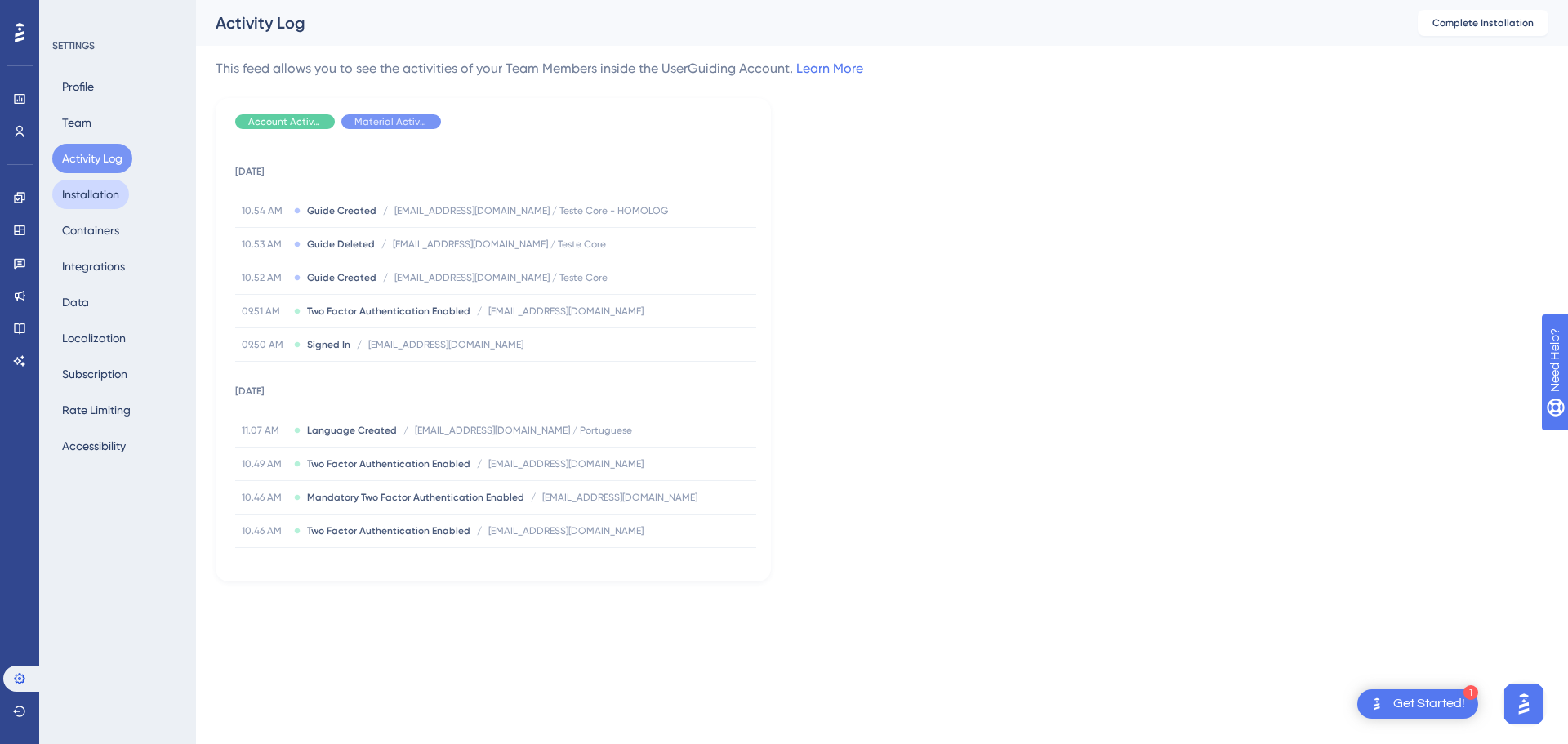
click at [83, 194] on button "Installation" at bounding box center [91, 194] width 77 height 29
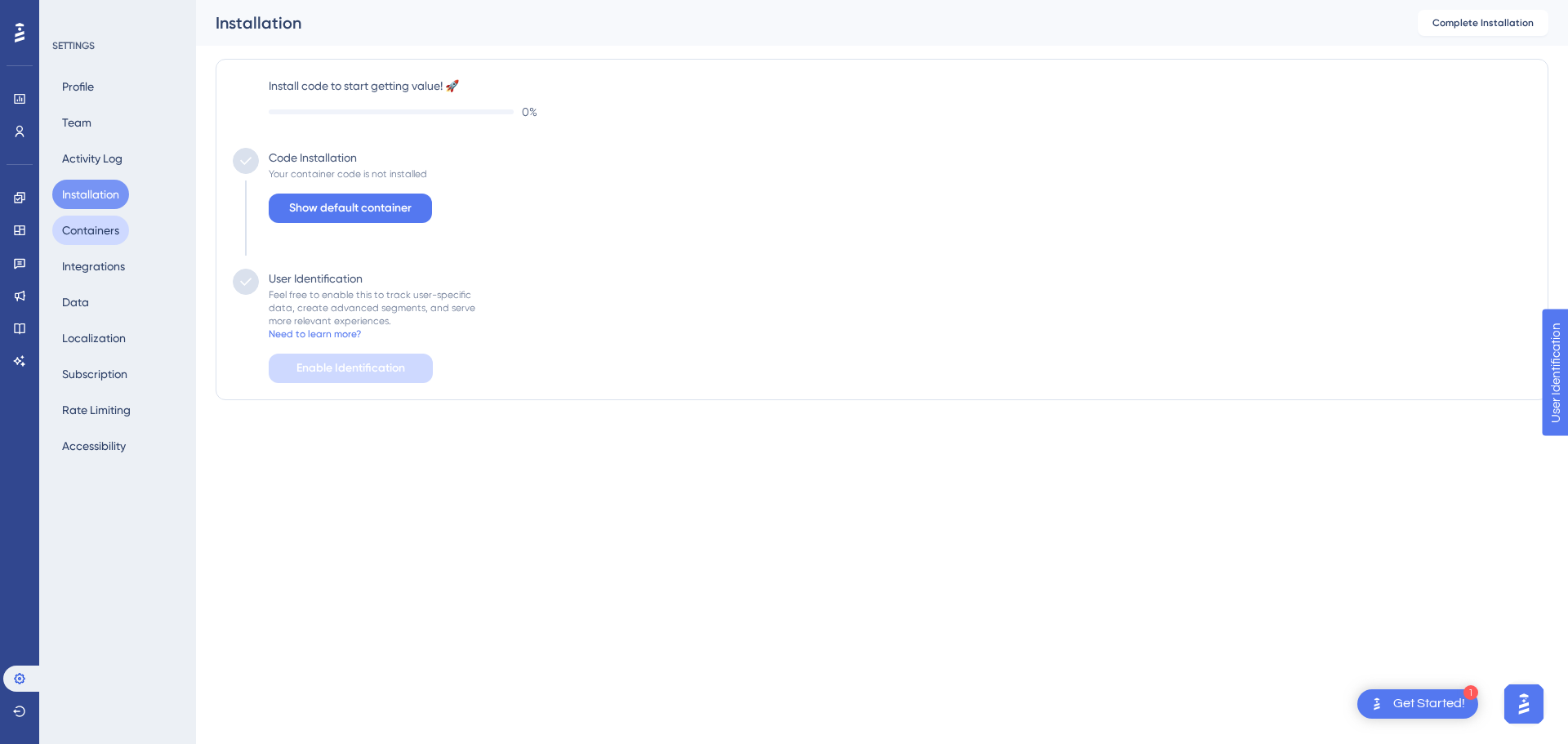
click at [83, 229] on button "Containers" at bounding box center [91, 230] width 77 height 29
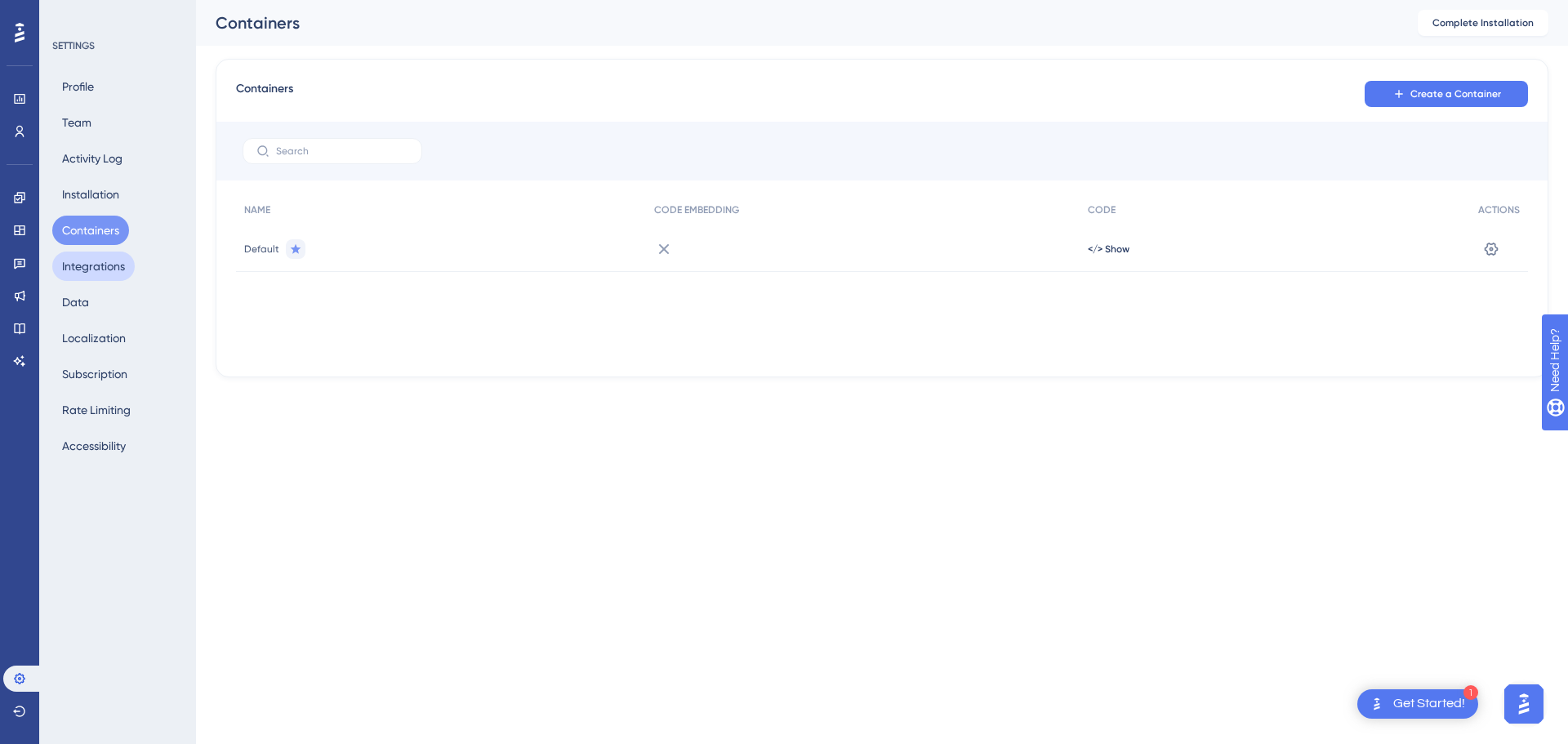
click at [88, 268] on button "Integrations" at bounding box center [93, 266] width 82 height 29
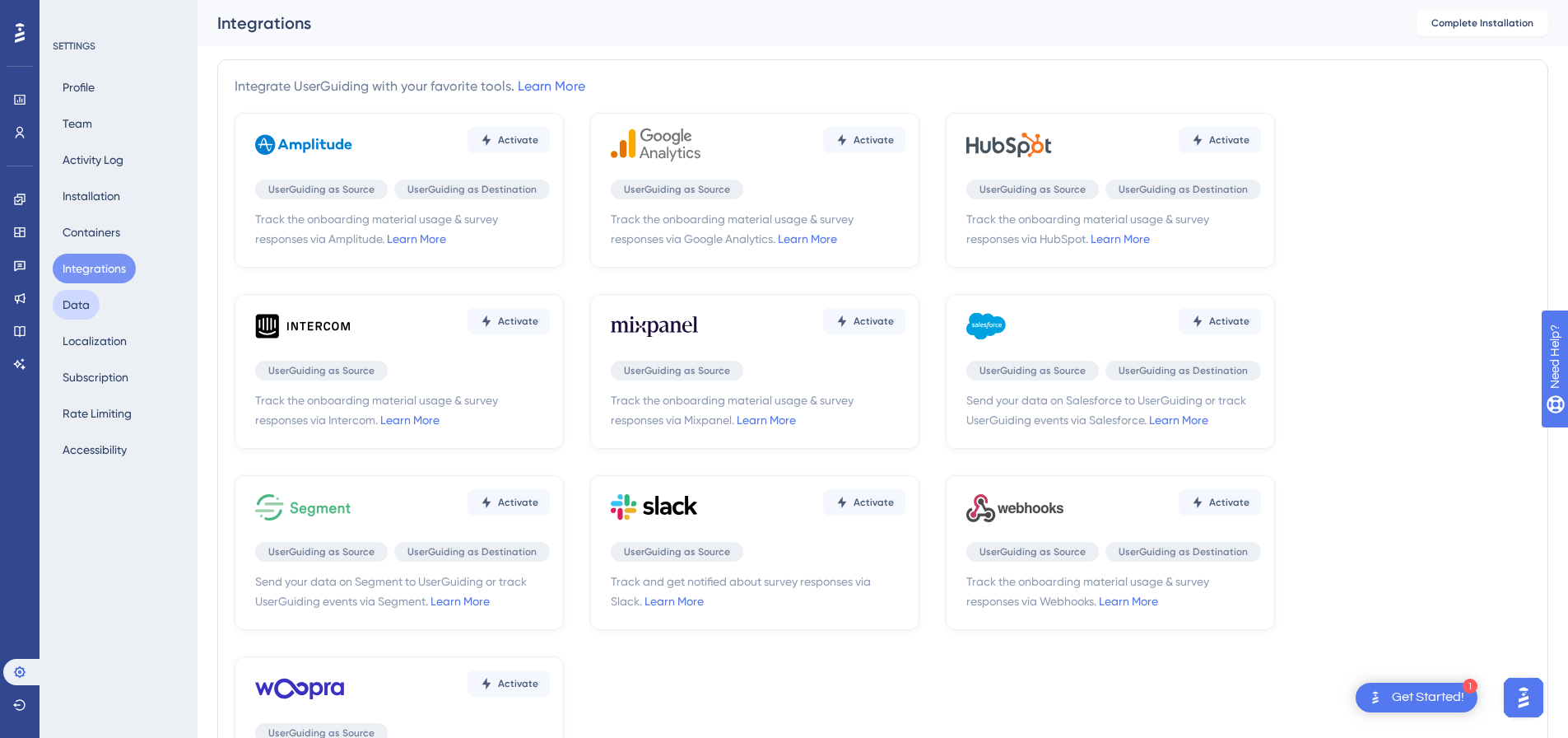
click at [90, 315] on button "Data" at bounding box center [76, 304] width 47 height 30
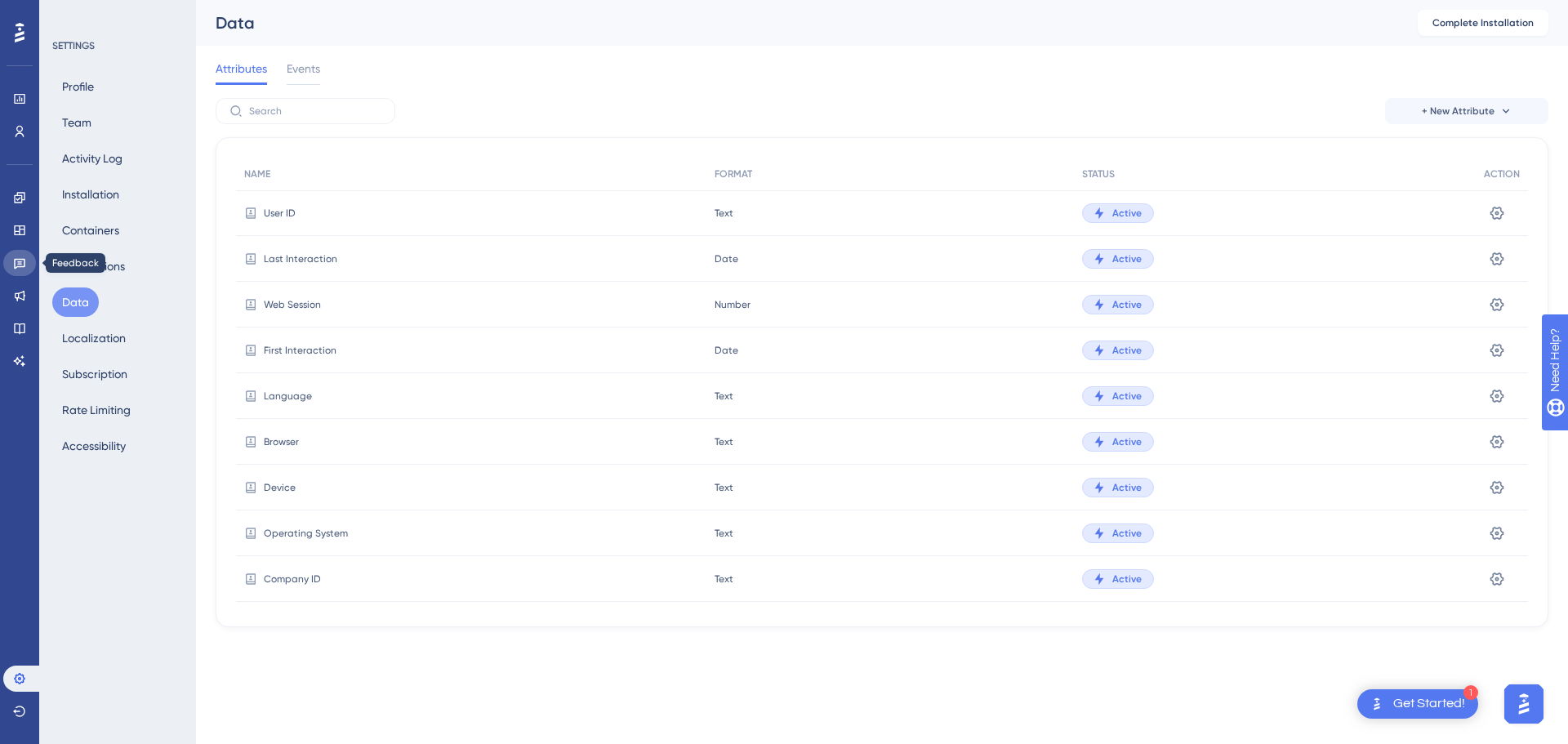
click at [18, 264] on icon at bounding box center [20, 264] width 12 height 11
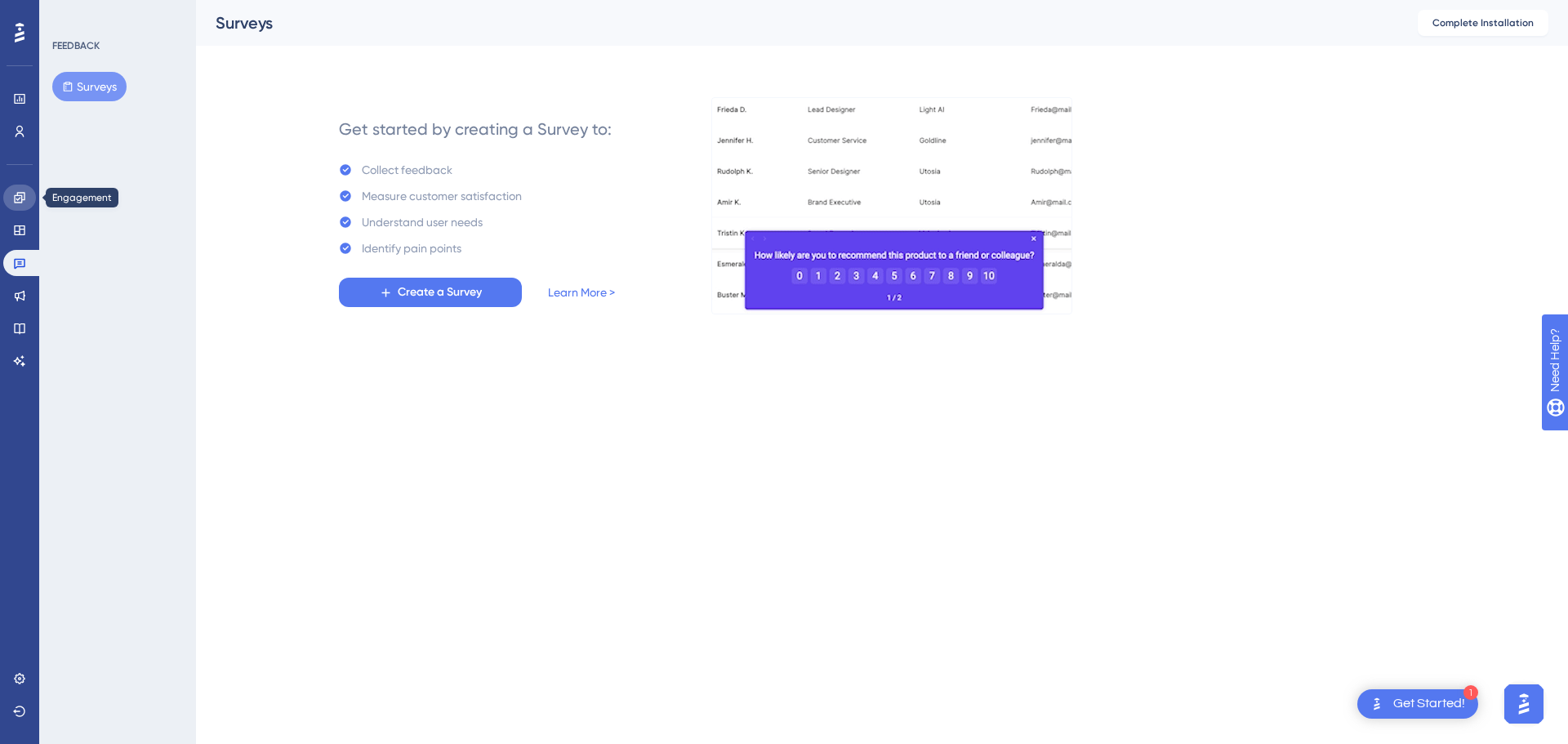
click at [19, 198] on icon at bounding box center [19, 197] width 11 height 11
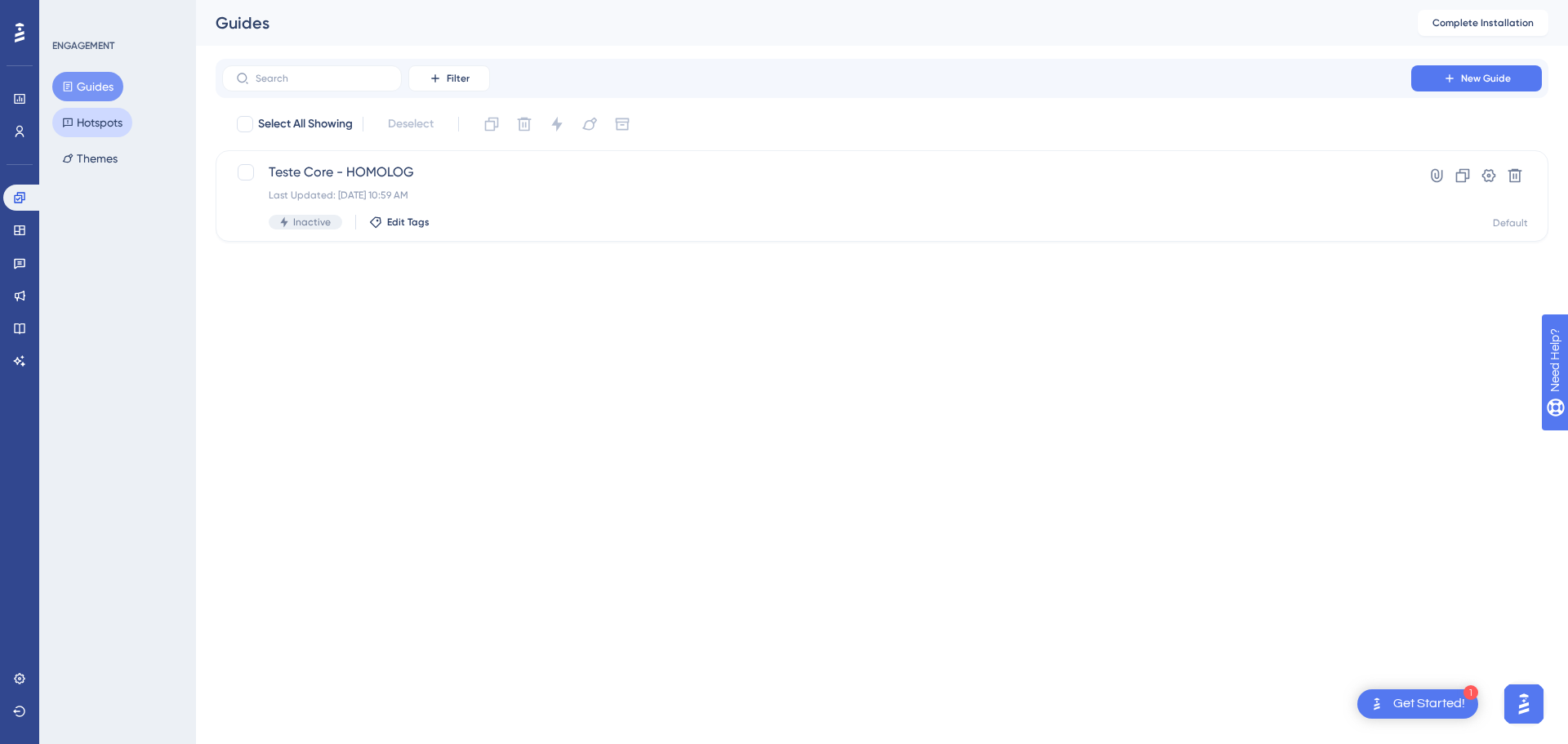
click at [86, 125] on button "Hotspots" at bounding box center [91, 122] width 80 height 29
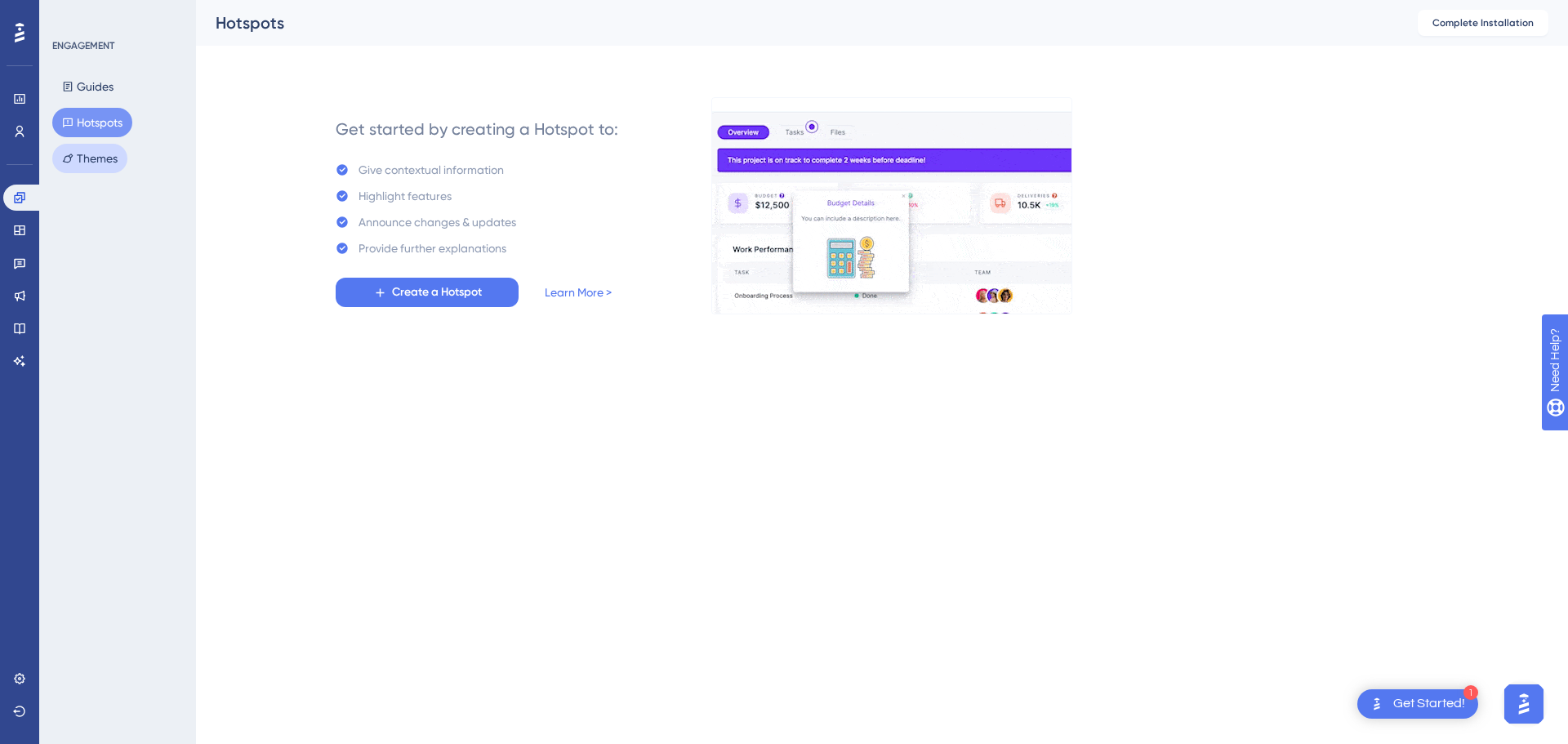
click at [108, 160] on button "Themes" at bounding box center [90, 158] width 75 height 29
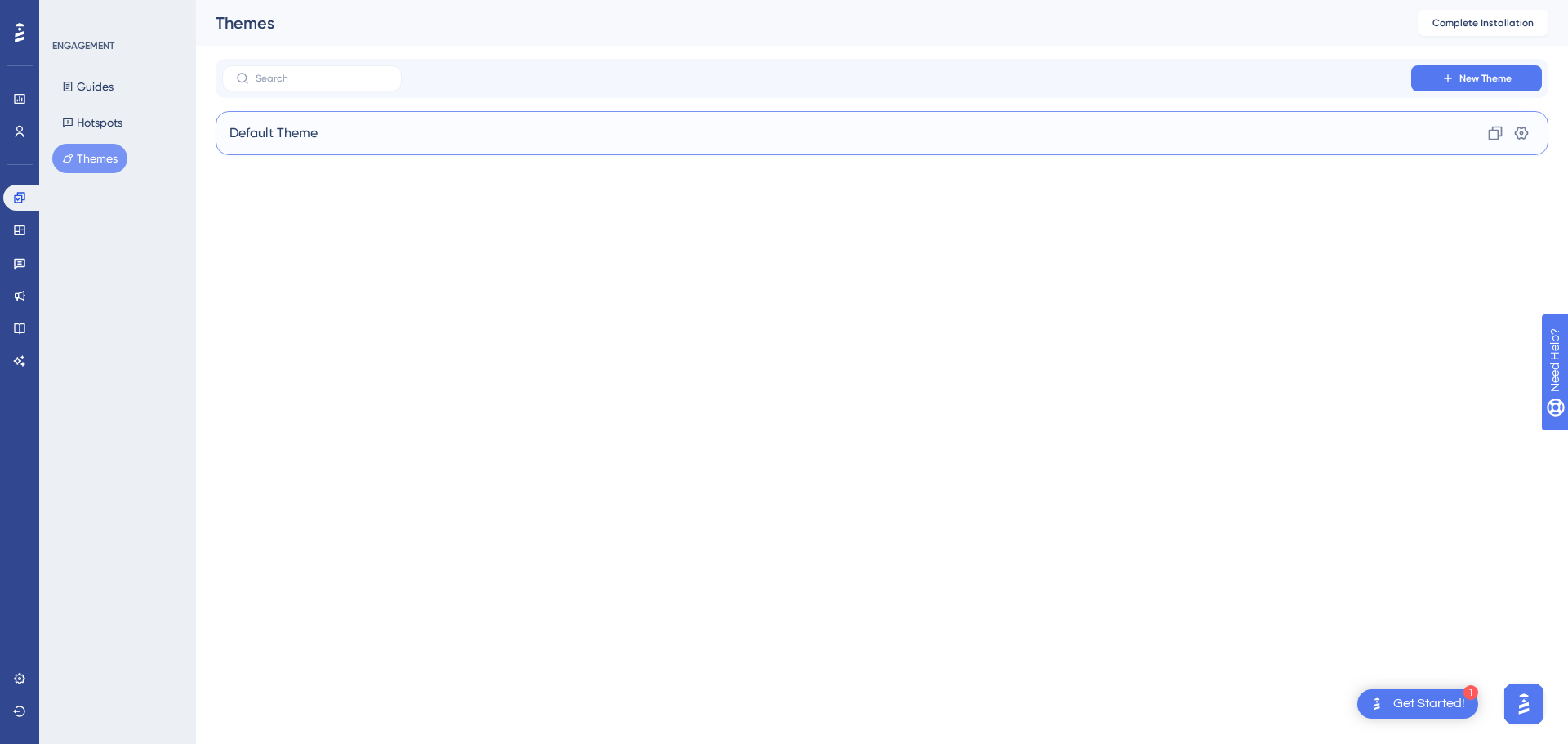
click at [730, 123] on div "Default Theme Clone Settings" at bounding box center [881, 133] width 1332 height 44
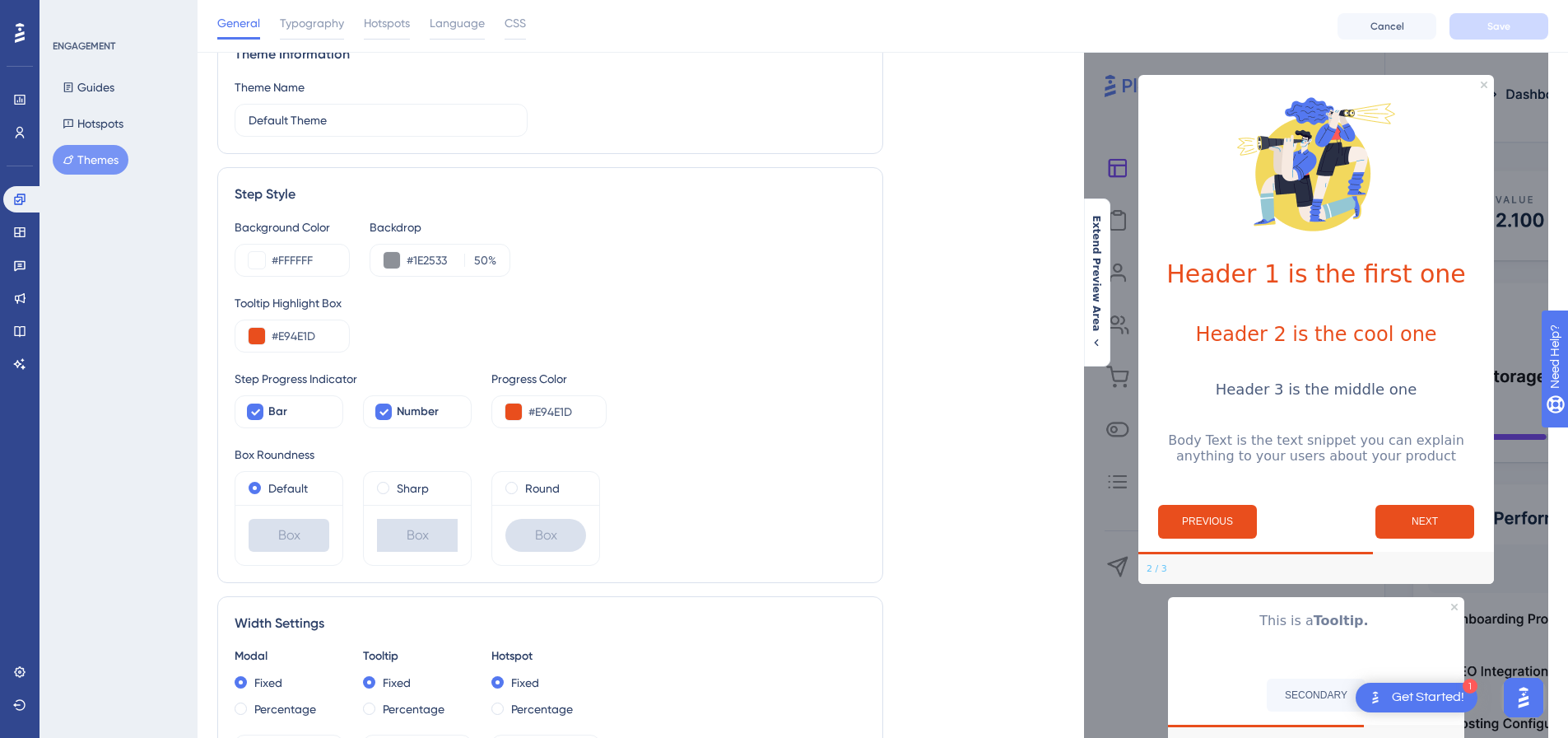
scroll to position [82, 0]
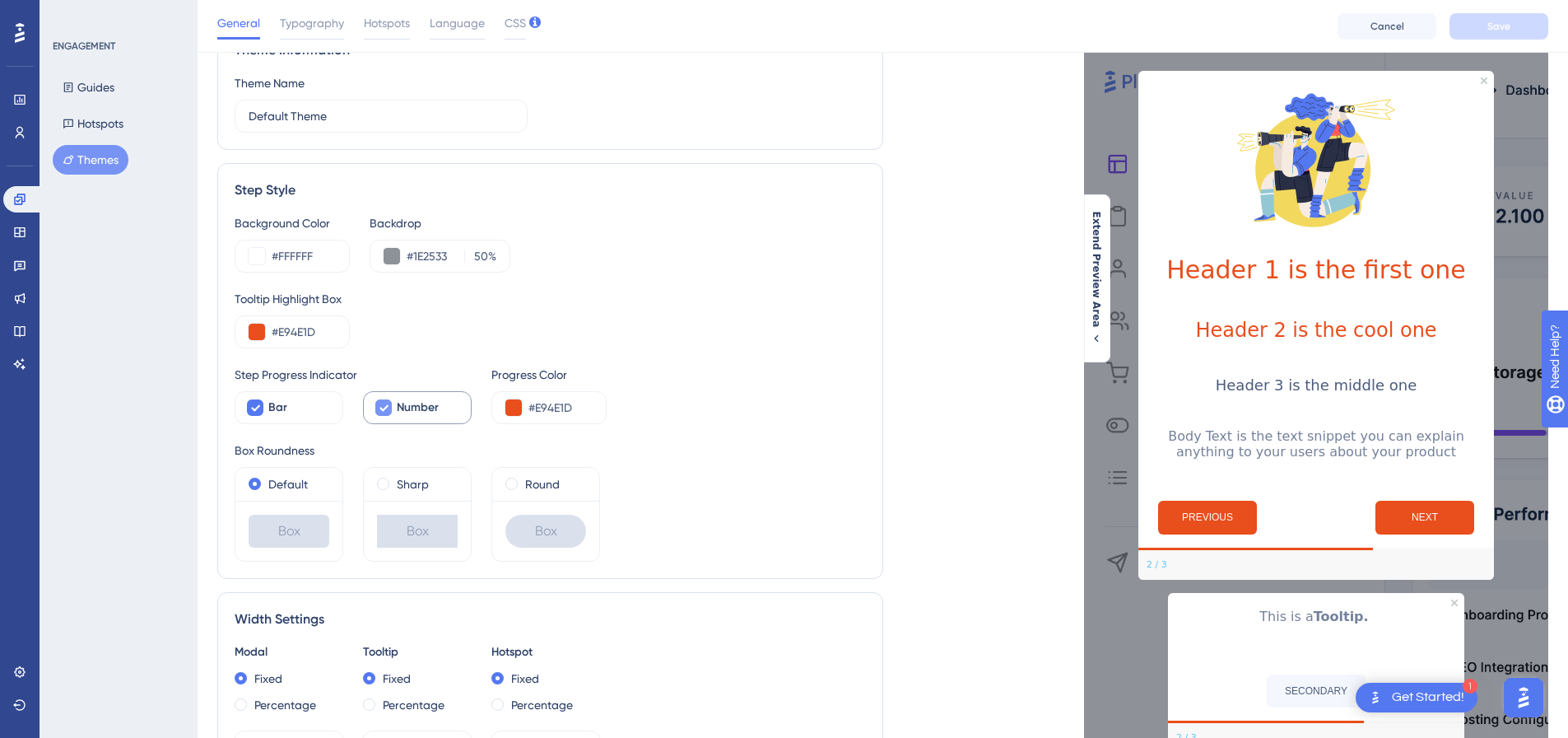
click at [382, 408] on icon at bounding box center [384, 408] width 9 height 7
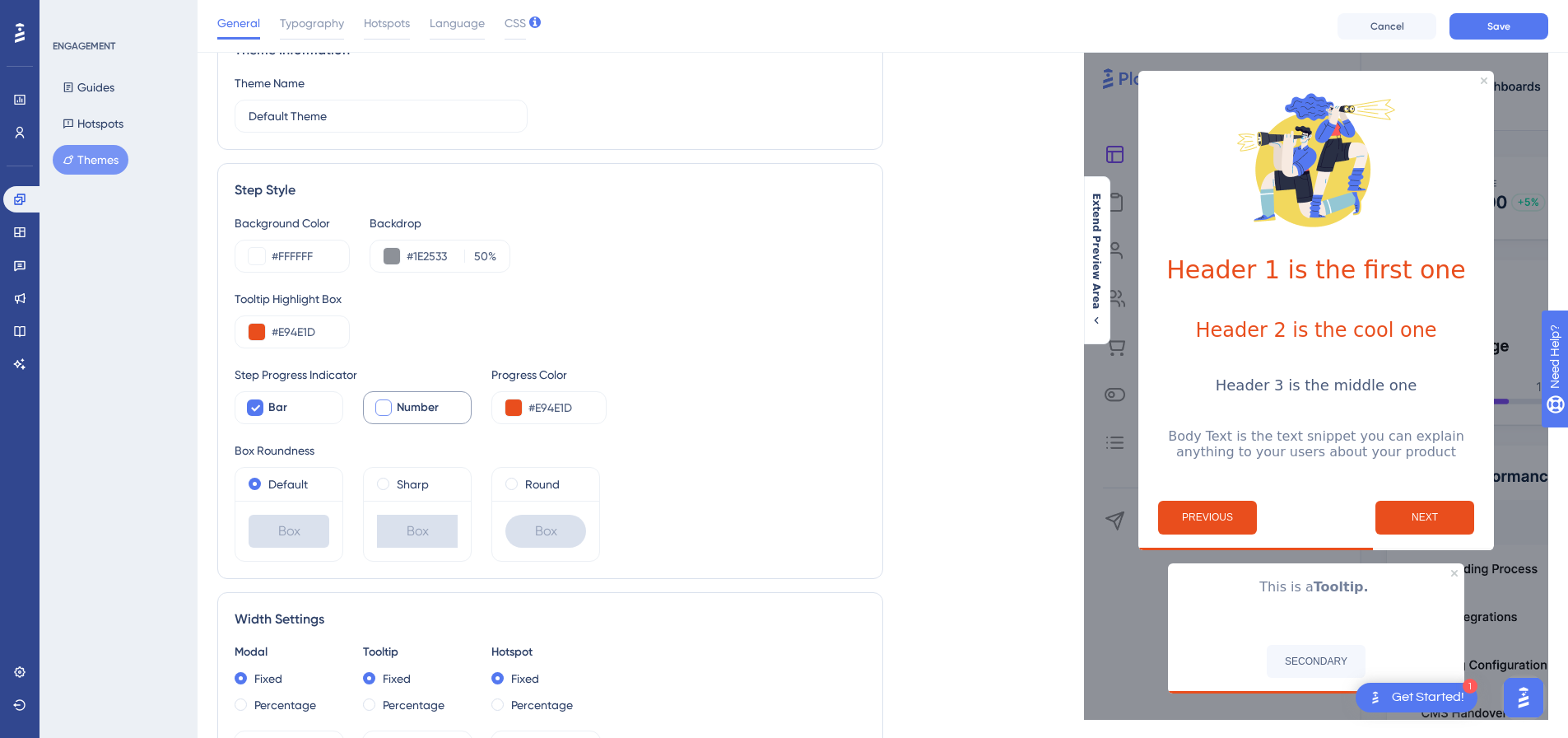
click at [382, 408] on div at bounding box center [383, 407] width 16 height 16
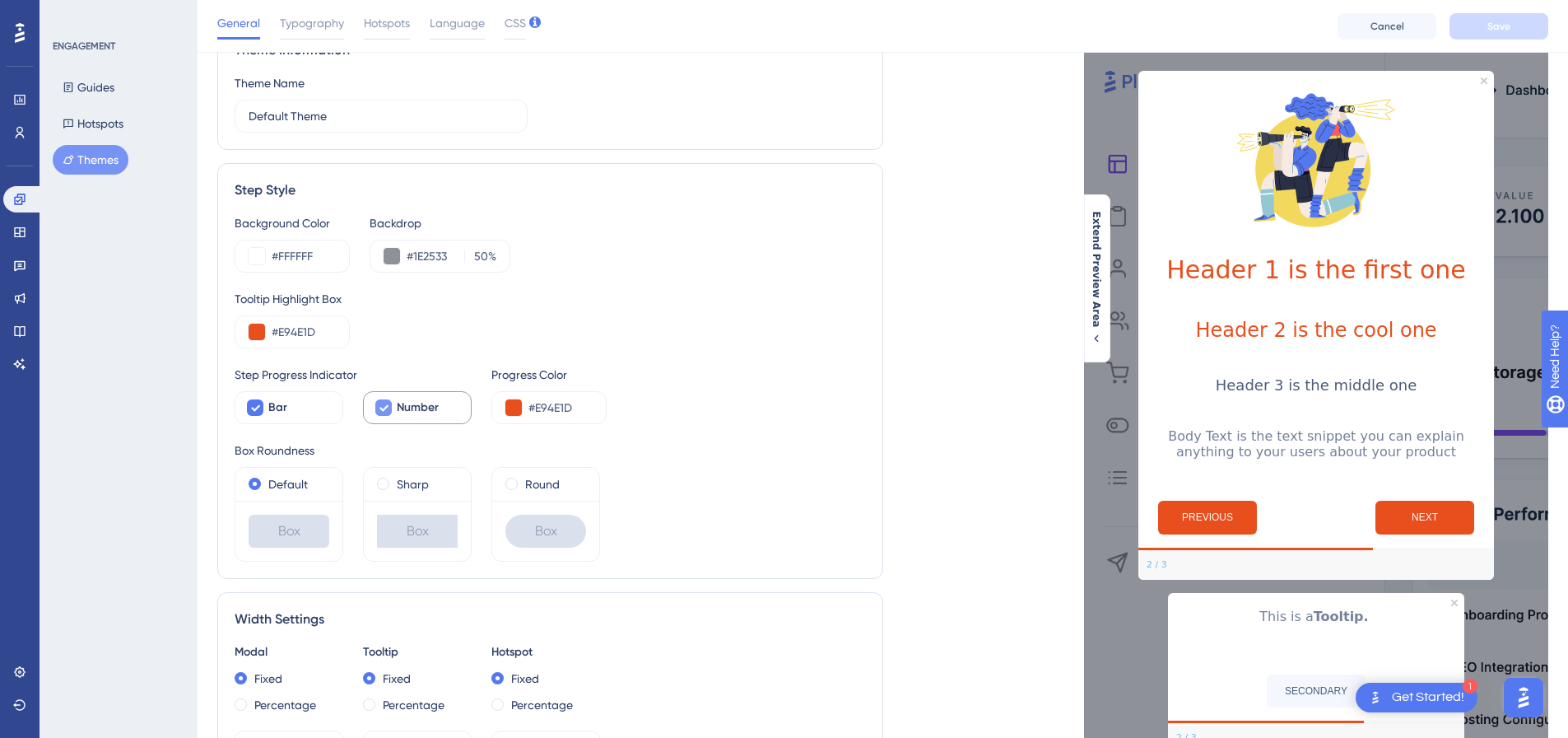
click at [382, 408] on icon at bounding box center [384, 408] width 9 height 7
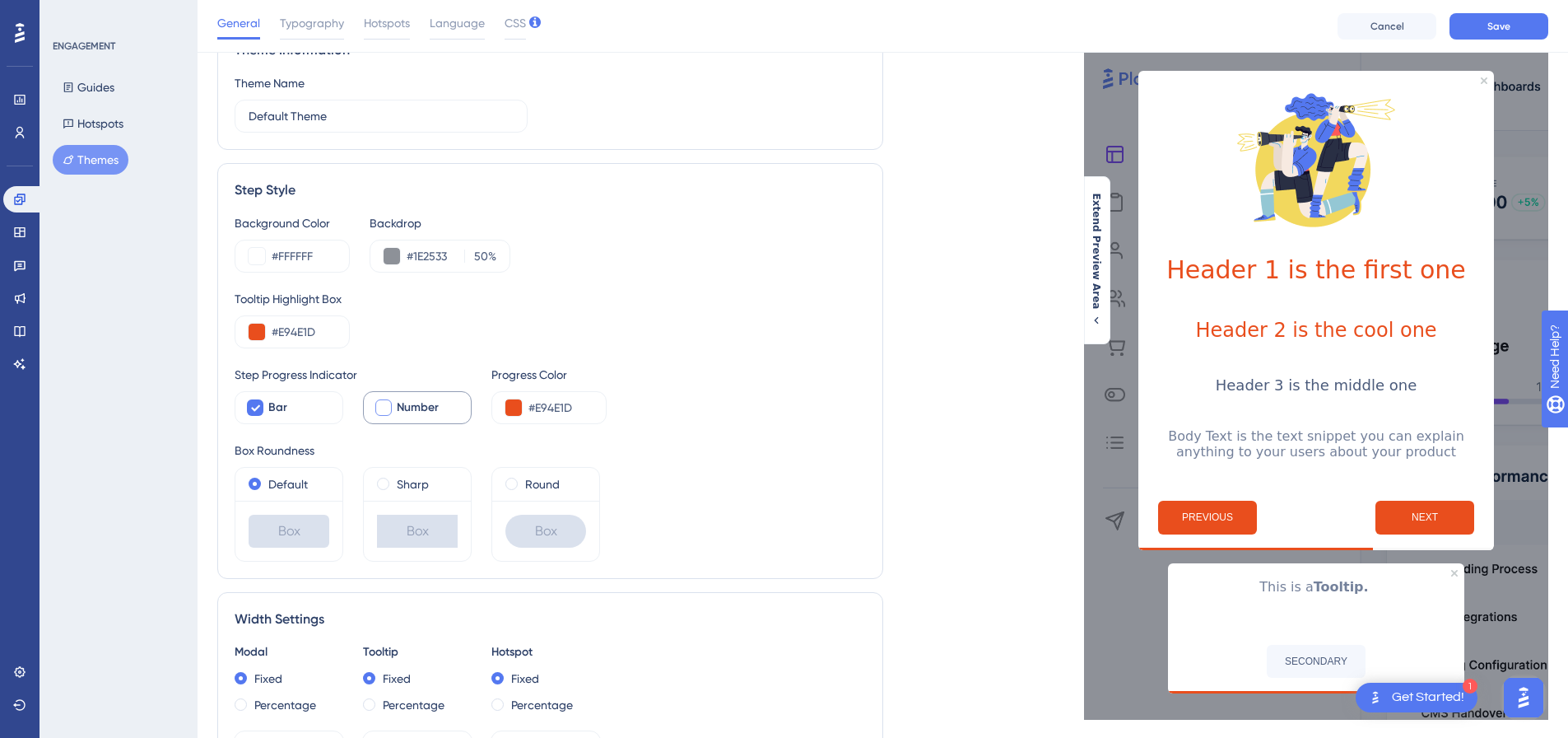
click at [382, 408] on div at bounding box center [383, 407] width 16 height 16
checkbox input "true"
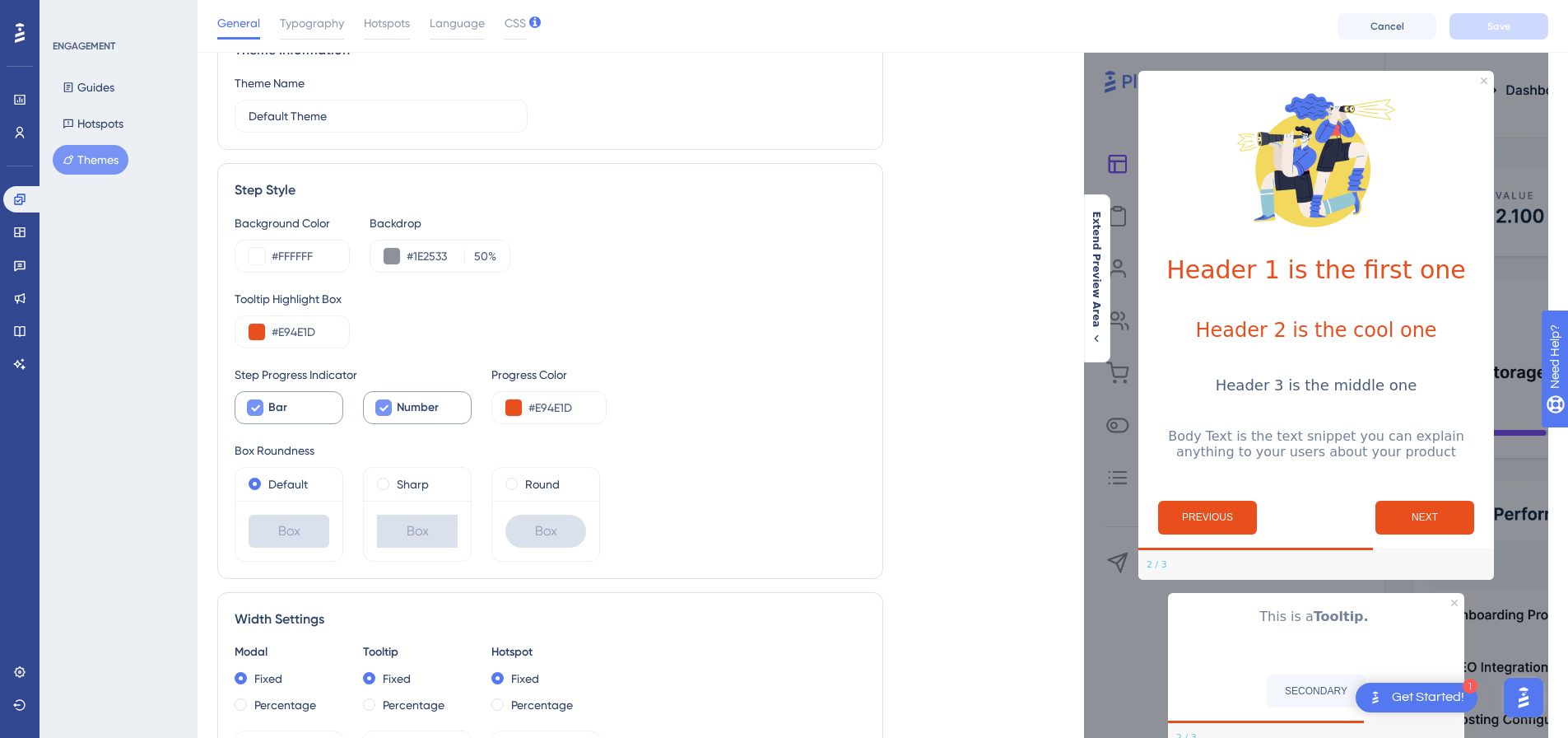
click at [278, 412] on span "Bar" at bounding box center [277, 407] width 19 height 19
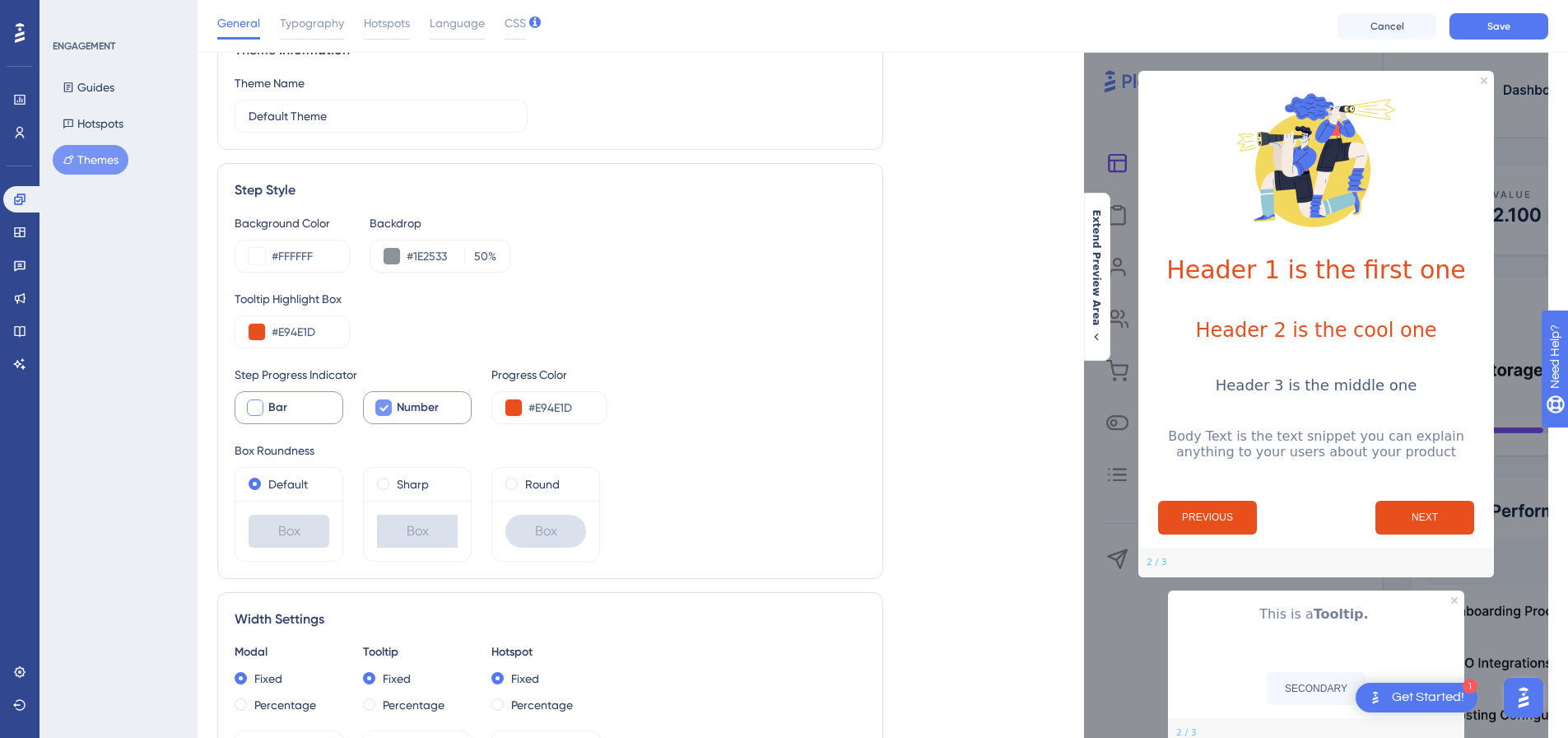
click at [278, 412] on span "Bar" at bounding box center [277, 407] width 19 height 19
checkbox input "true"
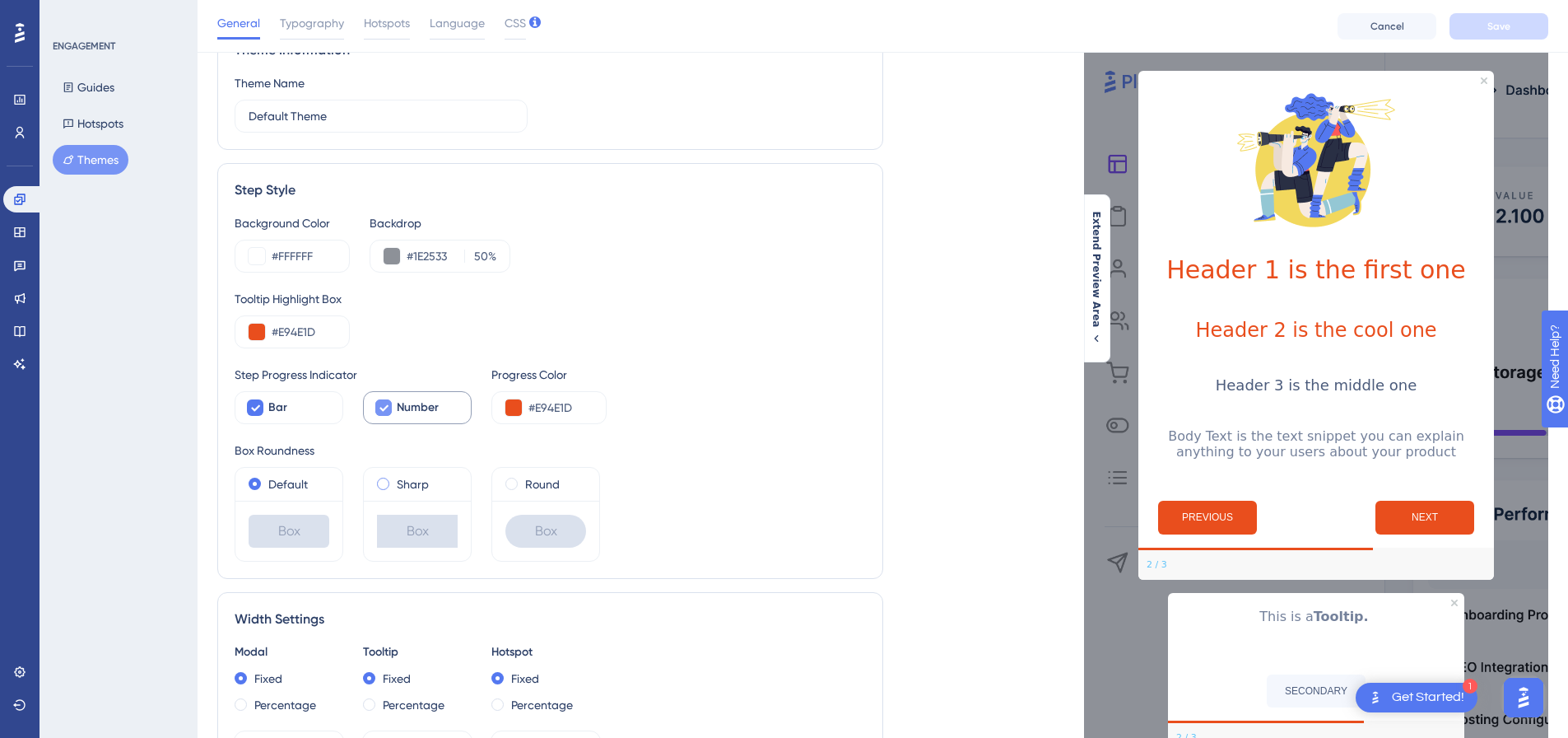
click at [394, 484] on div "Sharp" at bounding box center [417, 484] width 80 height 19
click at [549, 487] on label "Round" at bounding box center [542, 484] width 35 height 19
click at [300, 484] on label "Default" at bounding box center [287, 484] width 40 height 19
click at [562, 482] on div "Round" at bounding box center [545, 484] width 80 height 19
click at [284, 486] on label "Default" at bounding box center [287, 484] width 40 height 19
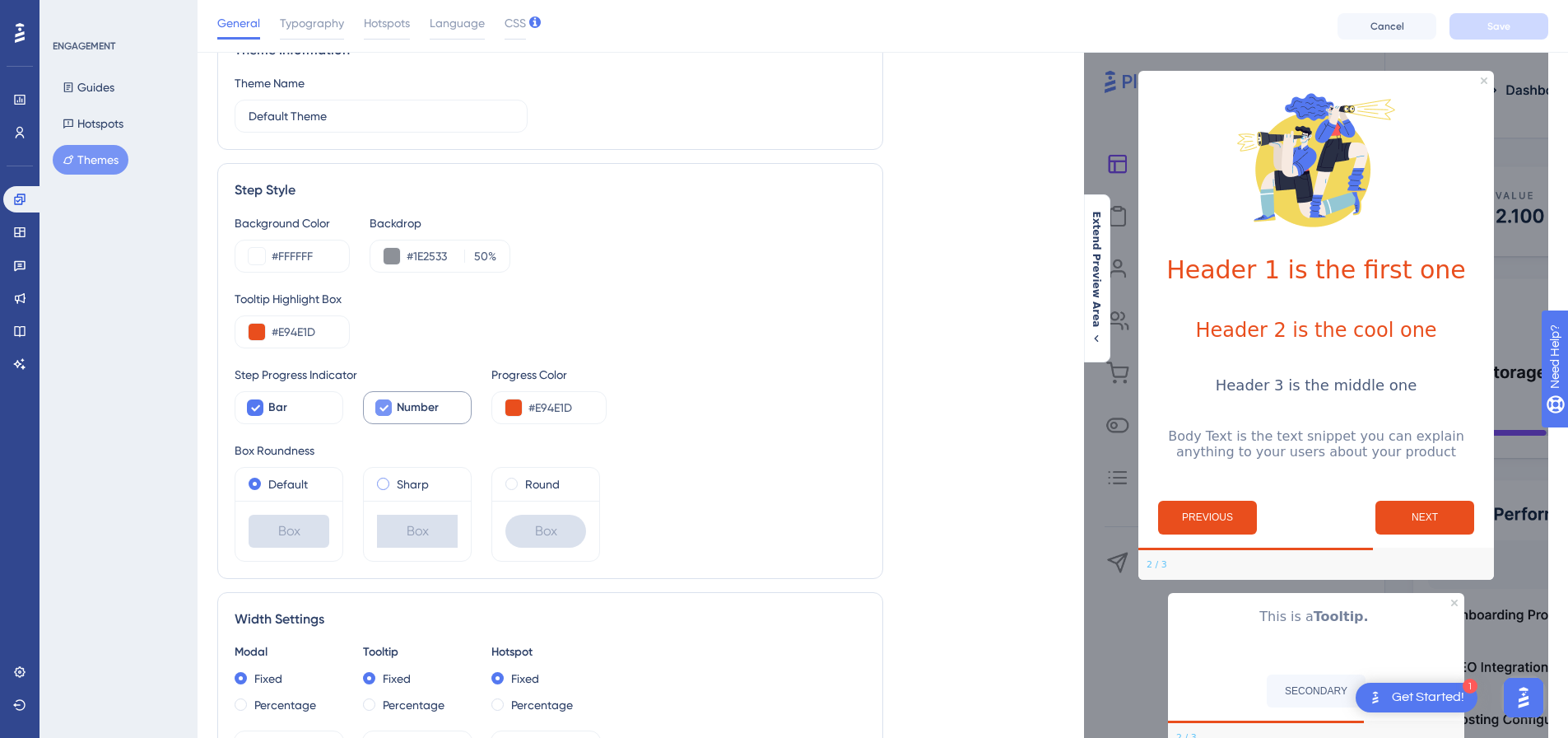
click at [386, 488] on span at bounding box center [383, 484] width 13 height 13
click at [394, 480] on input "radio" at bounding box center [394, 480] width 0 height 0
click at [281, 479] on label "Default" at bounding box center [287, 484] width 40 height 19
click at [536, 491] on label "Round" at bounding box center [542, 484] width 35 height 19
click at [287, 493] on label "Default" at bounding box center [287, 484] width 40 height 19
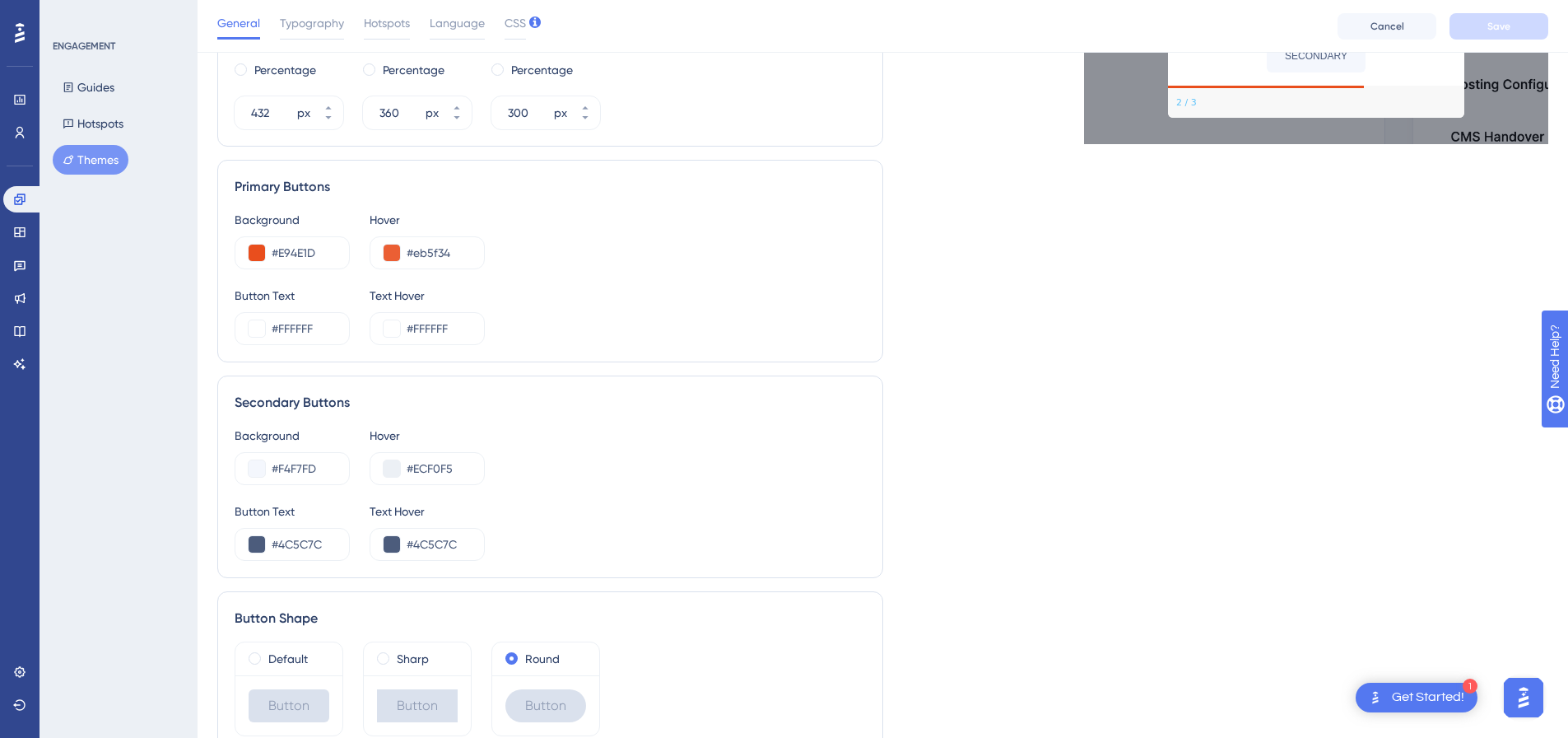
scroll to position [716, 0]
click at [295, 662] on label "Default" at bounding box center [287, 659] width 40 height 19
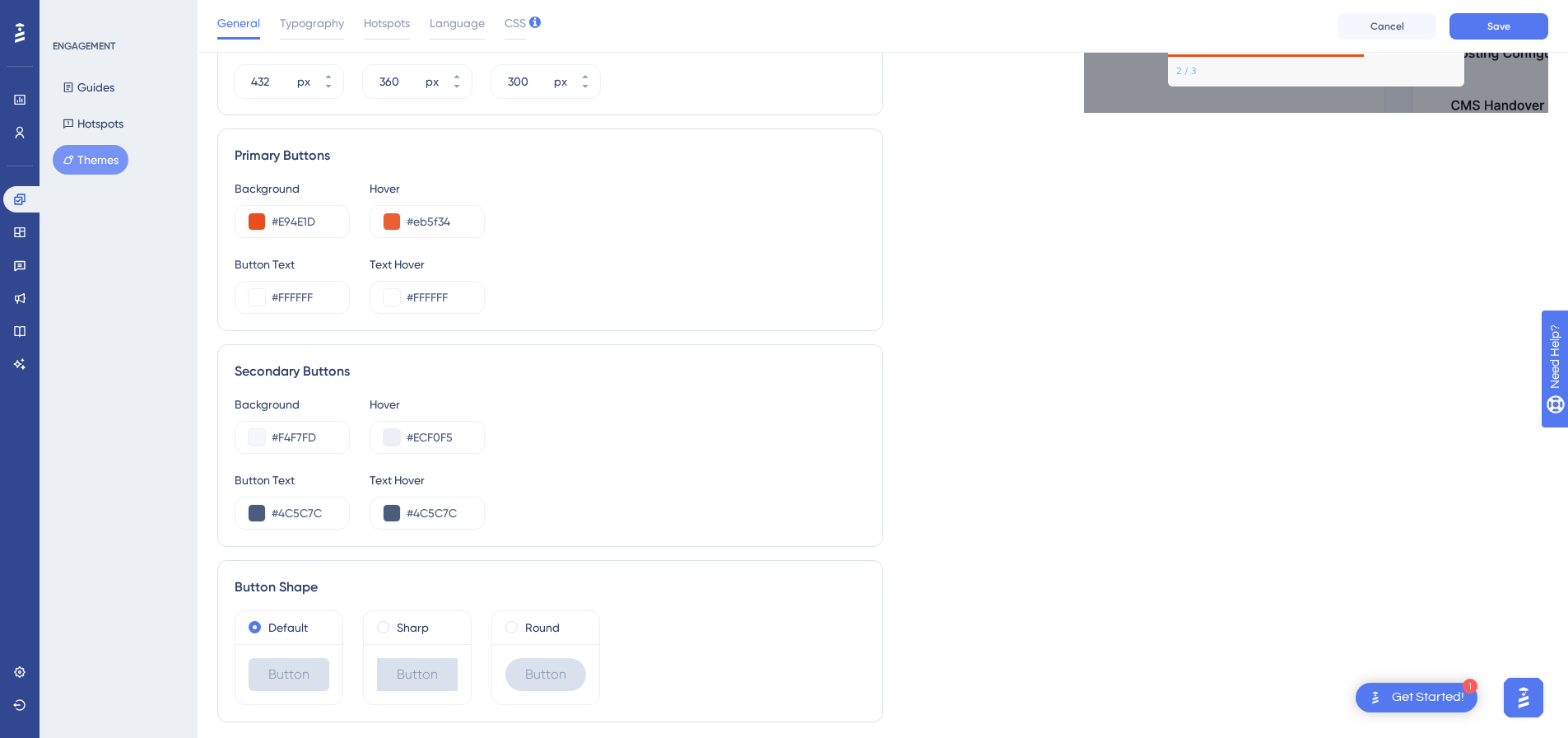
scroll to position [799, 0]
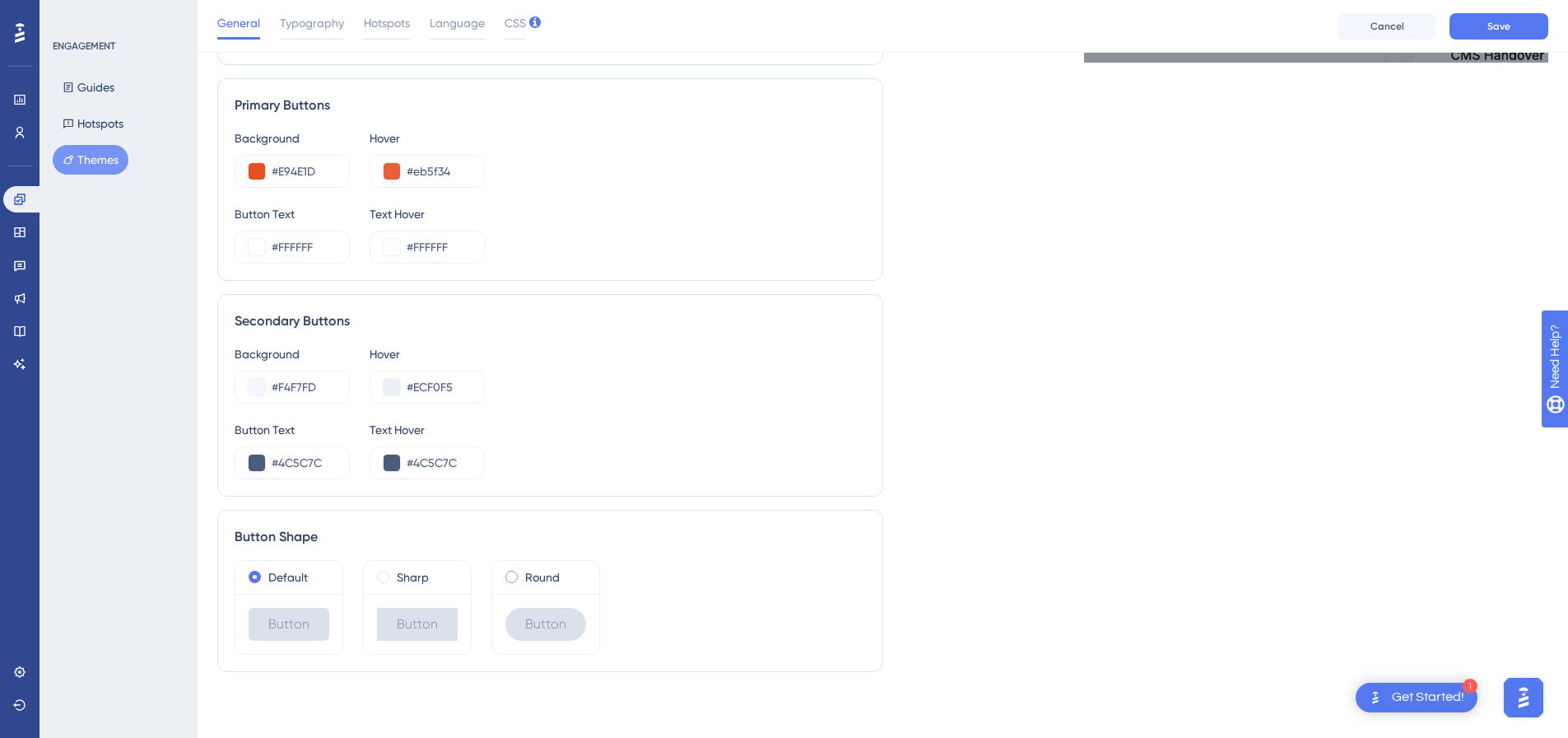
click at [540, 582] on label "Round" at bounding box center [542, 577] width 35 height 19
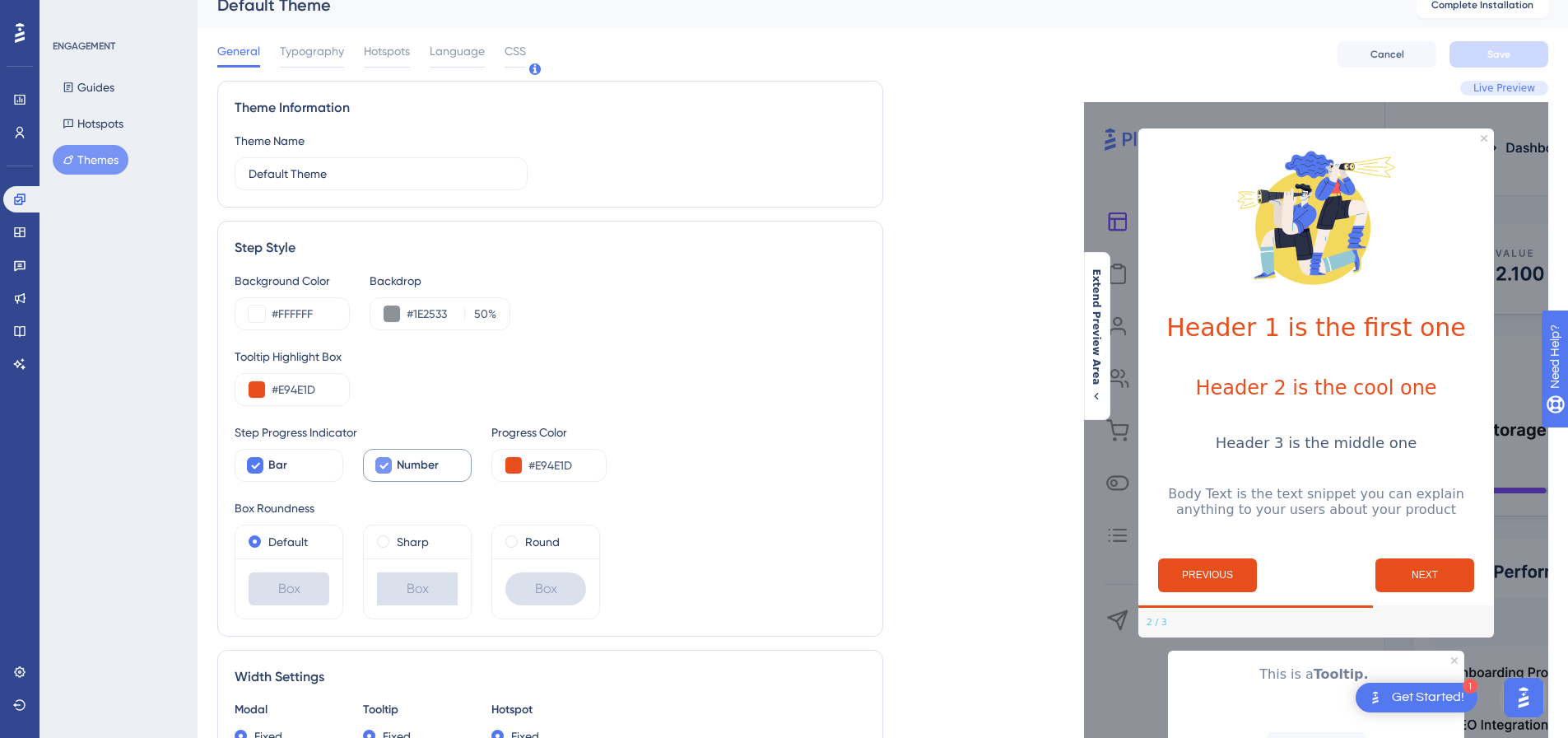
scroll to position [0, 0]
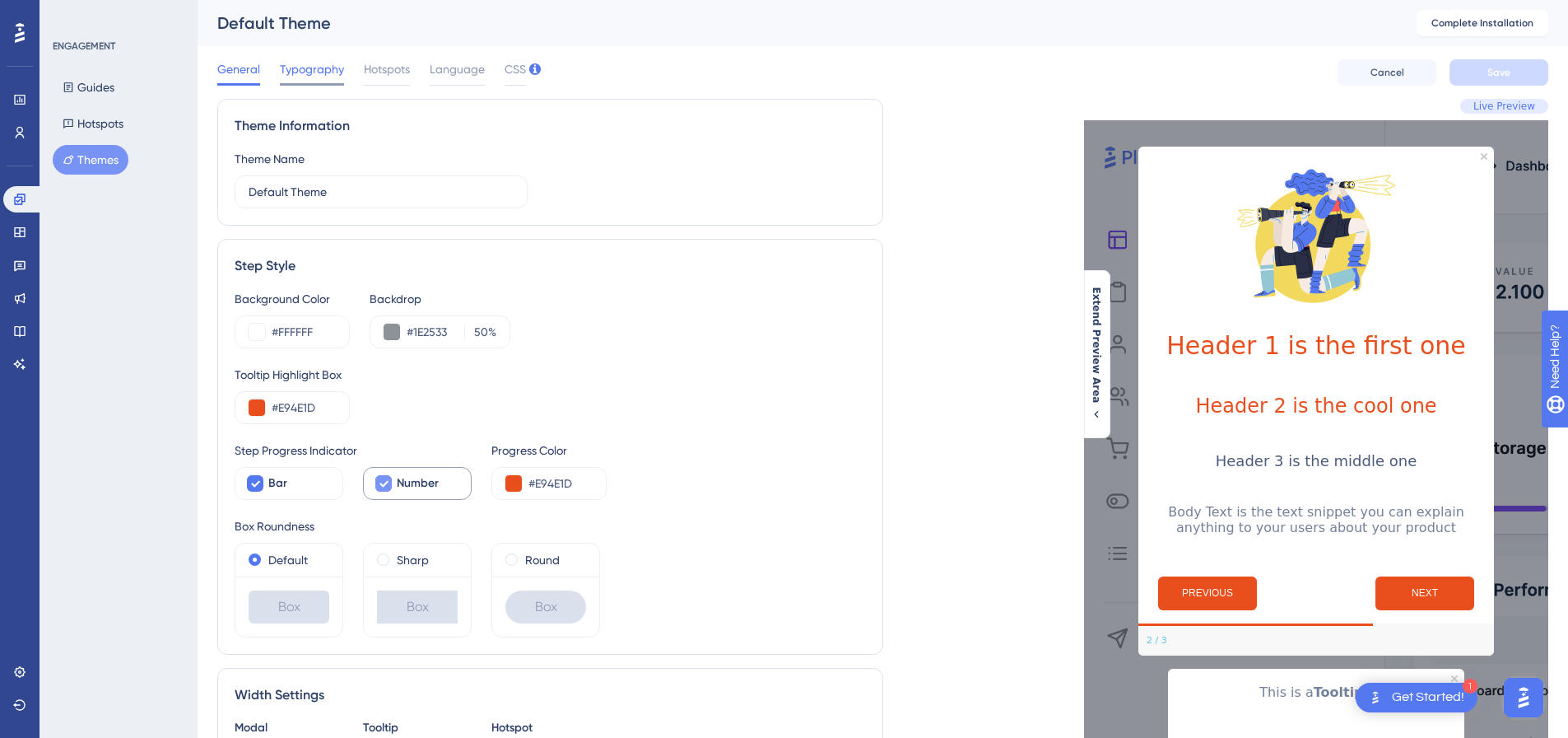
click at [327, 77] on span "Typography" at bounding box center [312, 68] width 64 height 19
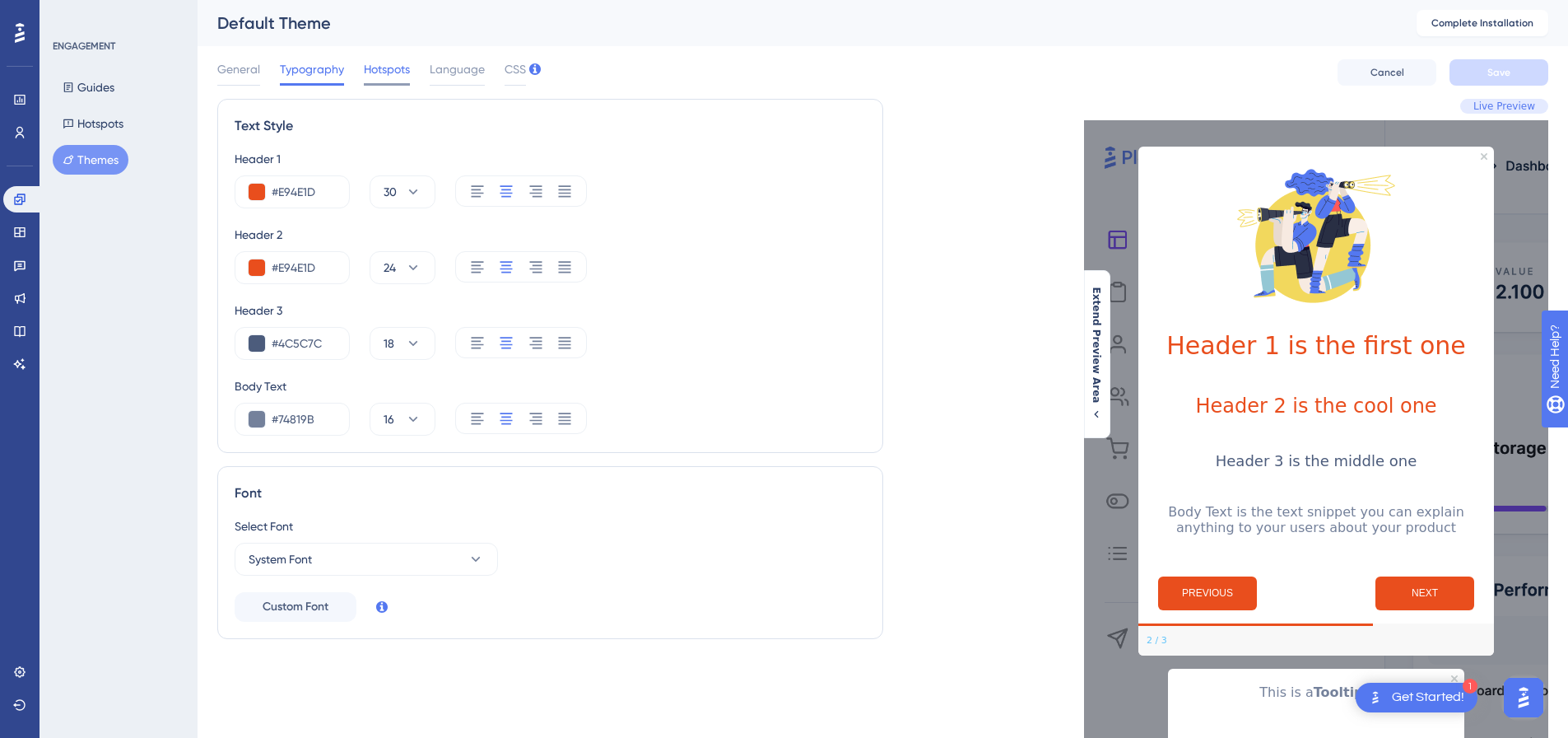
click at [394, 80] on div "Hotspots" at bounding box center [386, 72] width 46 height 26
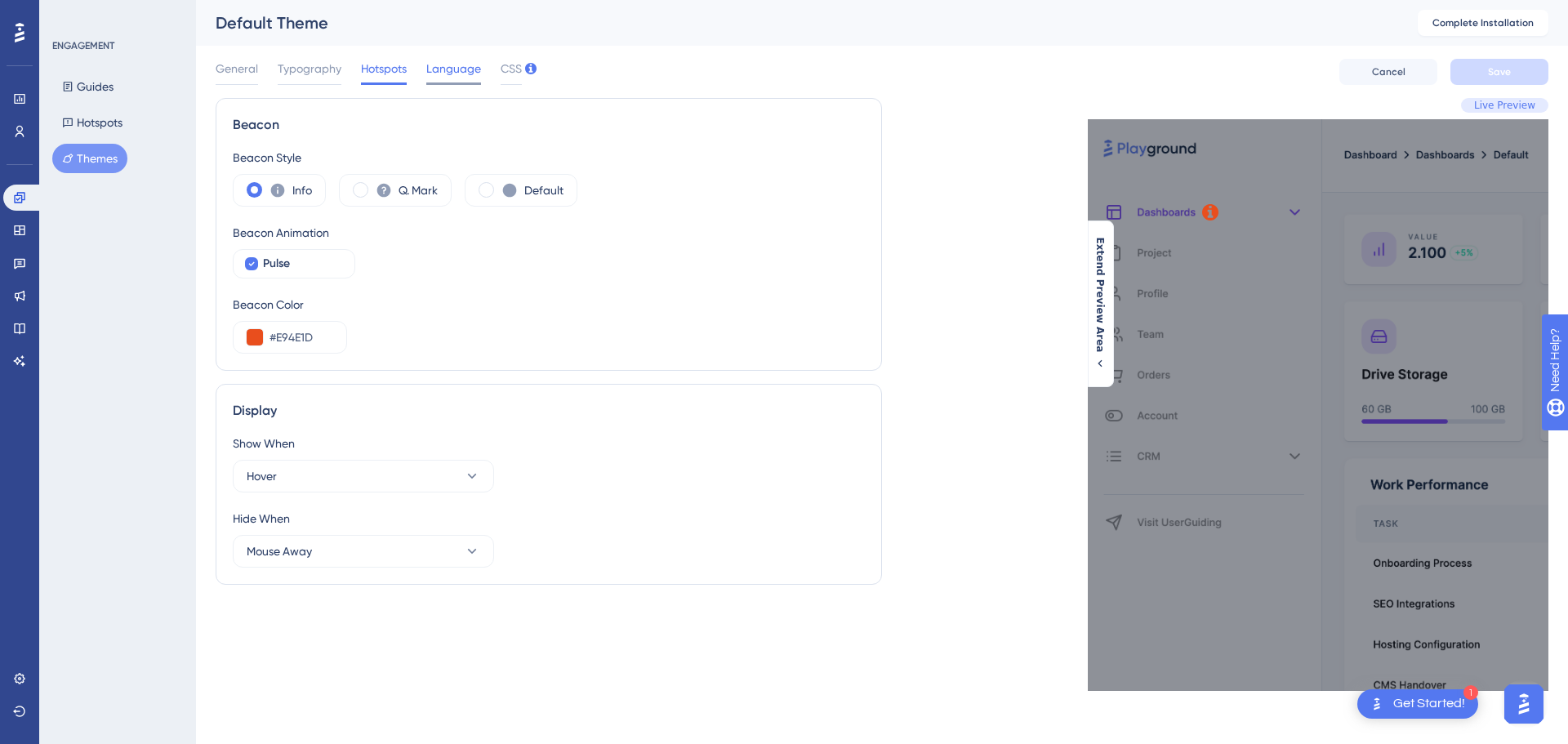
click at [458, 74] on span "Language" at bounding box center [453, 68] width 55 height 19
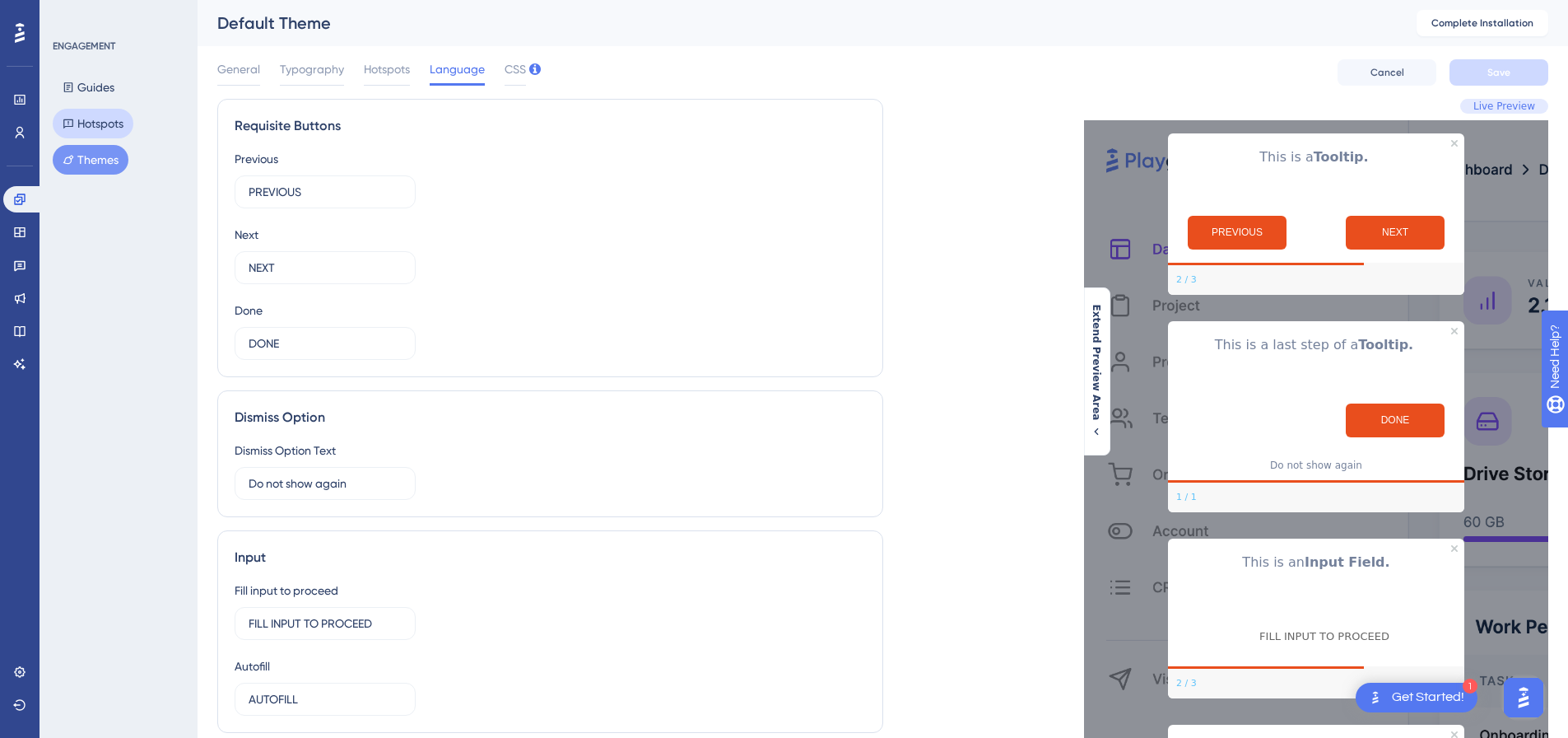
click at [94, 126] on button "Hotspots" at bounding box center [92, 123] width 80 height 30
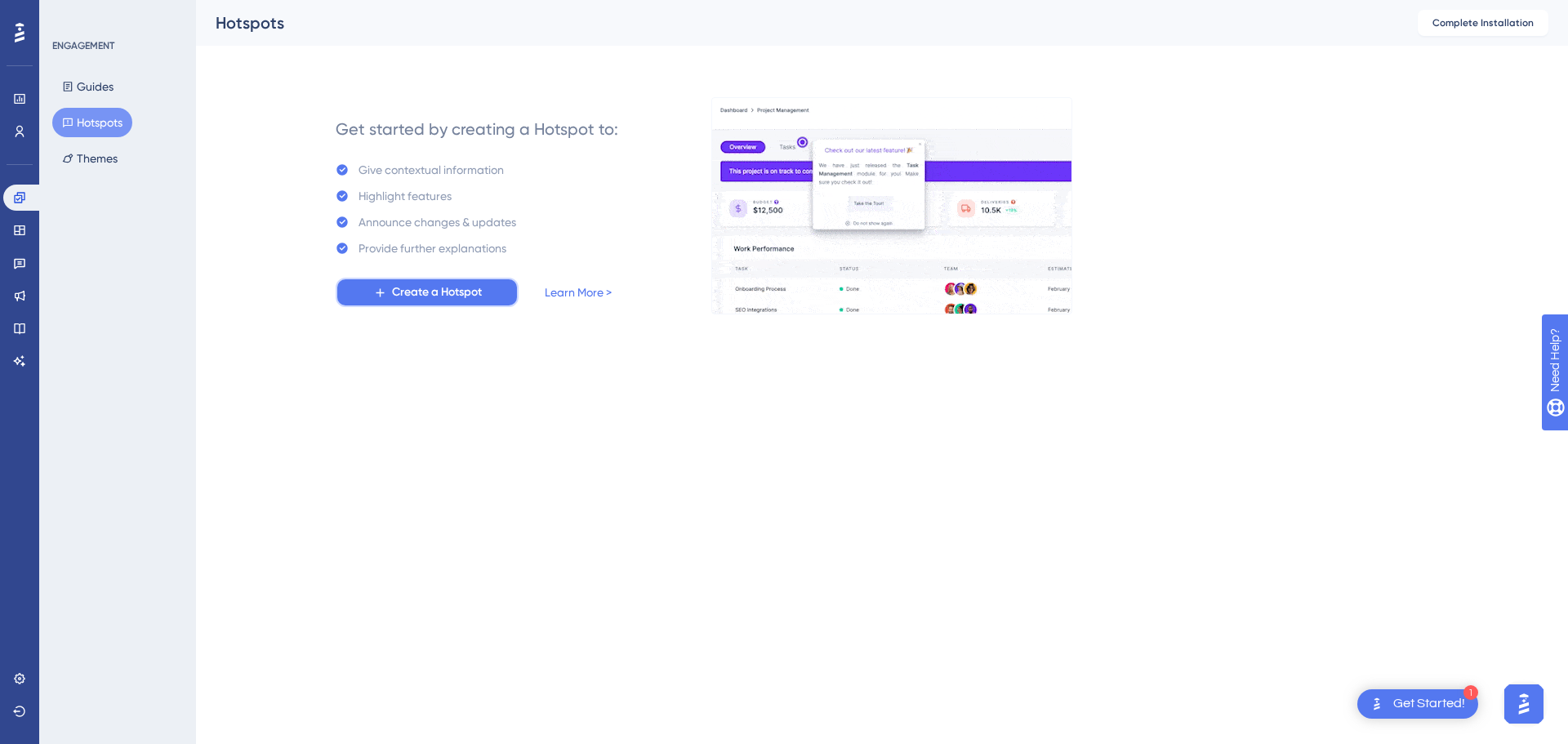
click at [440, 299] on span "Create a Hotspot" at bounding box center [436, 292] width 90 height 19
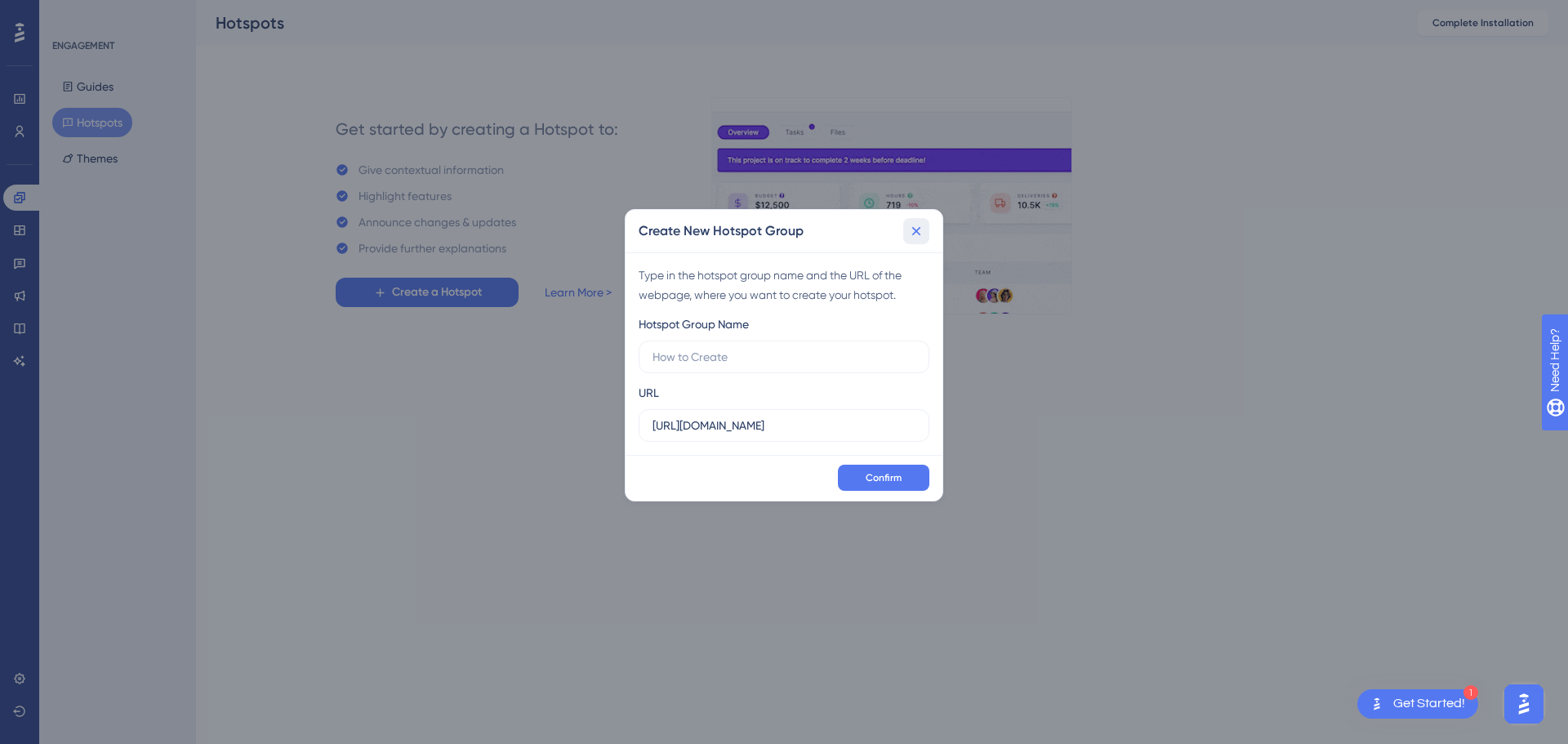
click at [917, 224] on icon at bounding box center [916, 231] width 16 height 16
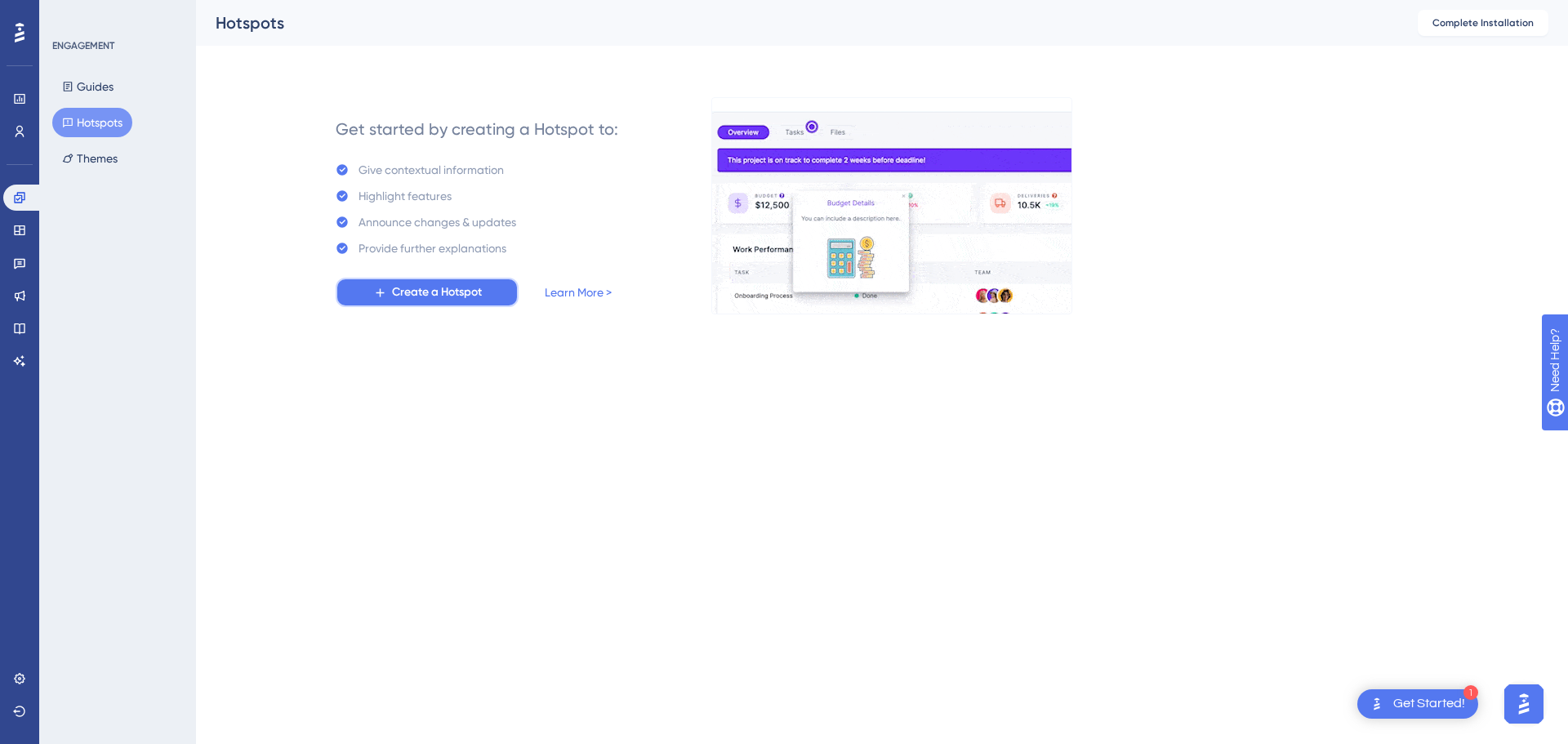
click at [475, 293] on span "Create a Hotspot" at bounding box center [436, 292] width 90 height 19
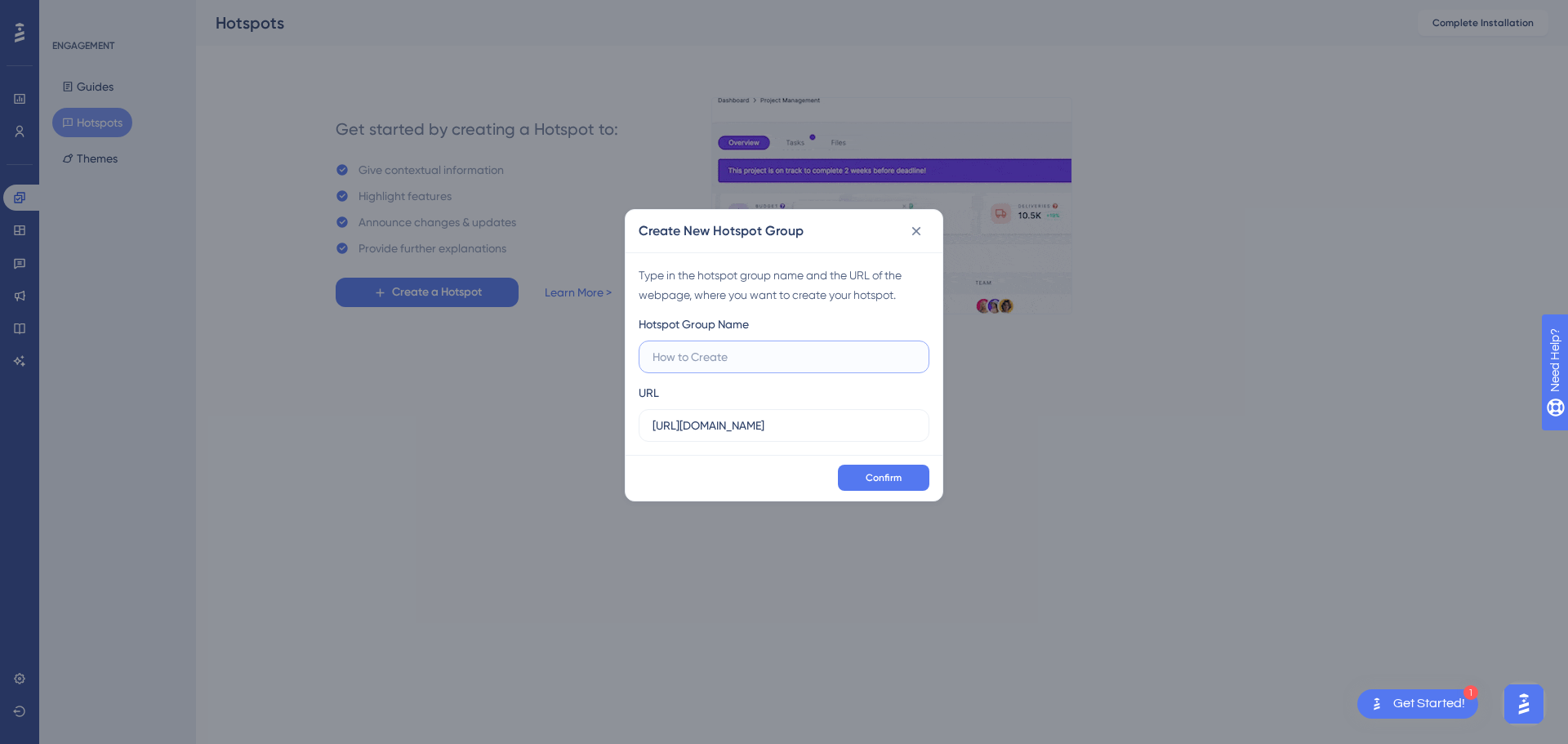
click at [736, 360] on input "text" at bounding box center [784, 356] width 263 height 18
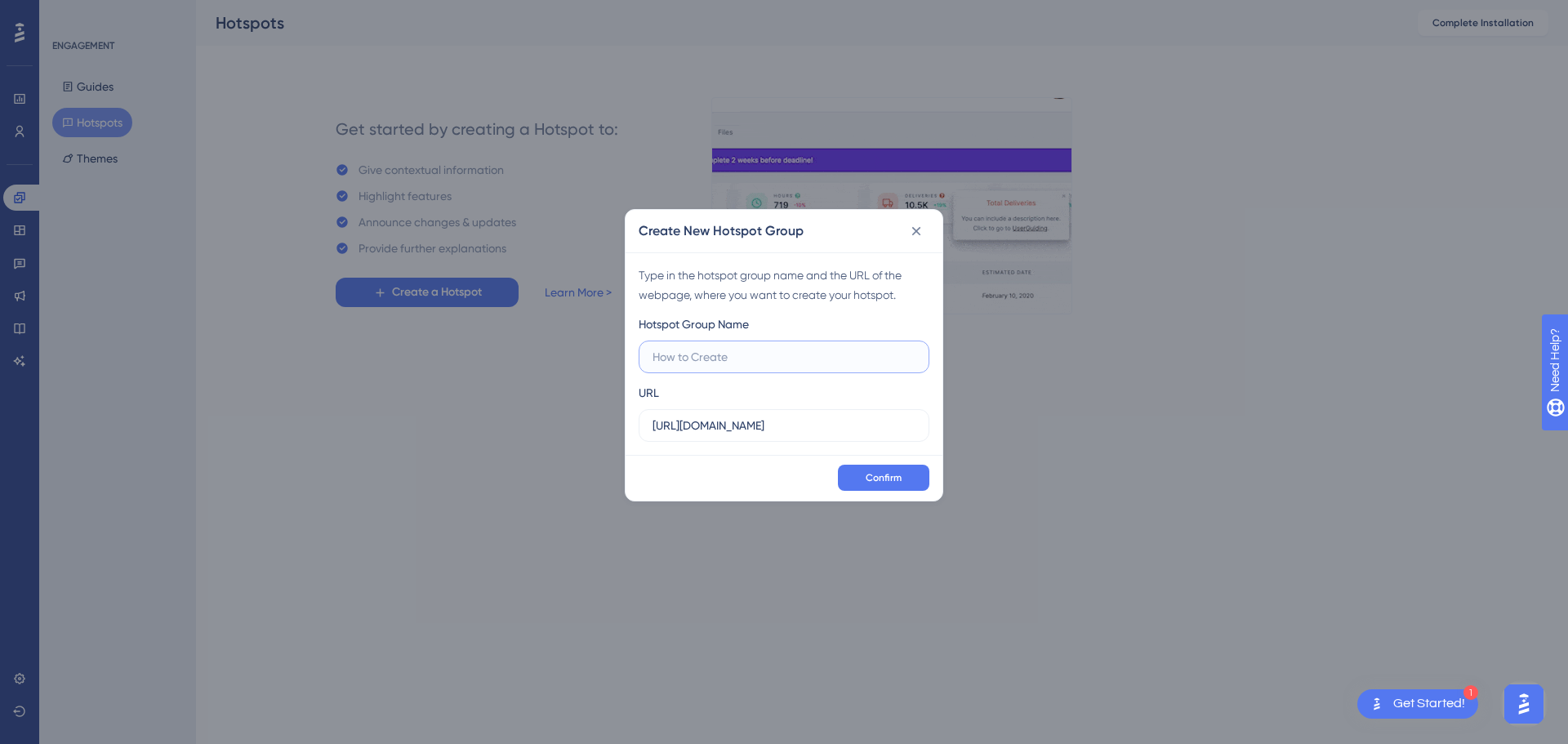
paste input "https://legacy.peti9.net:4200/Cadastro/Contrato"
type input "https://legacy.peti9.net:4200/Cadastro/Contrato"
click at [805, 430] on input "https://homolog.peti9.net" at bounding box center [784, 425] width 263 height 18
click at [796, 361] on input "text" at bounding box center [784, 356] width 263 height 18
type input "Angular"
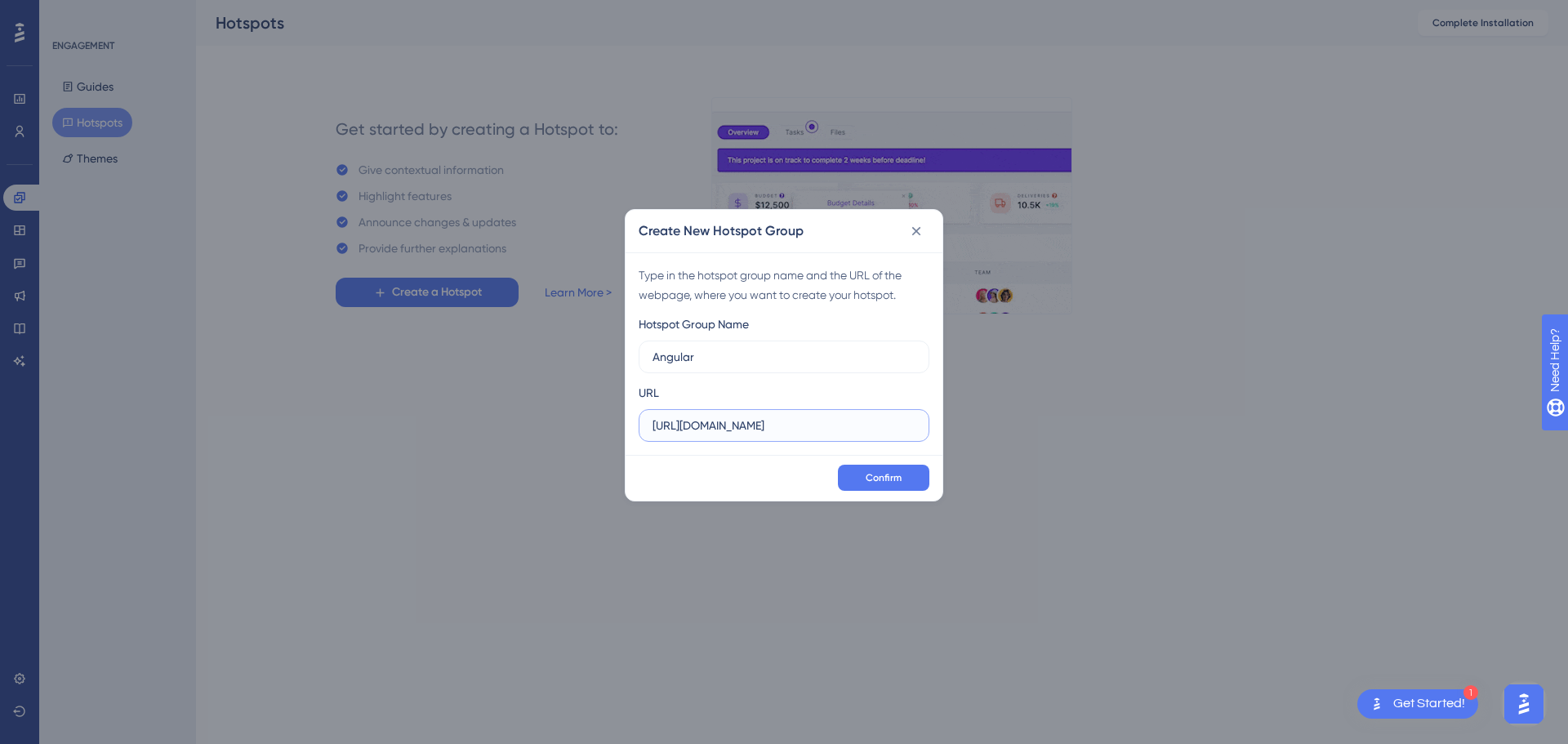
click at [802, 432] on input "https://homolog.peti9.net" at bounding box center [784, 425] width 263 height 18
paste input "legacy.peti9.net:4200/Cadastro/Contrato"
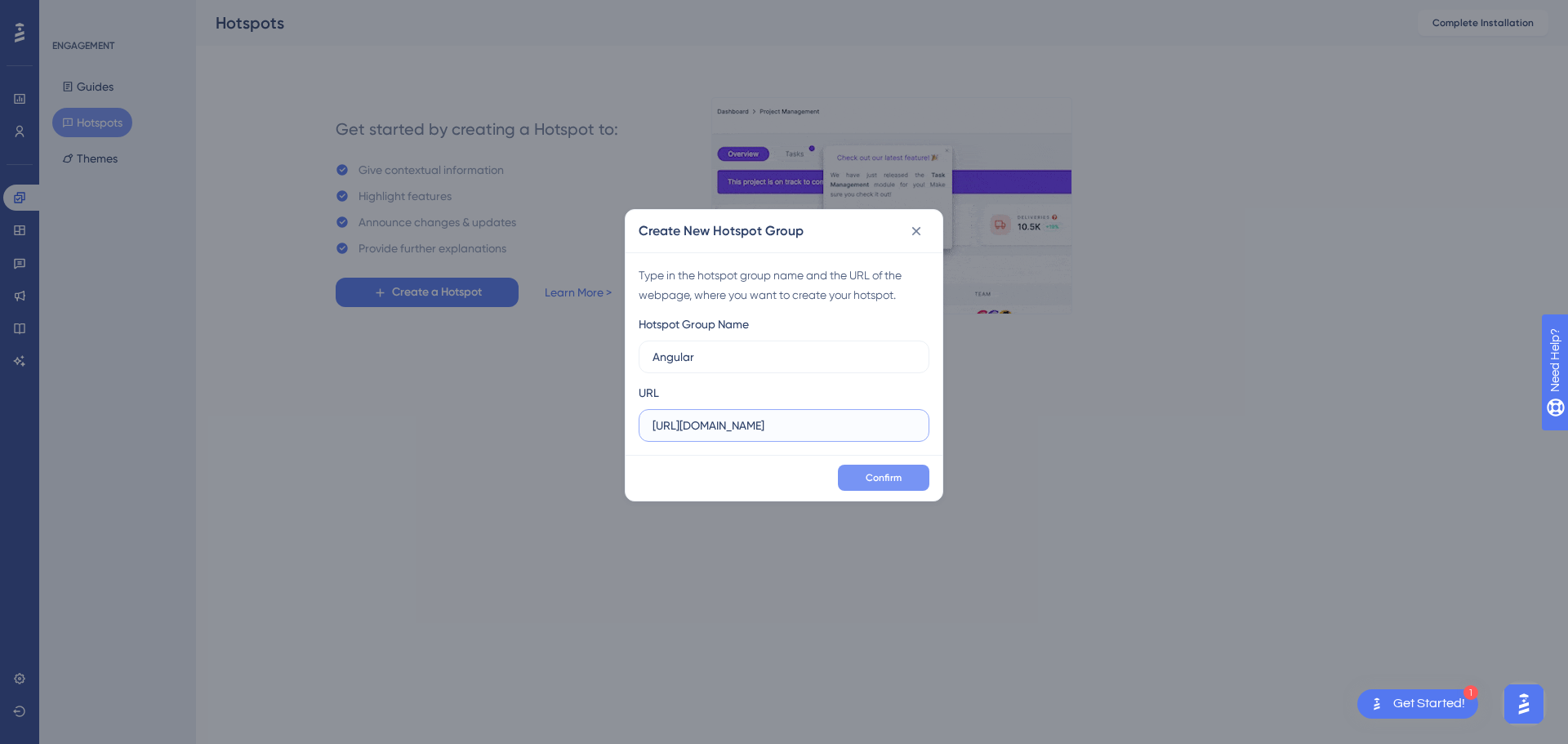
type input "https://legacy.peti9.net:4200/Cadastro/Contrato"
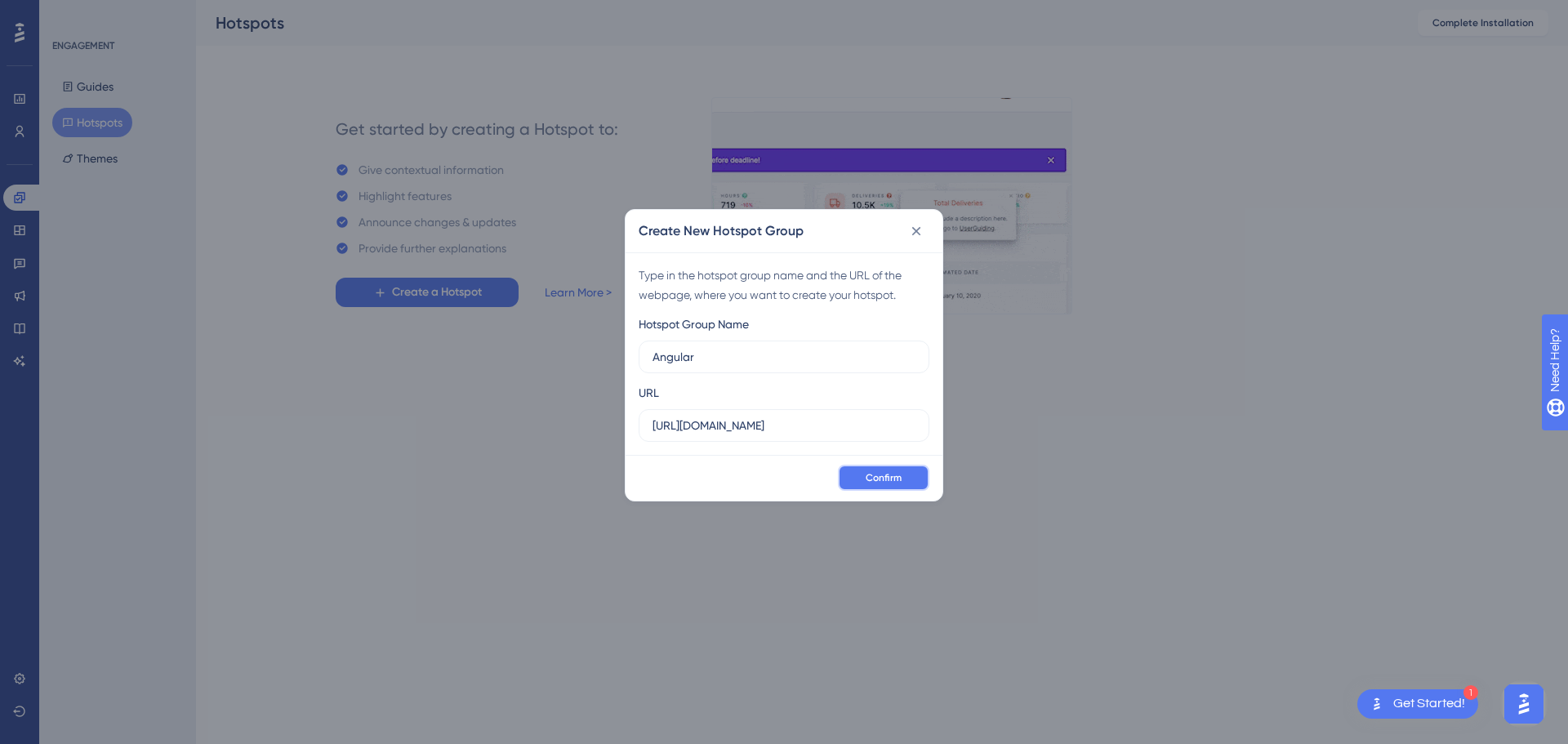
click at [882, 476] on span "Confirm" at bounding box center [883, 478] width 36 height 13
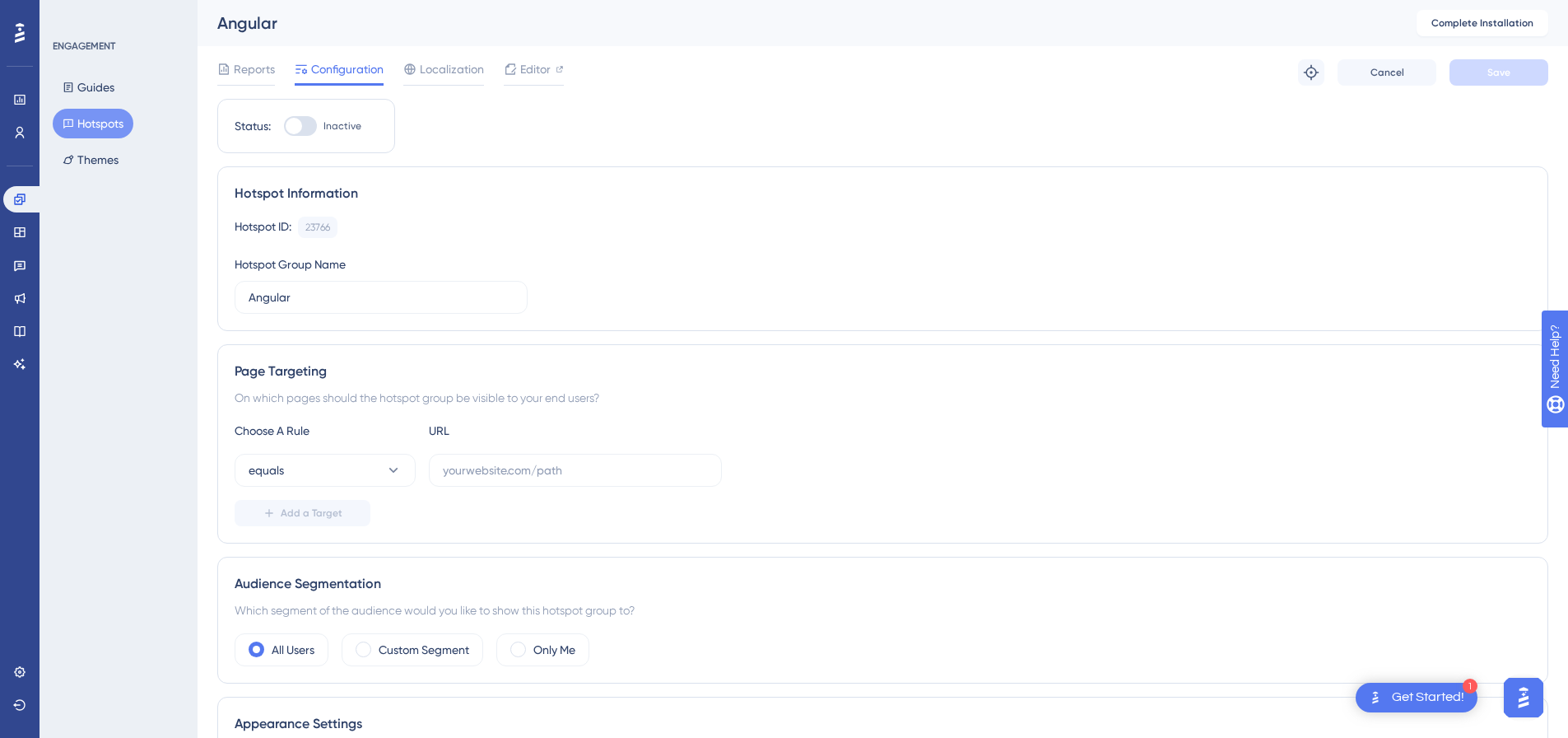
click at [1522, 698] on img "Open AI Assistant Launcher" at bounding box center [1523, 697] width 30 height 30
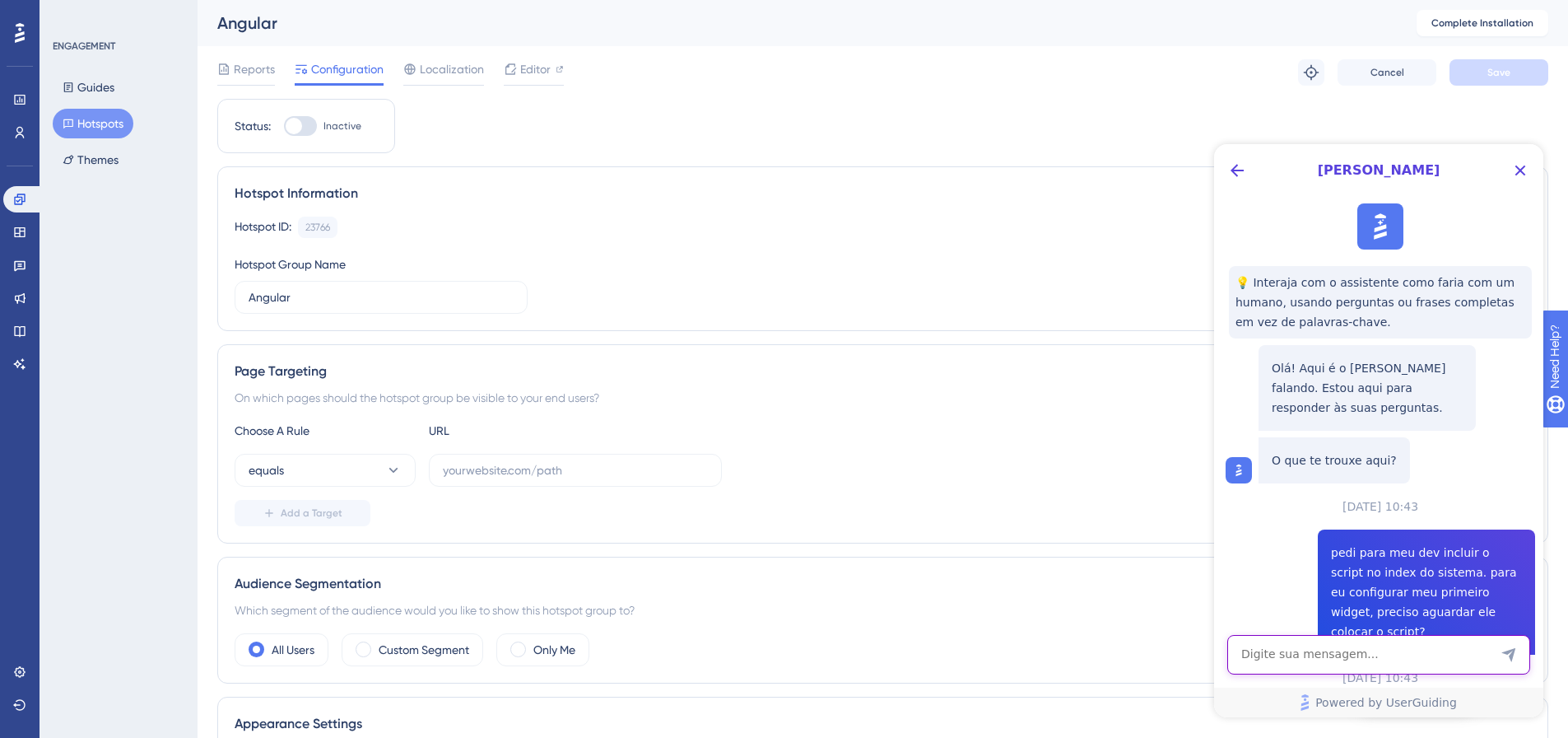
click at [1373, 659] on textarea "AI Assistant Text Input" at bounding box center [1379, 654] width 303 height 40
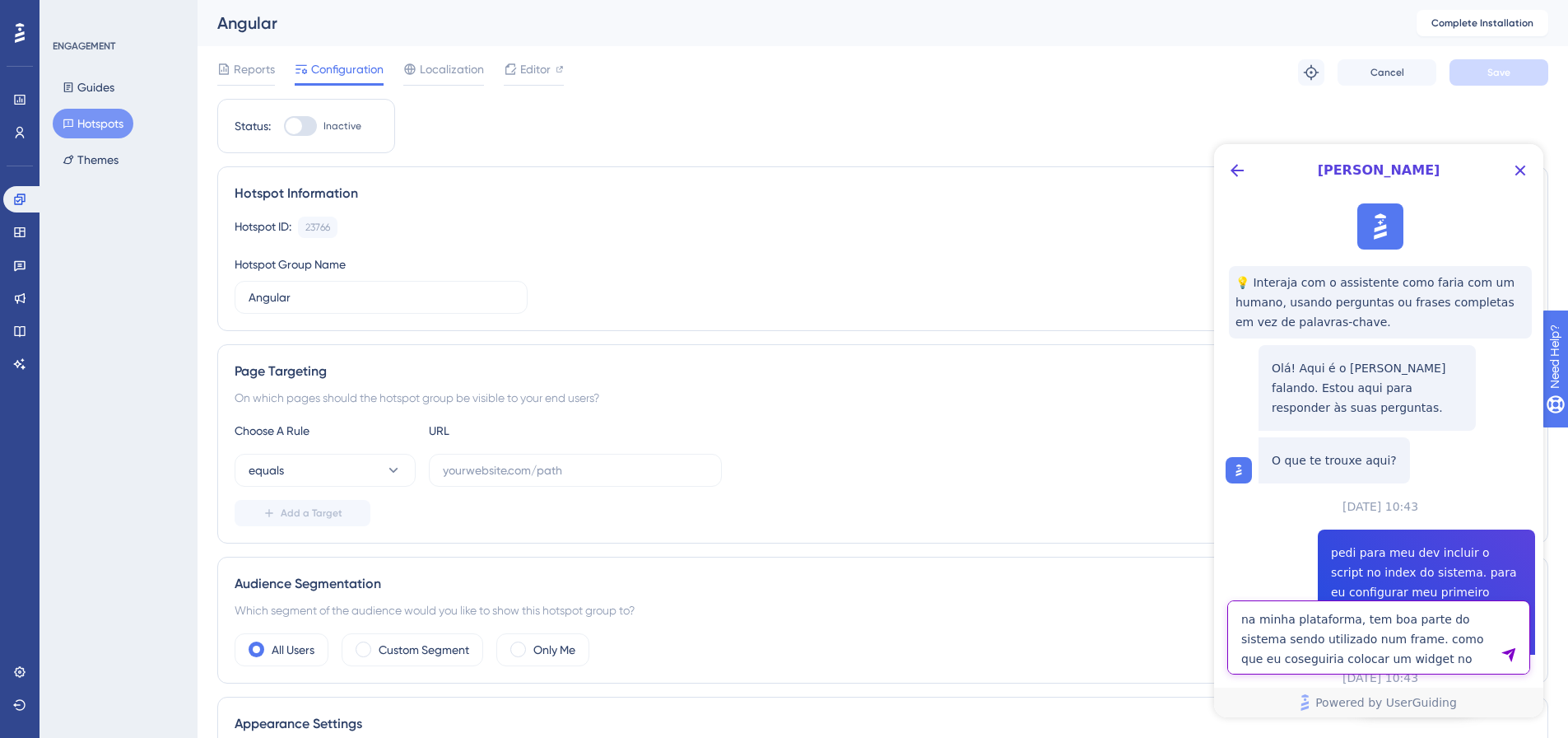
type textarea "na minha plataforma, tem boa parte do sistema sendo utilizado num frame. como q…"
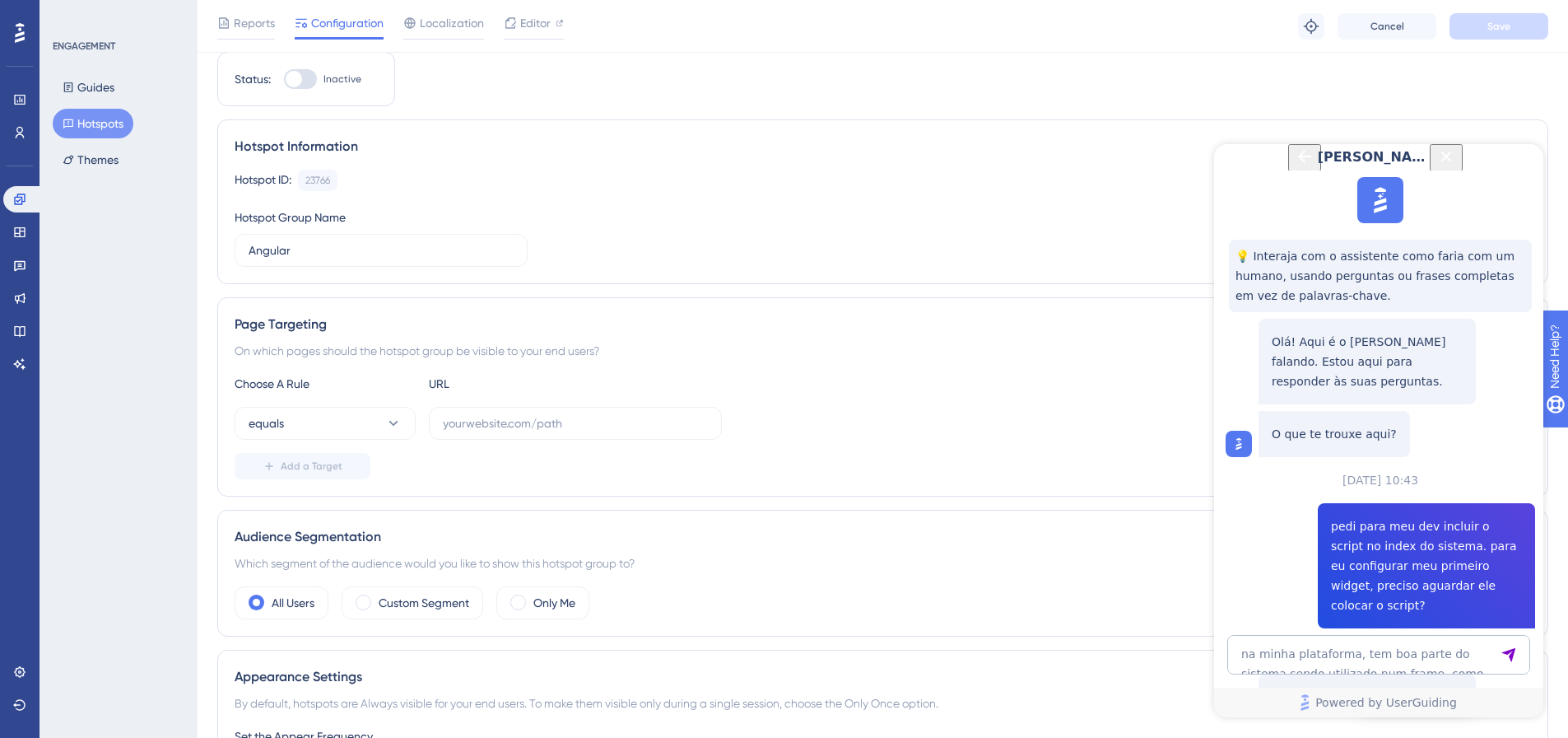
scroll to position [82, 0]
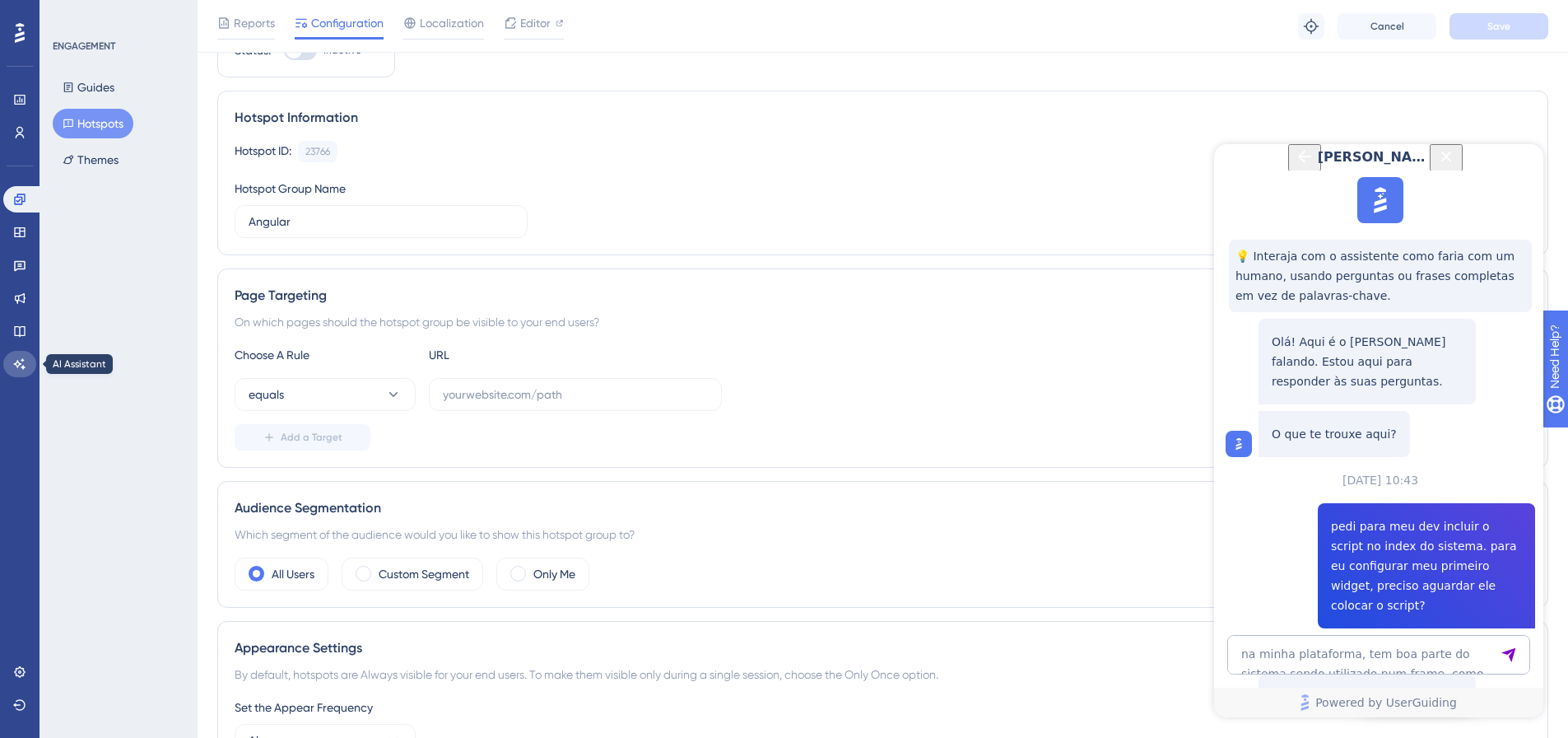
drag, startPoint x: 31, startPoint y: 93, endPoint x: 16, endPoint y: 358, distance: 265.4
click at [16, 358] on icon at bounding box center [20, 364] width 14 height 14
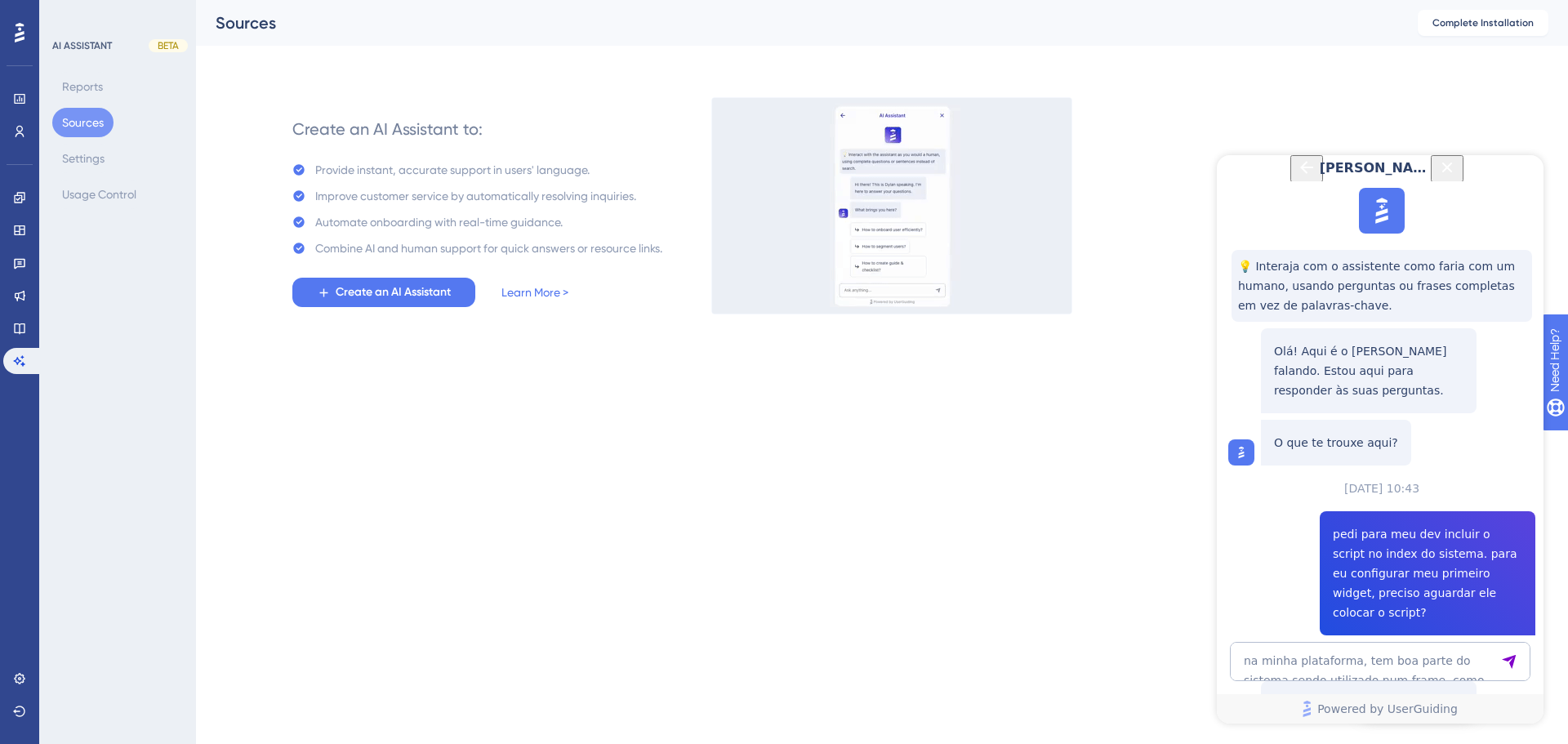
click at [1456, 177] on icon "Close Button" at bounding box center [1446, 167] width 19 height 19
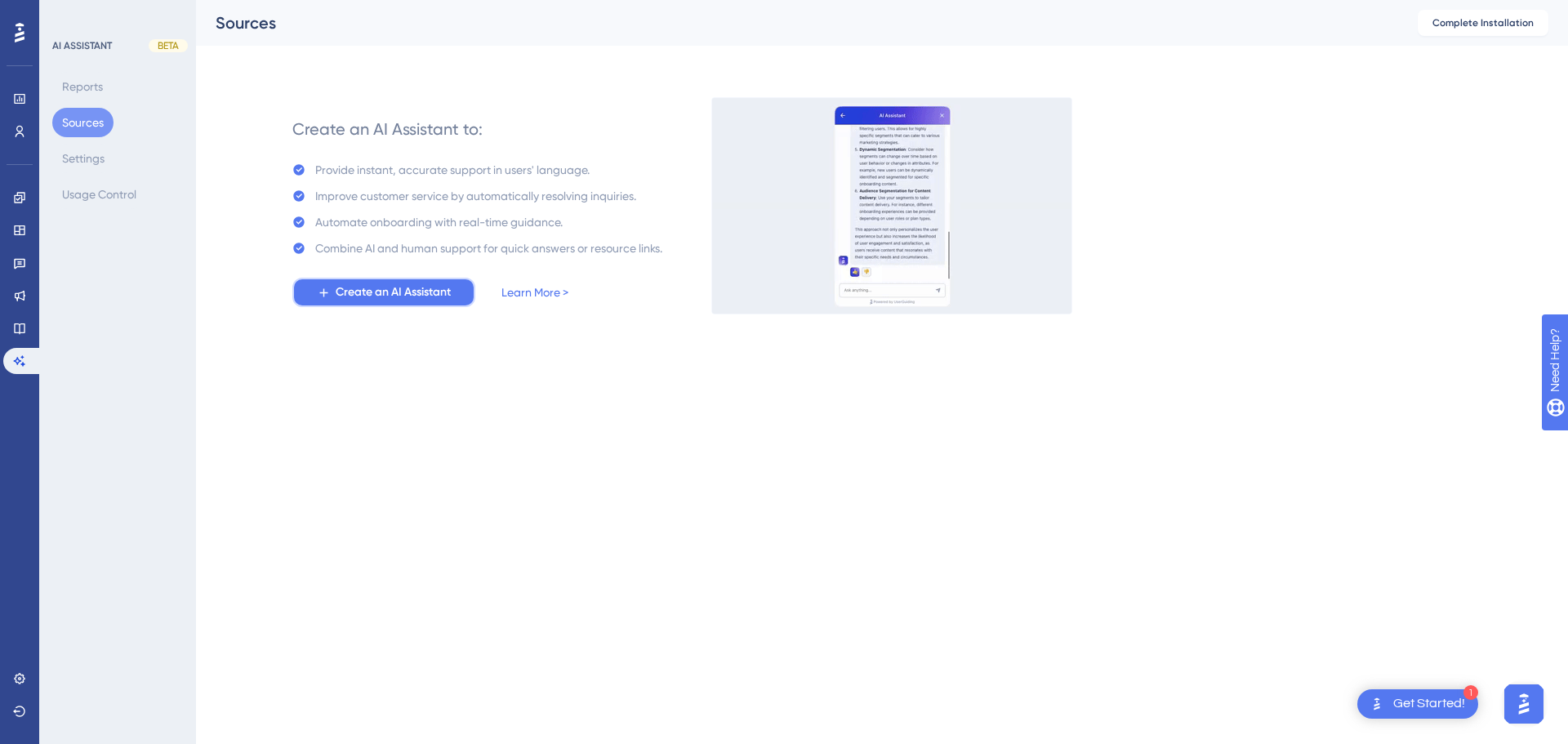
click at [422, 292] on span "Create an AI Assistant" at bounding box center [392, 292] width 115 height 19
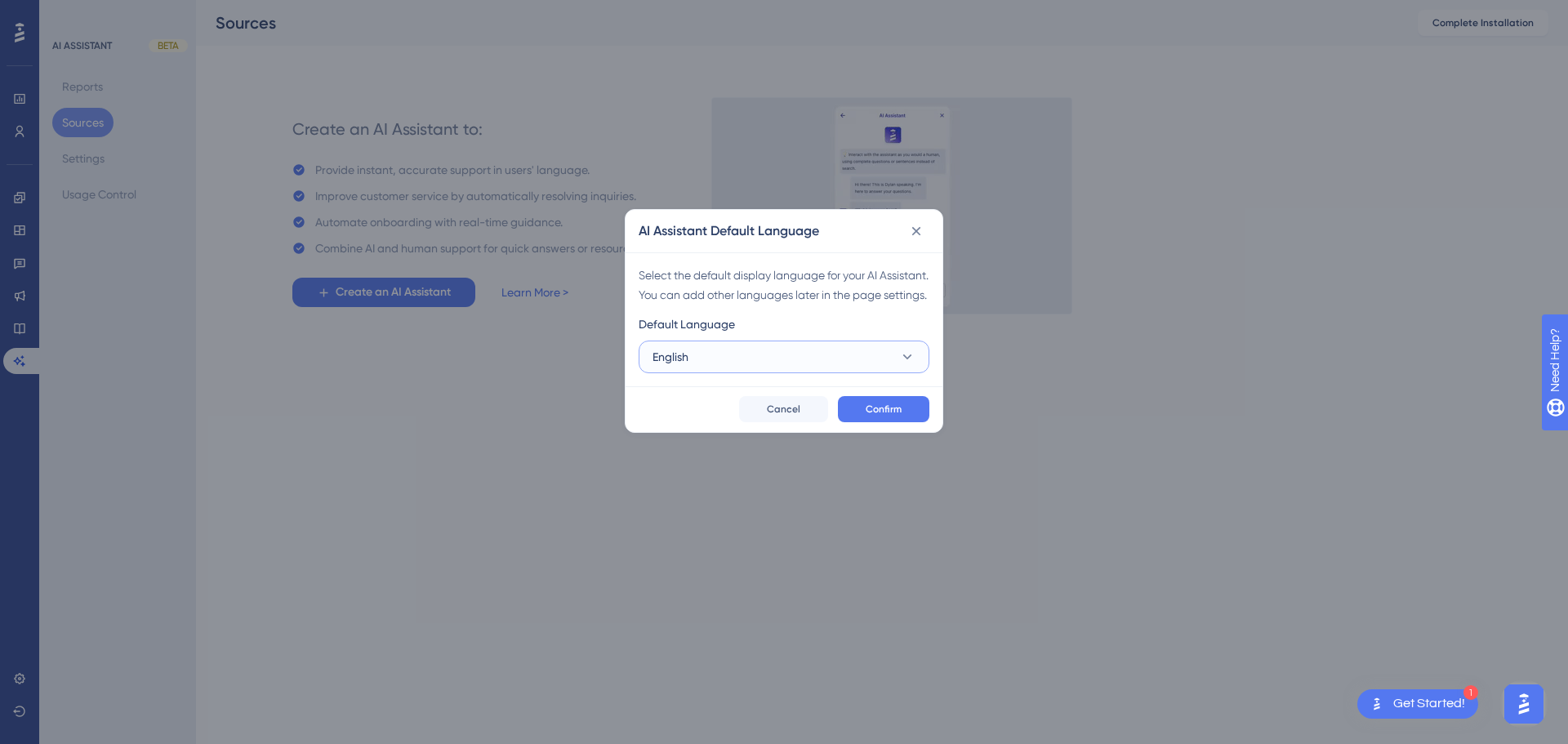
click at [829, 373] on button "English" at bounding box center [784, 356] width 291 height 33
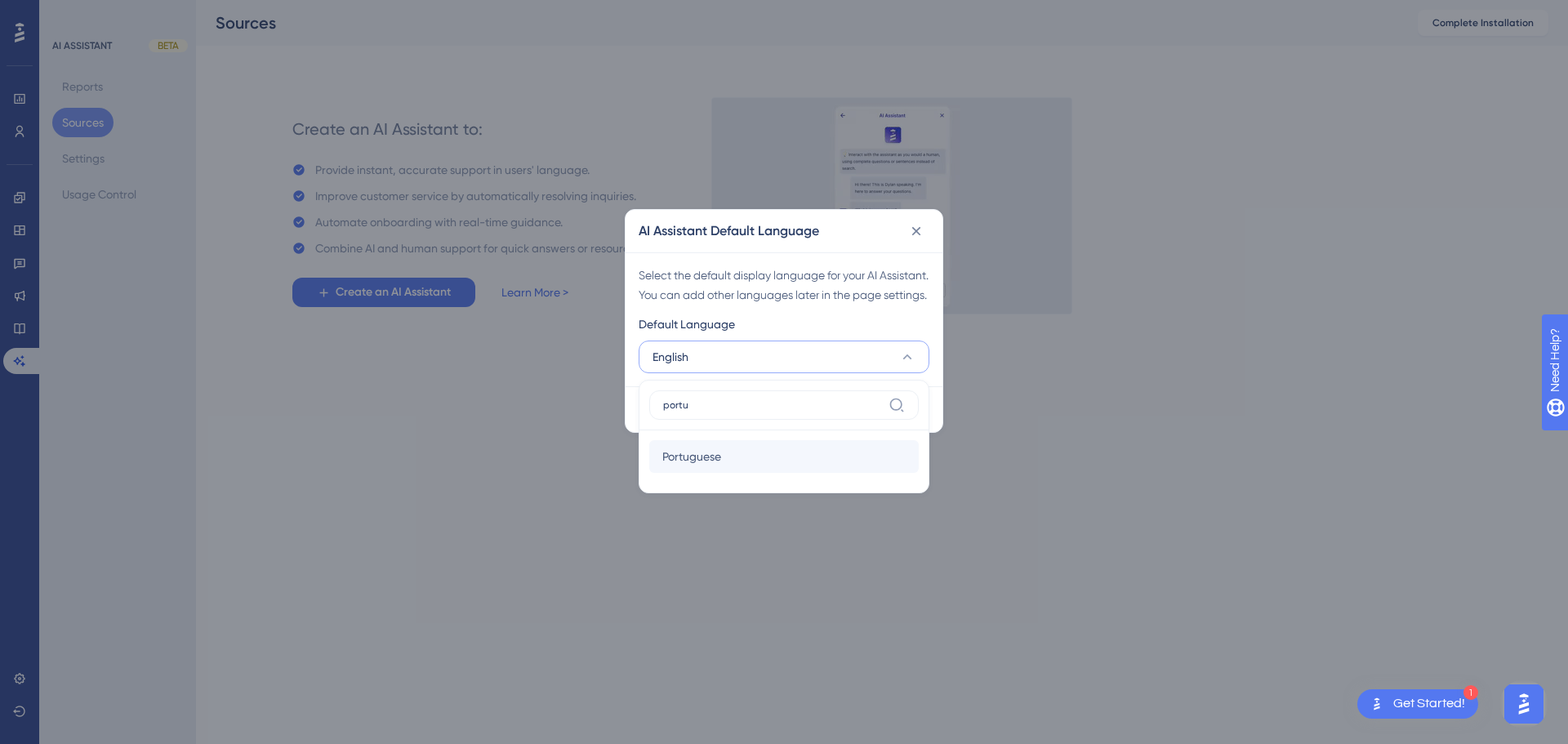
type input "portu"
click at [740, 473] on div "Portuguese Portuguese" at bounding box center [784, 456] width 243 height 33
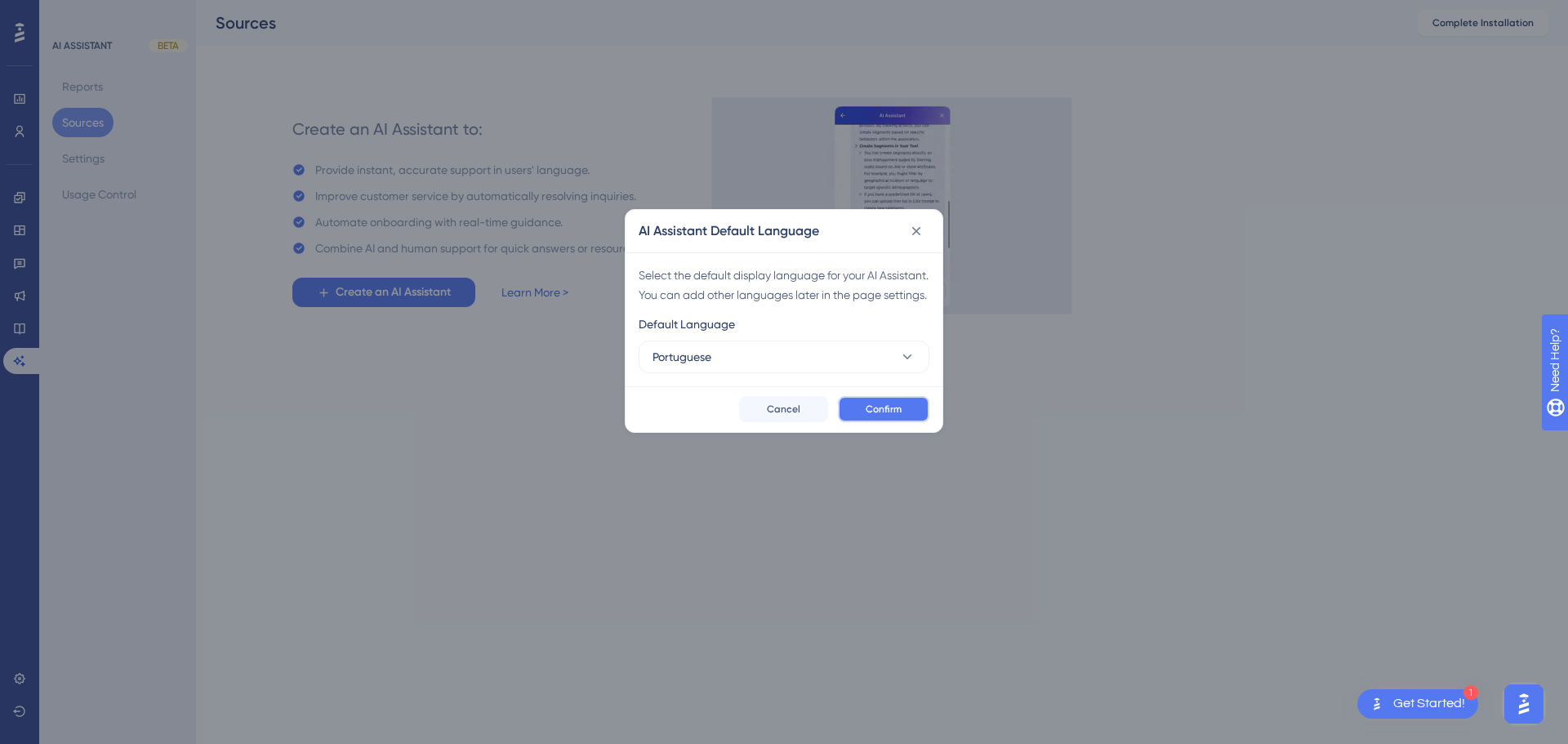
click at [896, 422] on button "Confirm" at bounding box center [883, 408] width 91 height 26
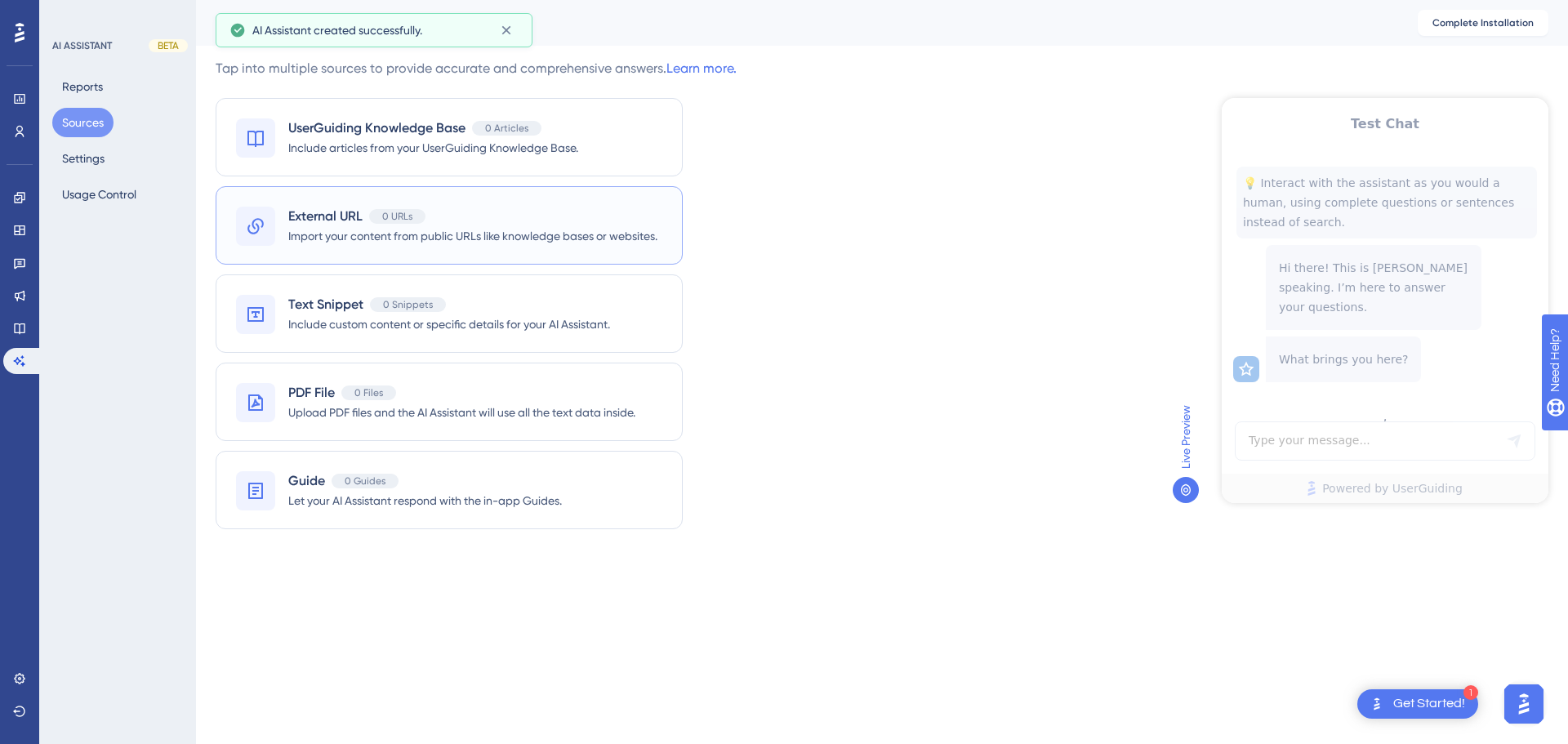
click at [407, 226] on span "Import your content from public URLs like knowledge bases or websites." at bounding box center [473, 236] width 369 height 19
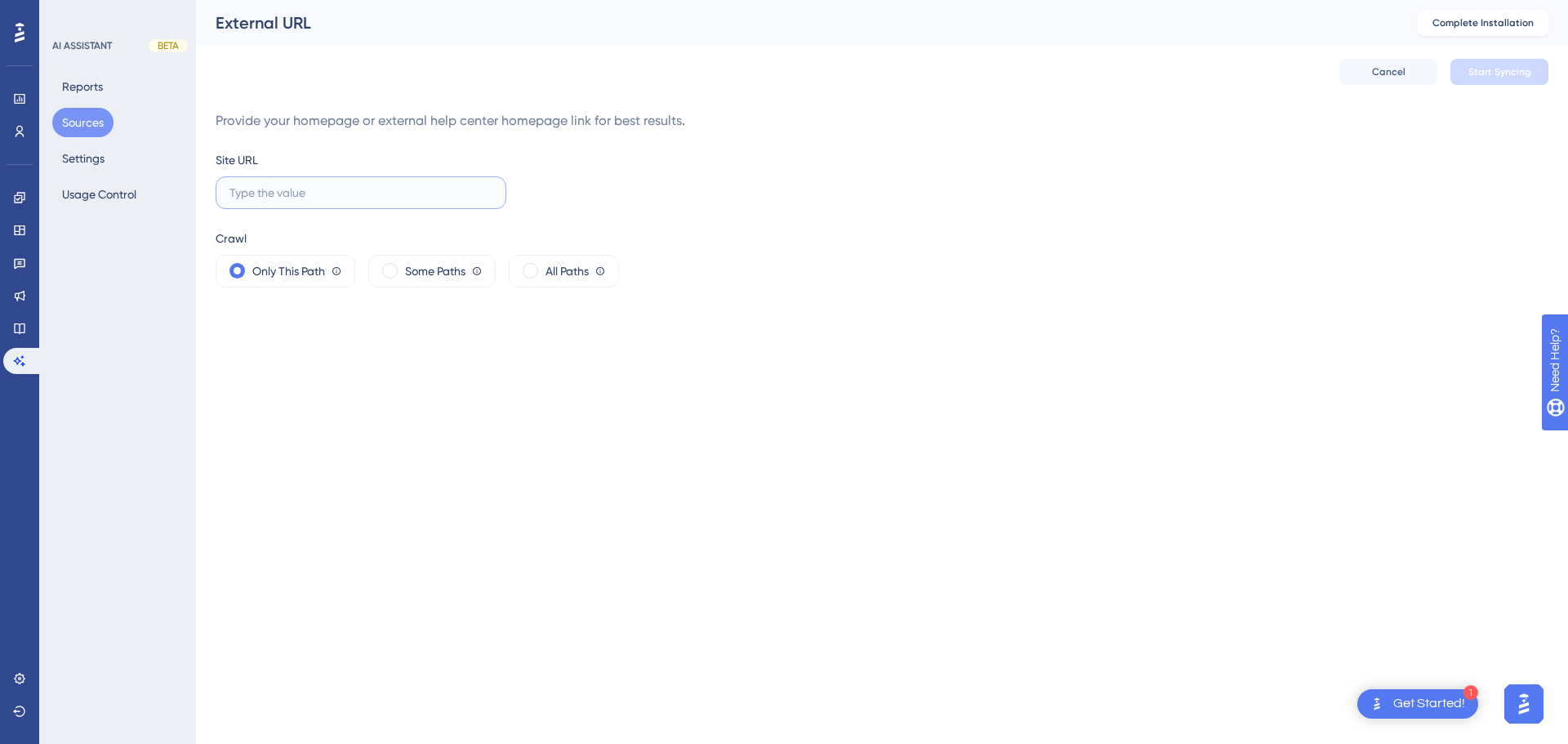
click at [344, 196] on input "text" at bounding box center [361, 192] width 263 height 18
paste input "https://atendimento.peti9.com/kb"
type input "https://atendimento.peti9.com/kb"
click at [392, 270] on span at bounding box center [390, 271] width 16 height 16
click at [402, 266] on input "radio" at bounding box center [402, 266] width 0 height 0
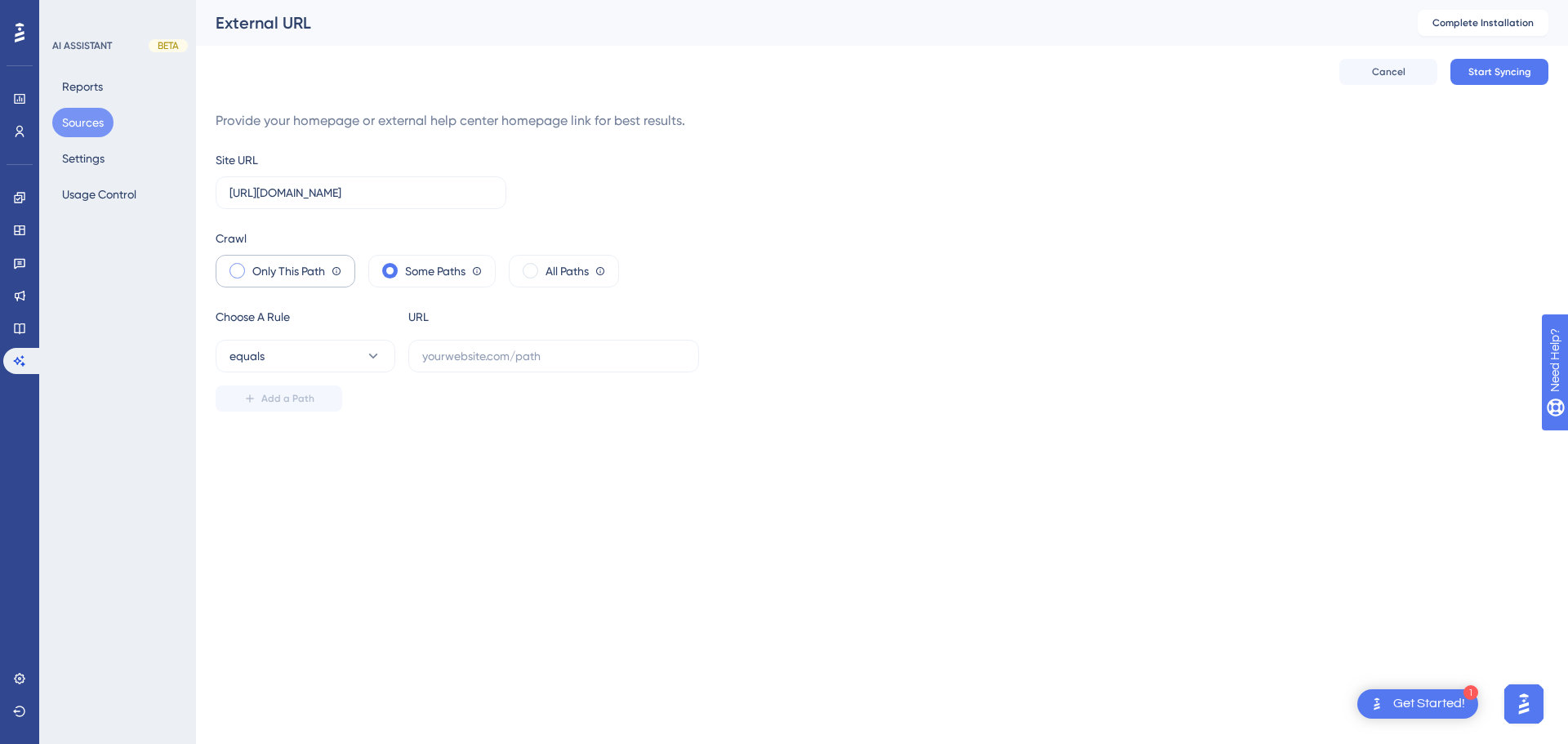
click at [240, 268] on span at bounding box center [237, 271] width 16 height 16
click at [250, 266] on input "radio" at bounding box center [250, 266] width 0 height 0
click at [1494, 79] on button "Start Syncing" at bounding box center [1499, 71] width 98 height 26
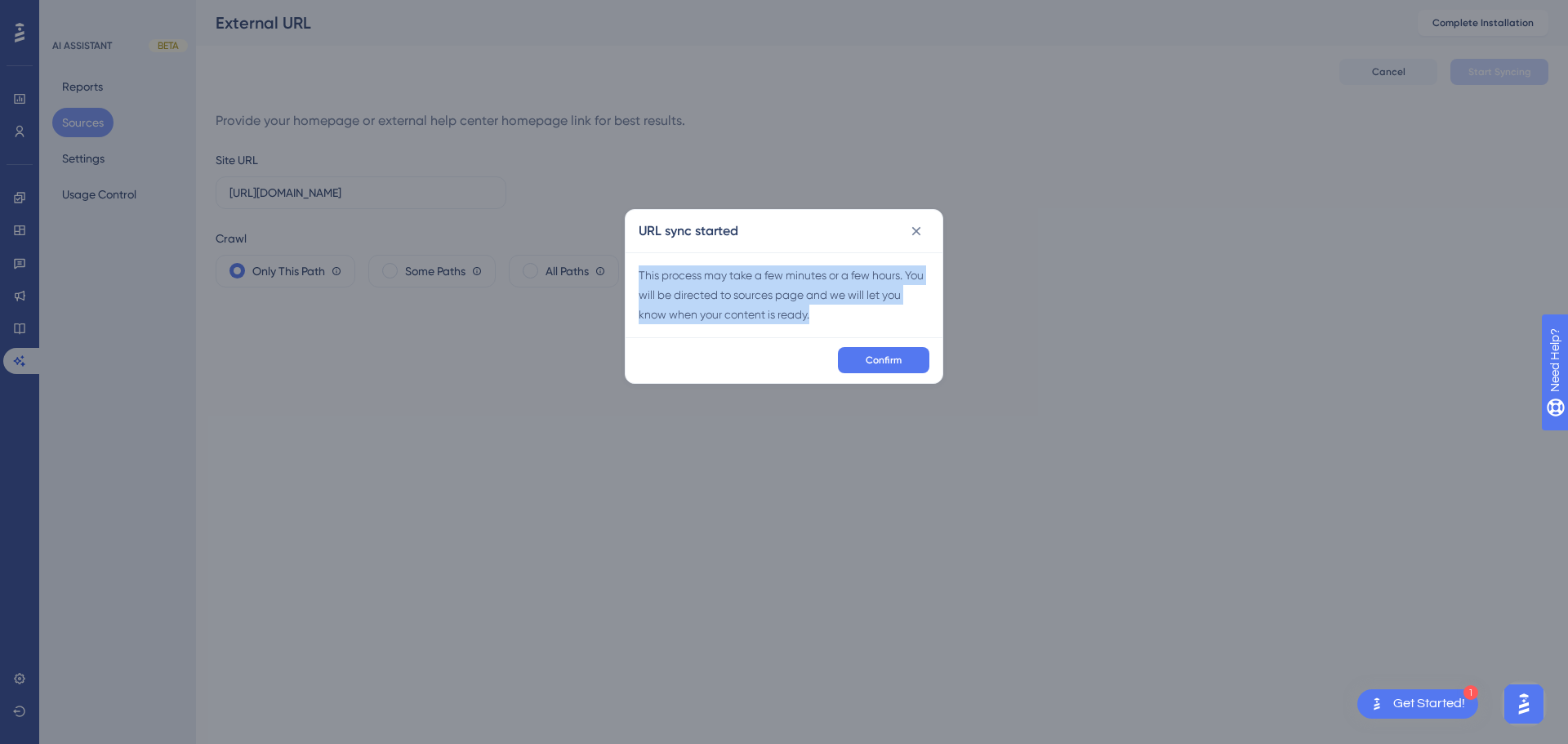
drag, startPoint x: 818, startPoint y: 320, endPoint x: 639, endPoint y: 280, distance: 183.4
click at [639, 280] on div "This process may take a few minutes or a few hours. You will be directed to sou…" at bounding box center [784, 295] width 291 height 59
copy div "This process may take a few minutes or a few hours. You will be directed to sou…"
click at [885, 359] on span "Confirm" at bounding box center [883, 361] width 36 height 13
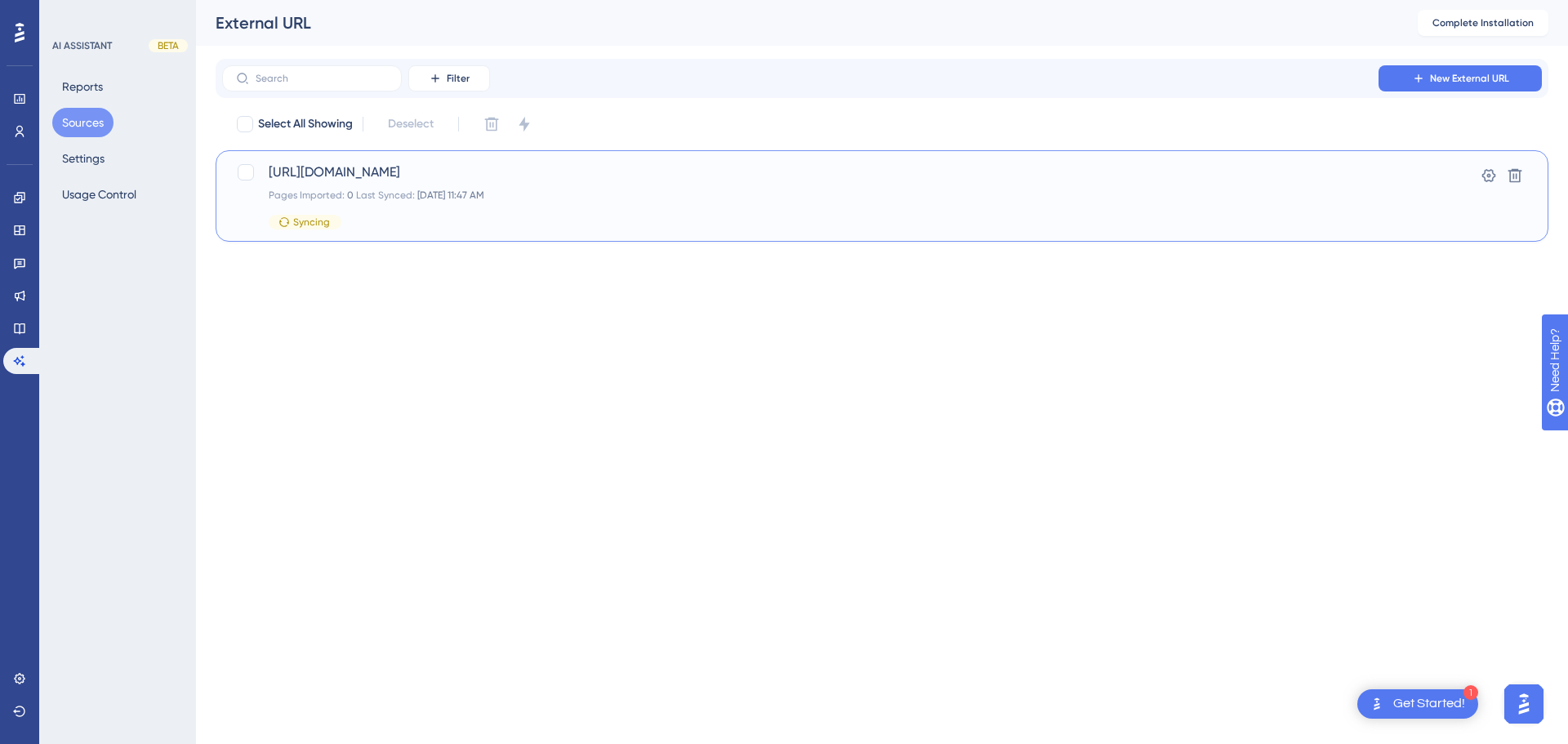
click at [338, 200] on div "Pages Imported: 0 Last Synced: 03 de out. de 2025 11:47 AM" at bounding box center [816, 195] width 1096 height 13
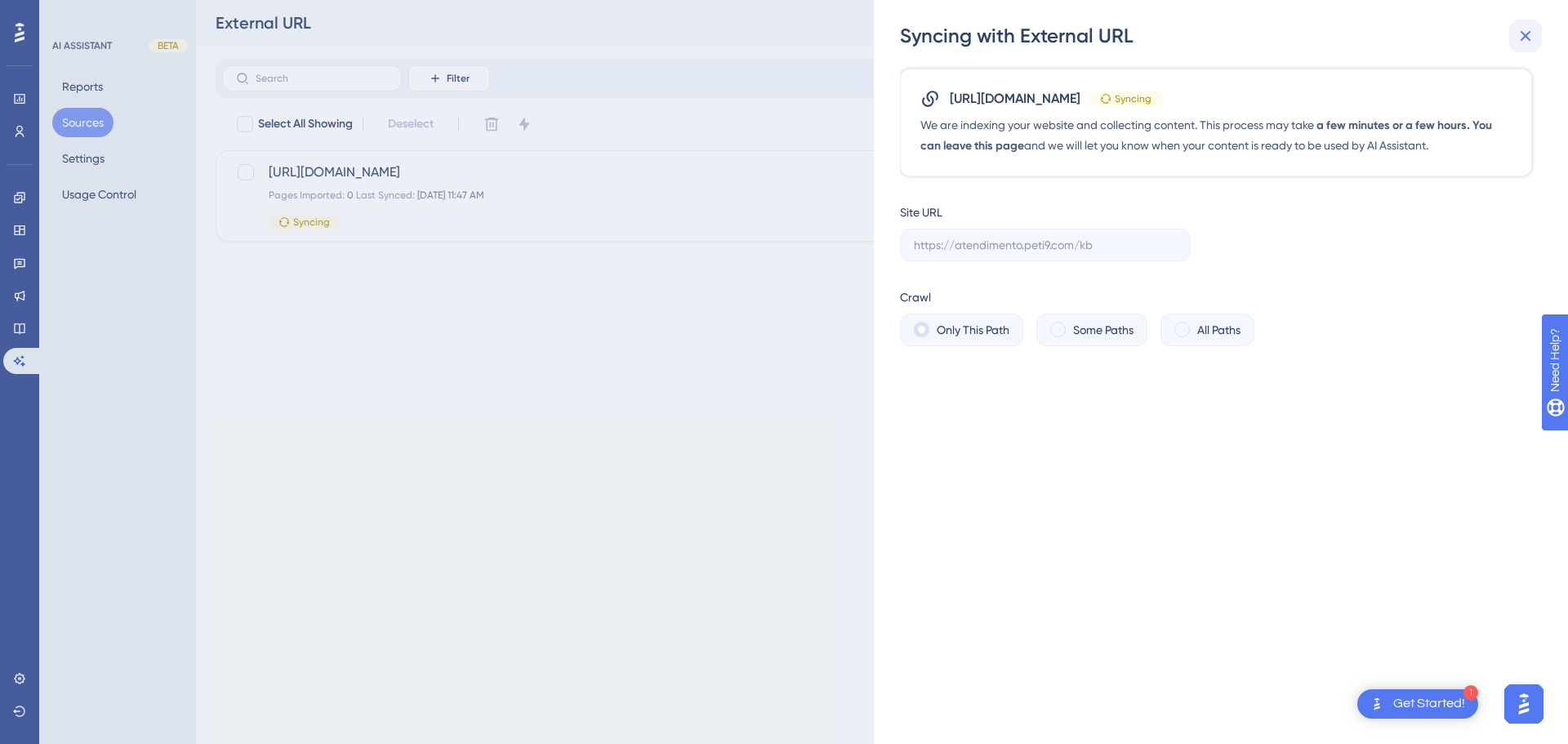
click at [1535, 42] on button at bounding box center [1525, 35] width 33 height 33
